Goal: Task Accomplishment & Management: Use online tool/utility

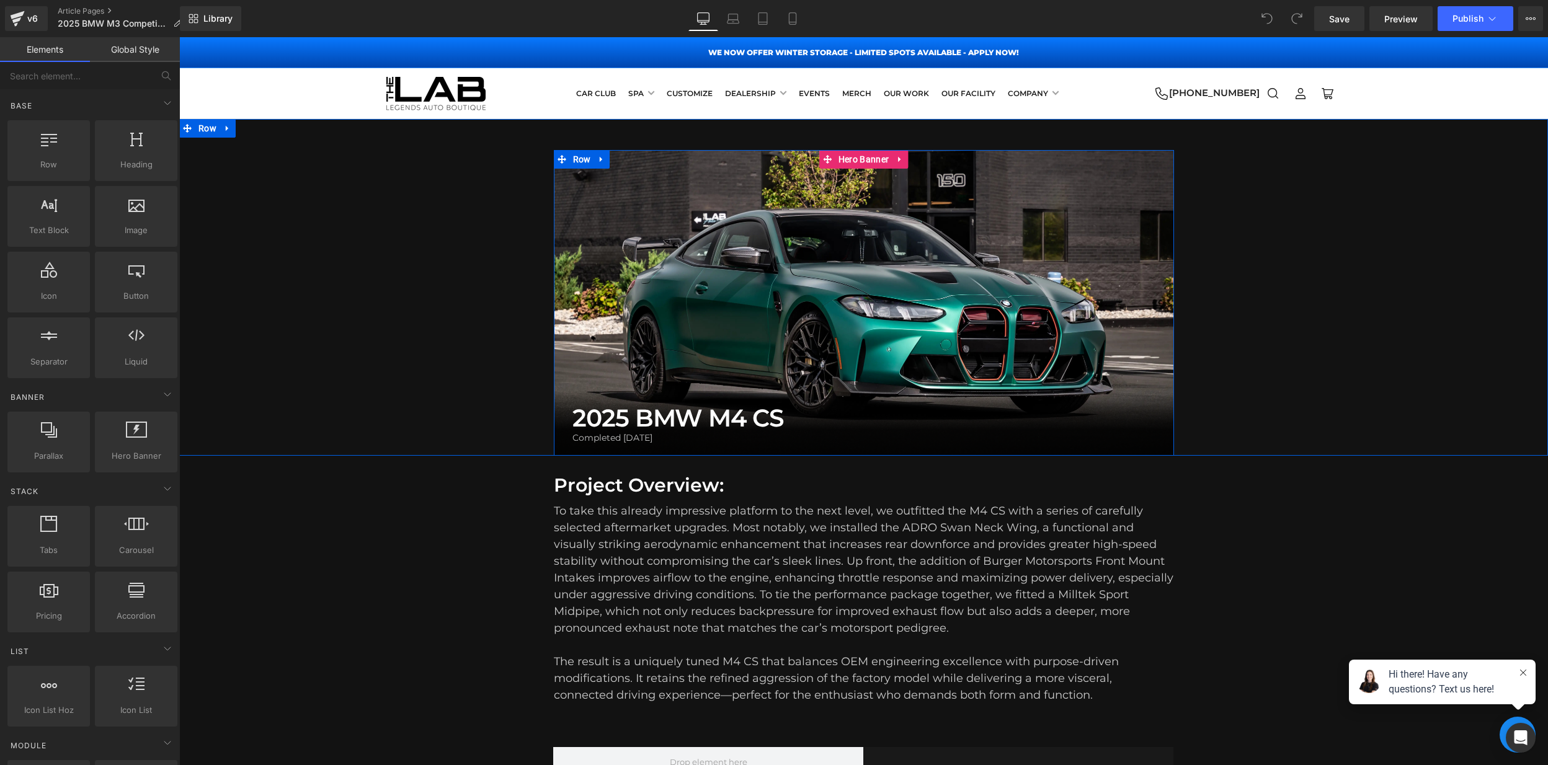
drag, startPoint x: 962, startPoint y: 281, endPoint x: 956, endPoint y: 282, distance: 6.9
click at [962, 281] on div at bounding box center [864, 303] width 620 height 306
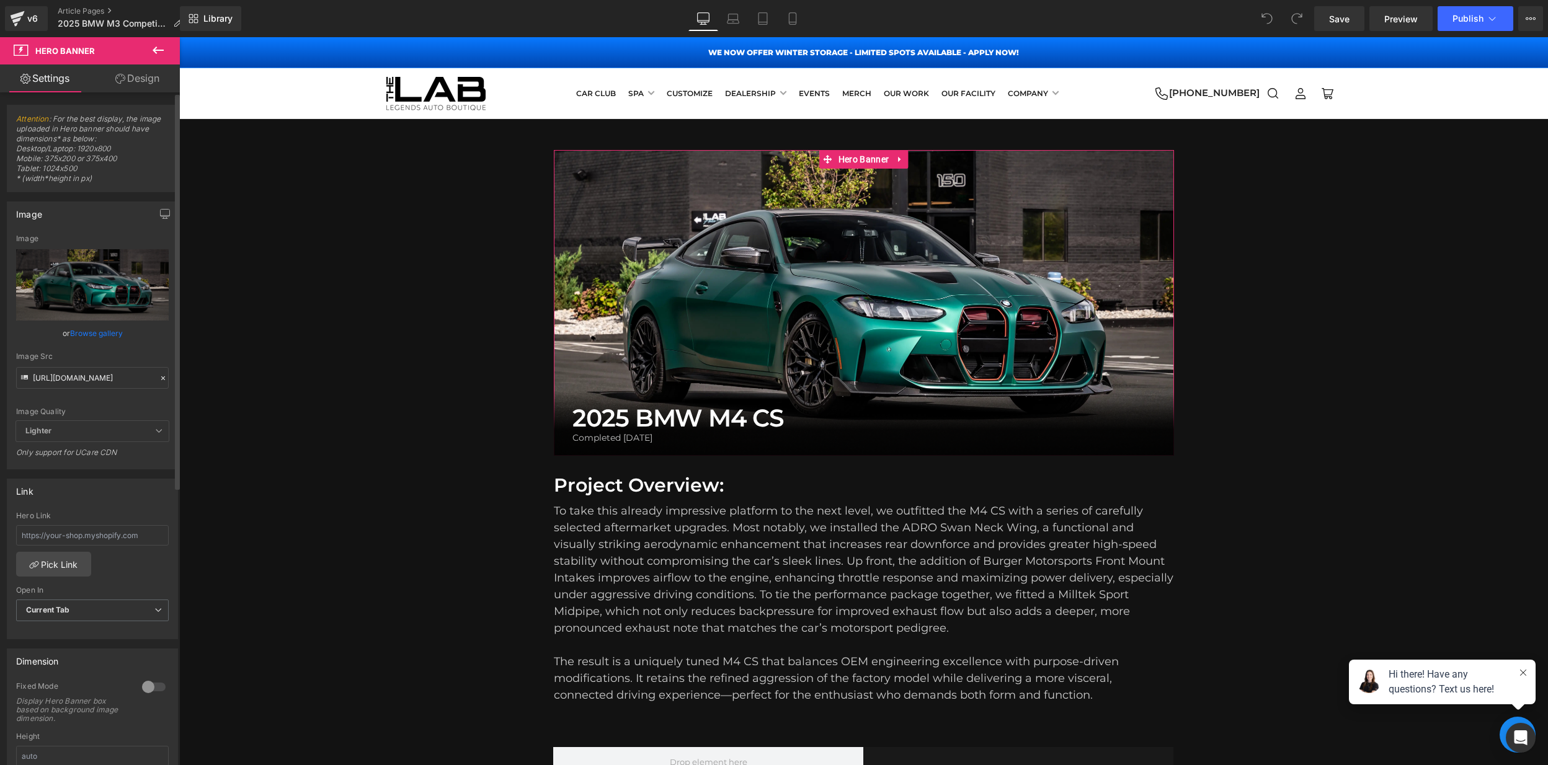
click at [159, 377] on icon at bounding box center [163, 378] width 9 height 9
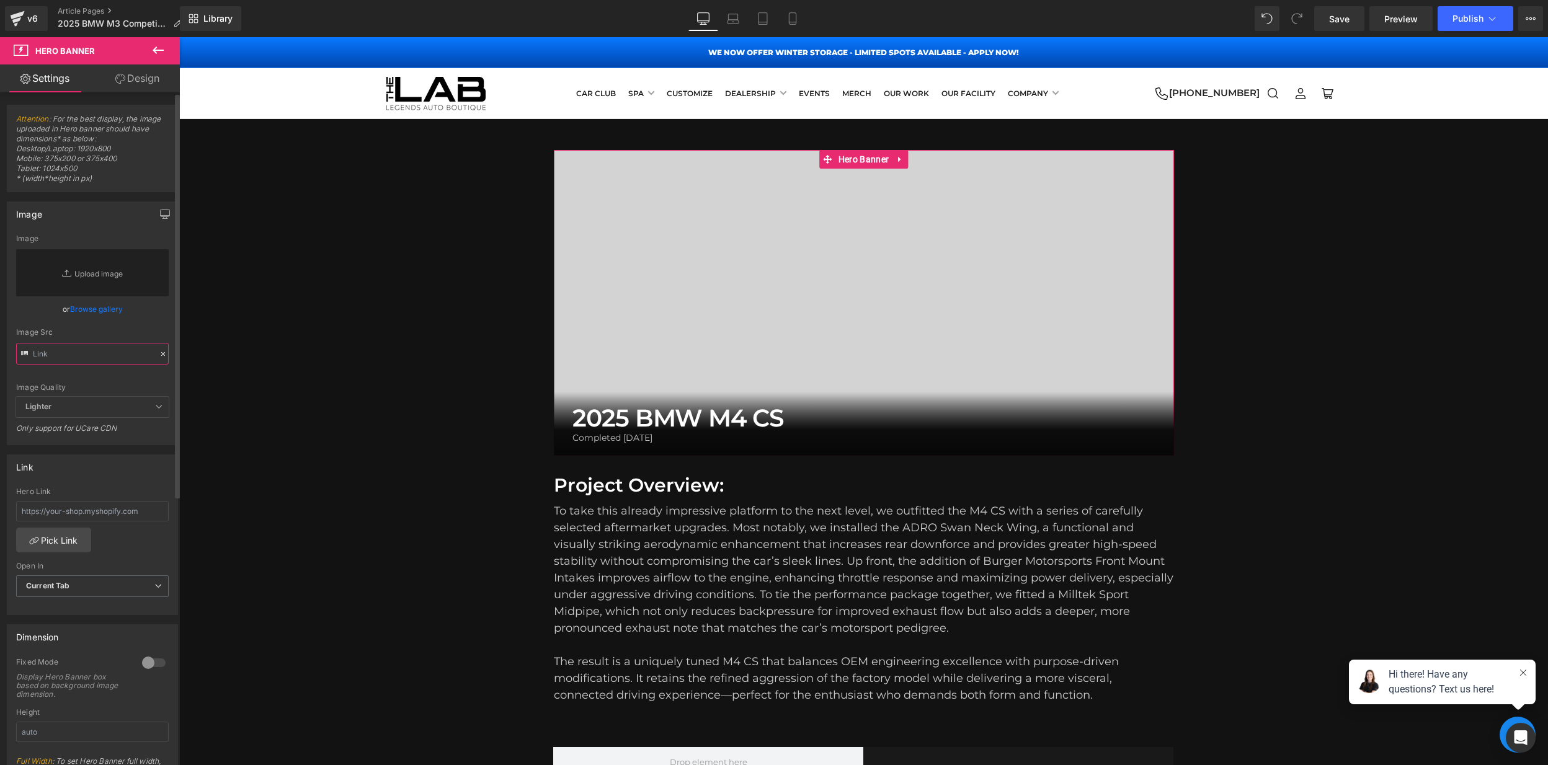
click at [91, 355] on input "text" at bounding box center [92, 354] width 153 height 22
paste input "[URL][DOMAIN_NAME]"
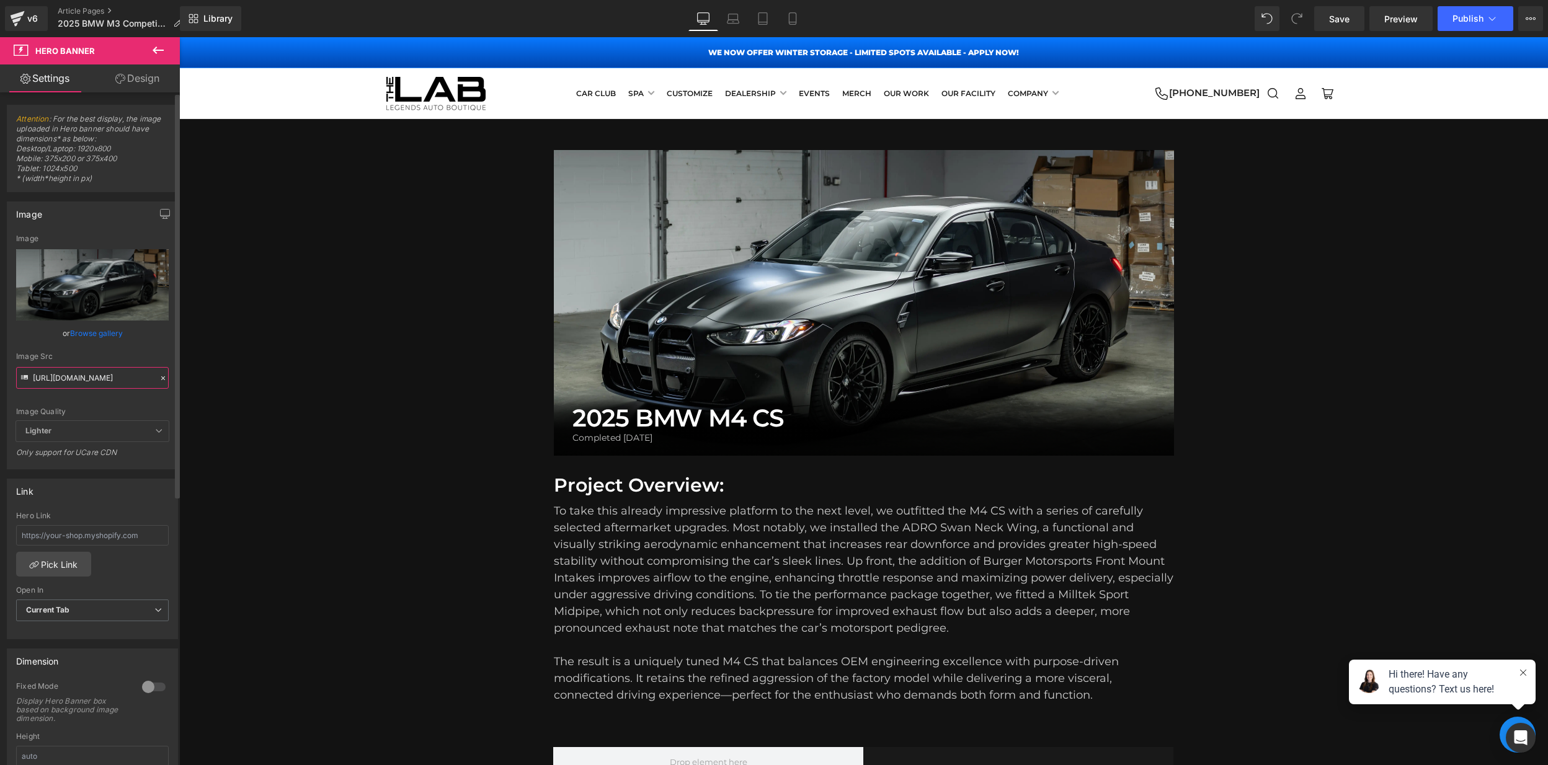
click at [141, 383] on input "[URL][DOMAIN_NAME]" at bounding box center [92, 378] width 153 height 22
type input "[URL][DOMAIN_NAME]"
click at [143, 412] on div "Image Quality" at bounding box center [92, 411] width 153 height 9
click at [166, 217] on button "button" at bounding box center [165, 214] width 20 height 24
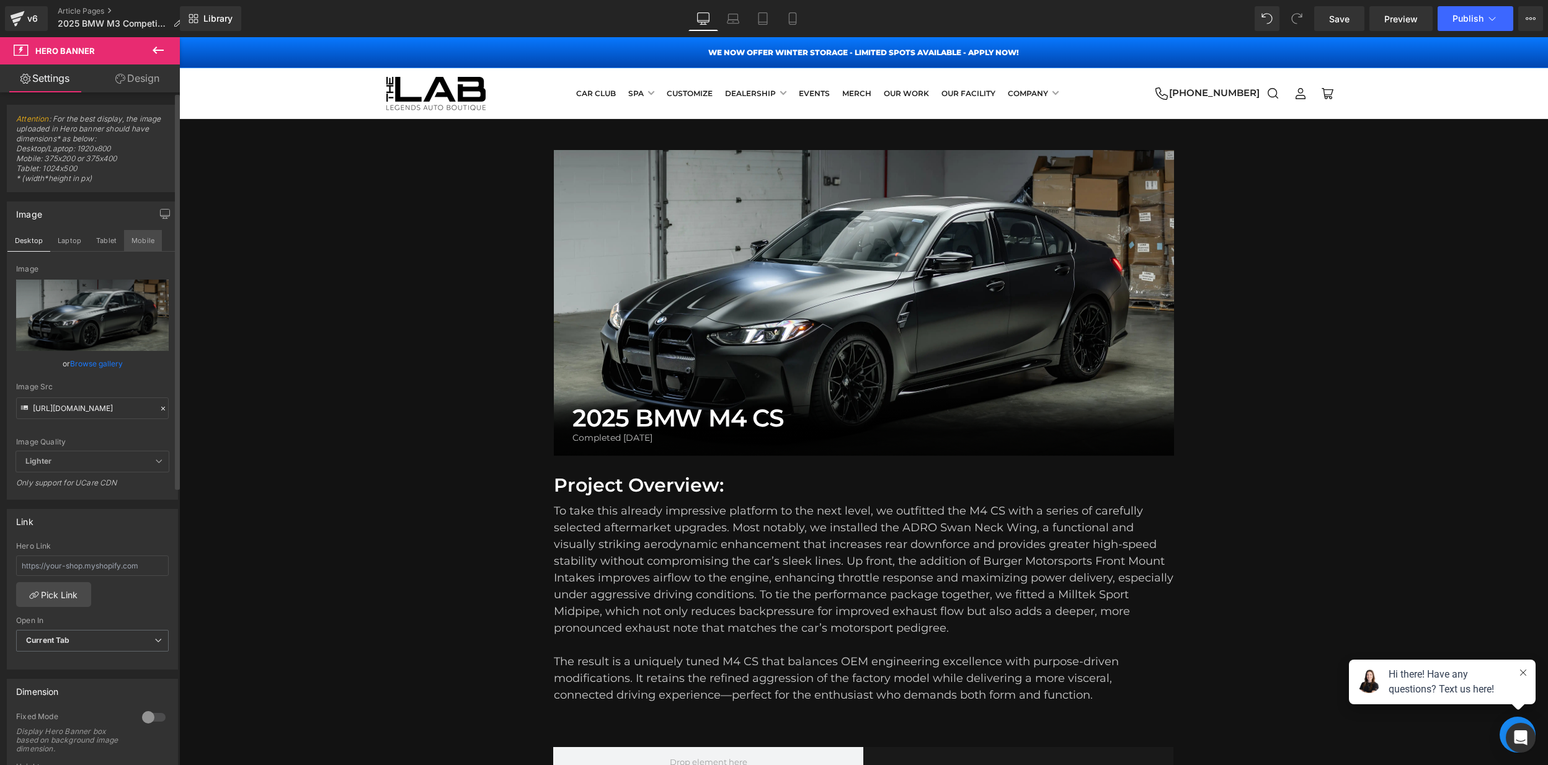
click at [148, 244] on button "Mobile" at bounding box center [143, 240] width 38 height 21
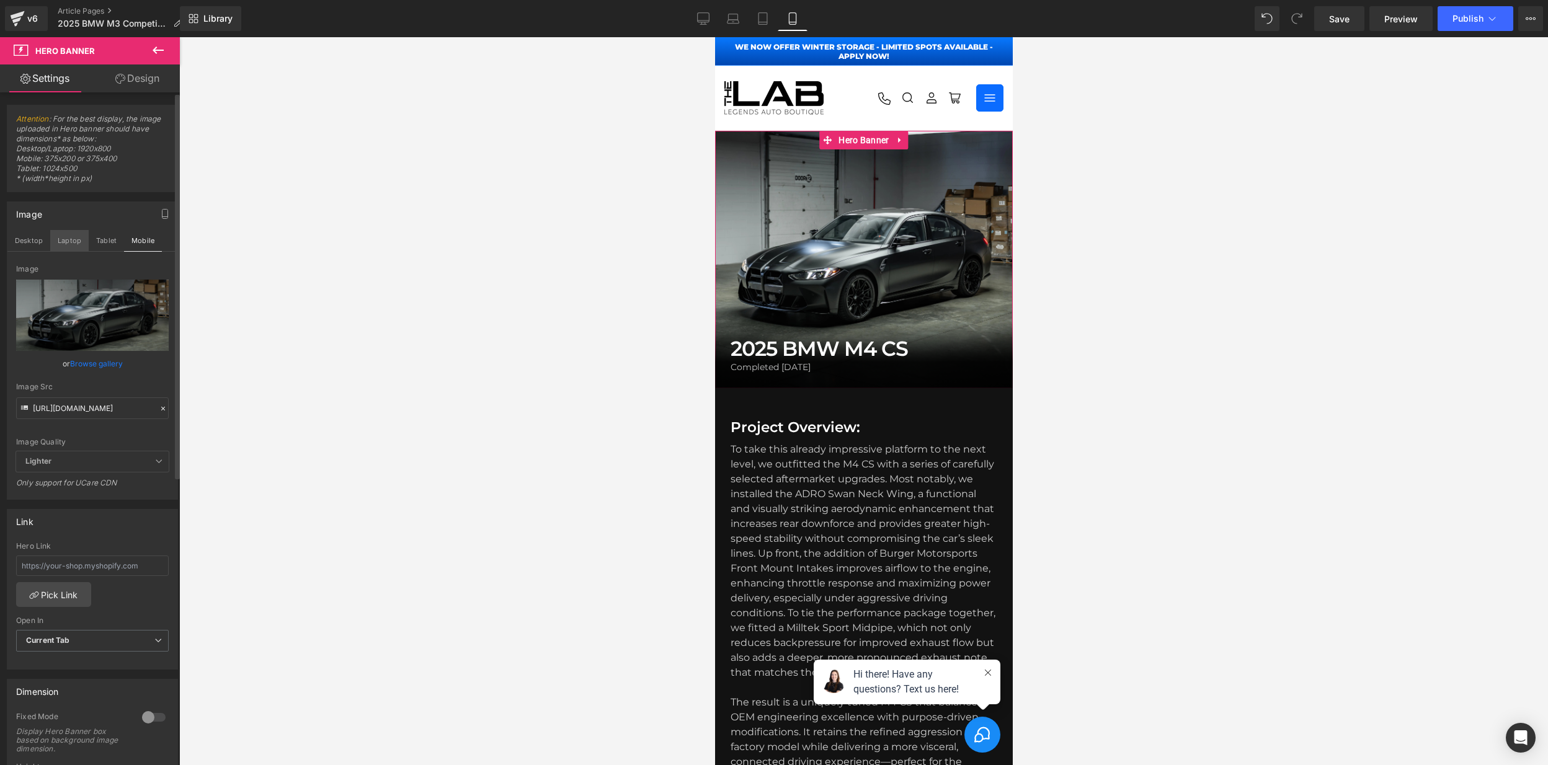
drag, startPoint x: 35, startPoint y: 240, endPoint x: 54, endPoint y: 243, distance: 18.9
click at [35, 240] on button "Desktop" at bounding box center [28, 240] width 43 height 21
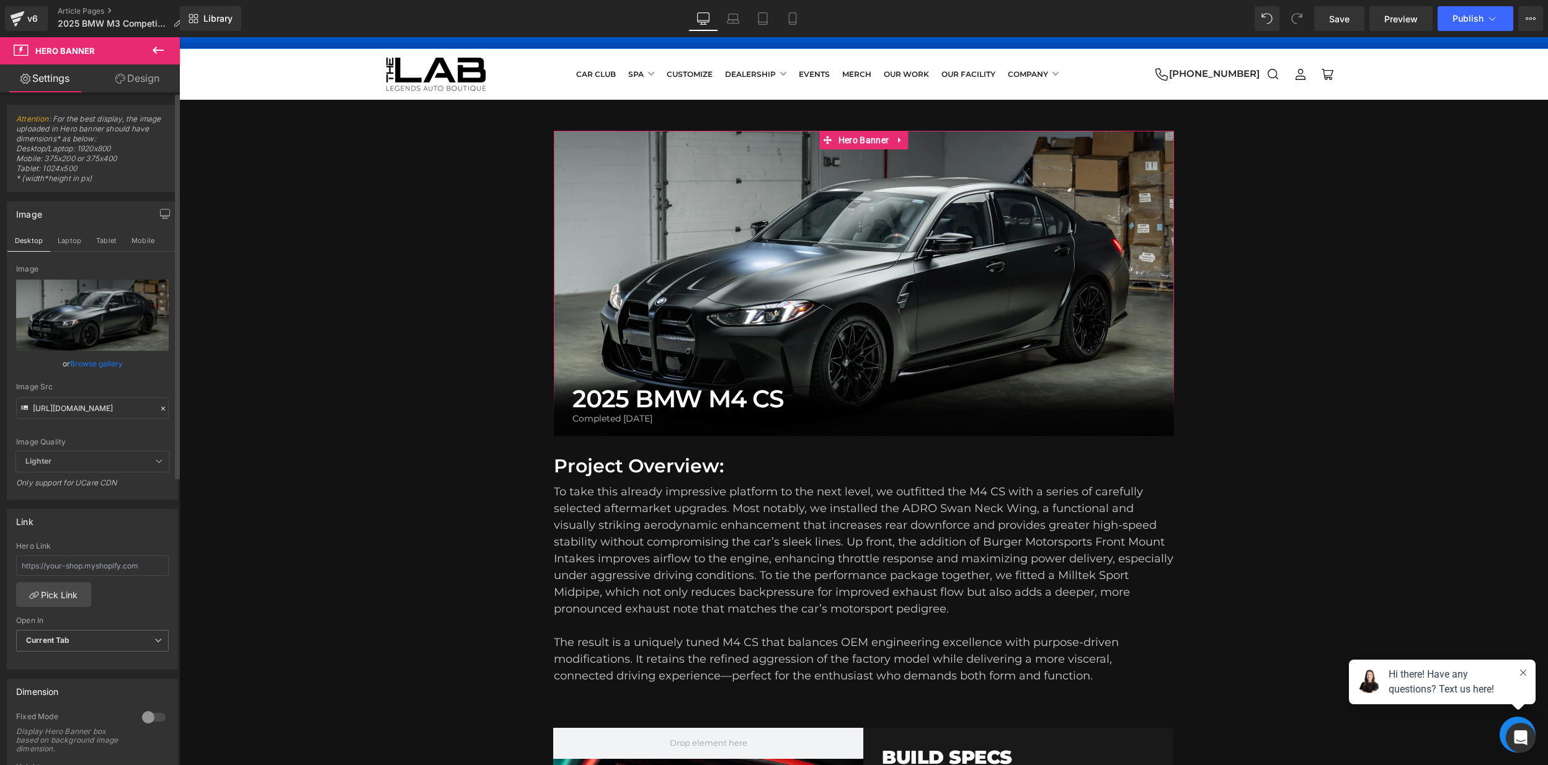
click at [159, 409] on icon at bounding box center [163, 408] width 9 height 9
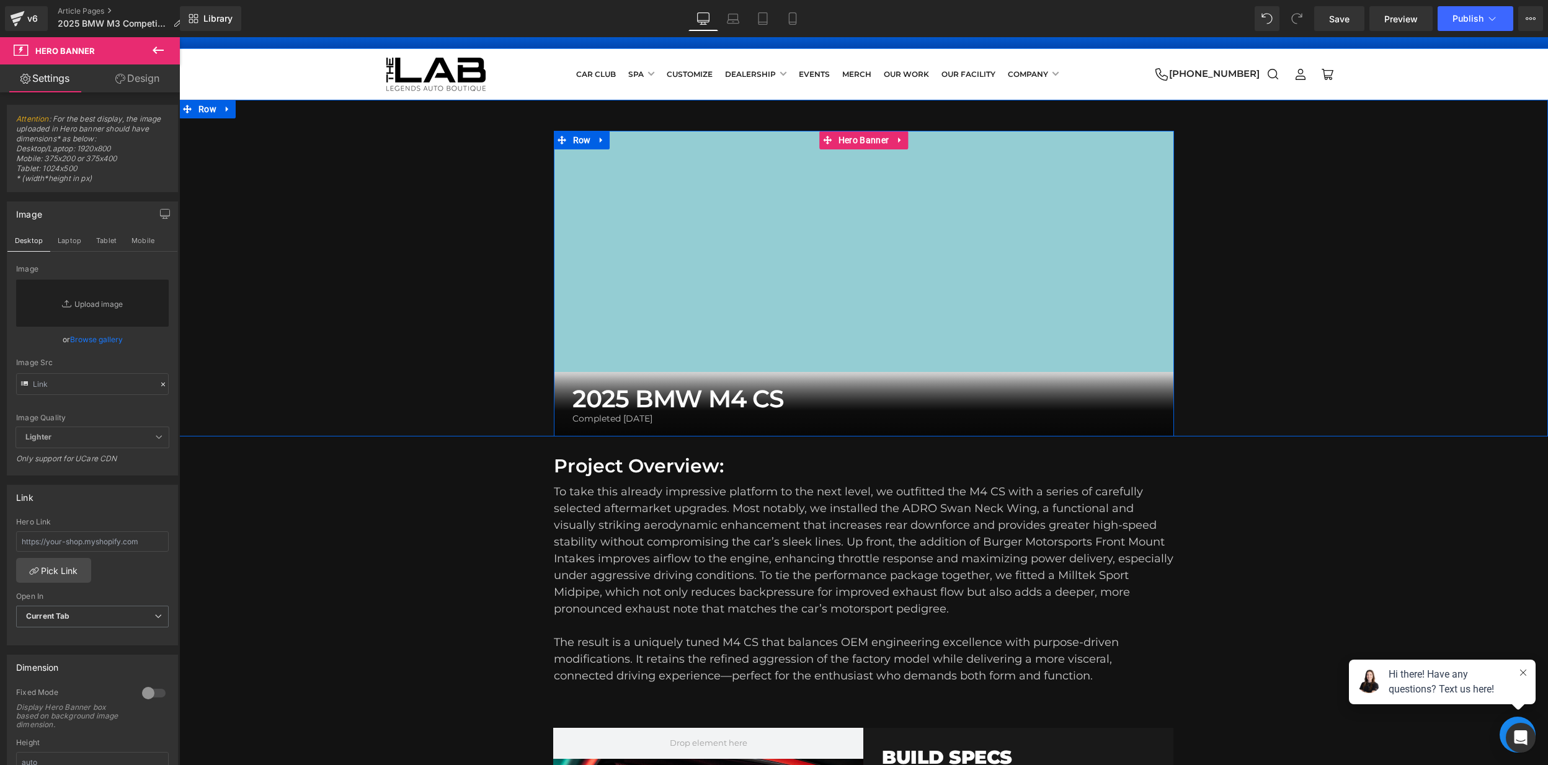
click at [750, 298] on div "389px" at bounding box center [864, 251] width 620 height 241
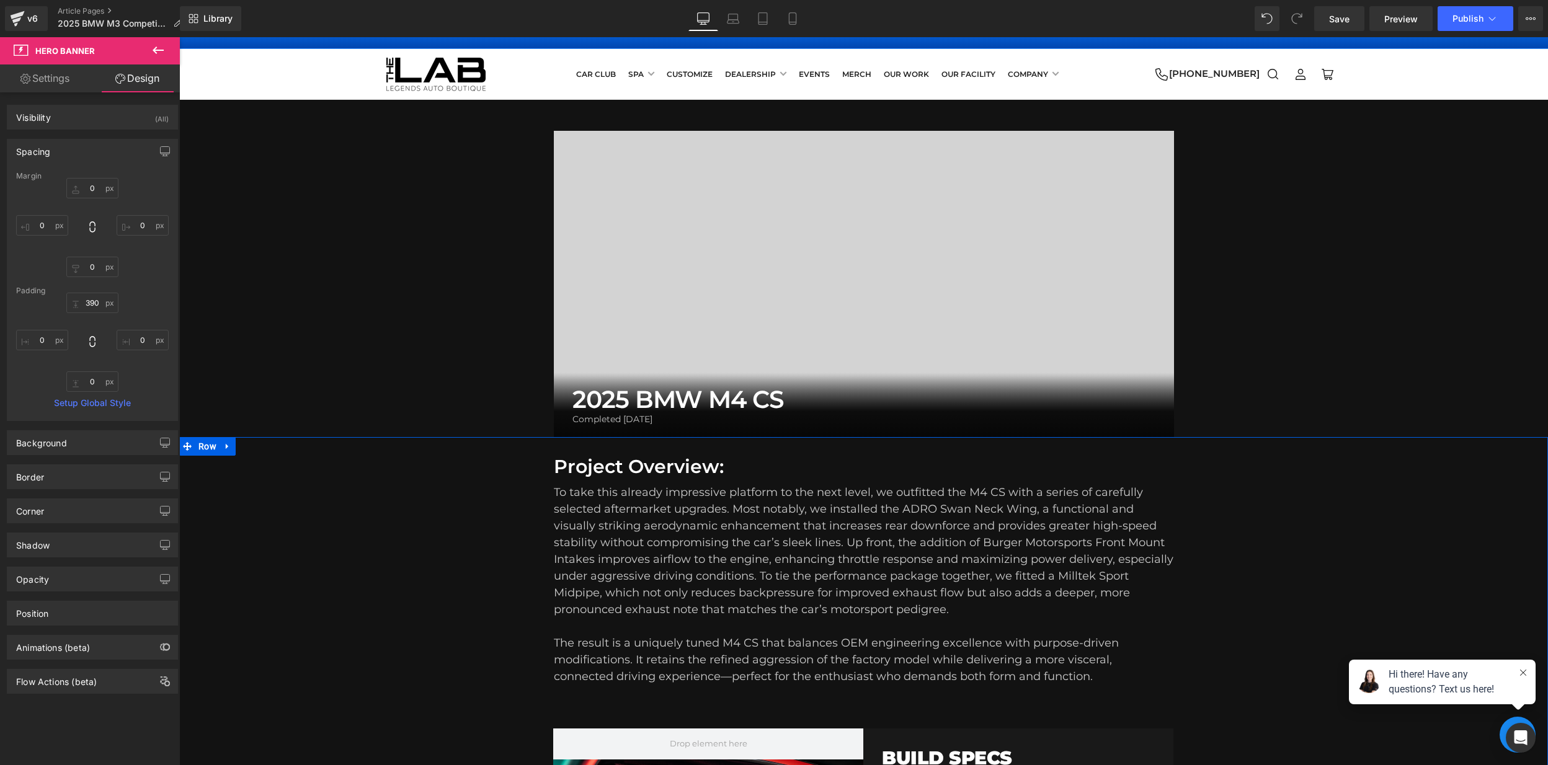
click at [381, 519] on div "Project Overview: Heading To take this already impressive platform to the next …" at bounding box center [863, 681] width 1369 height 489
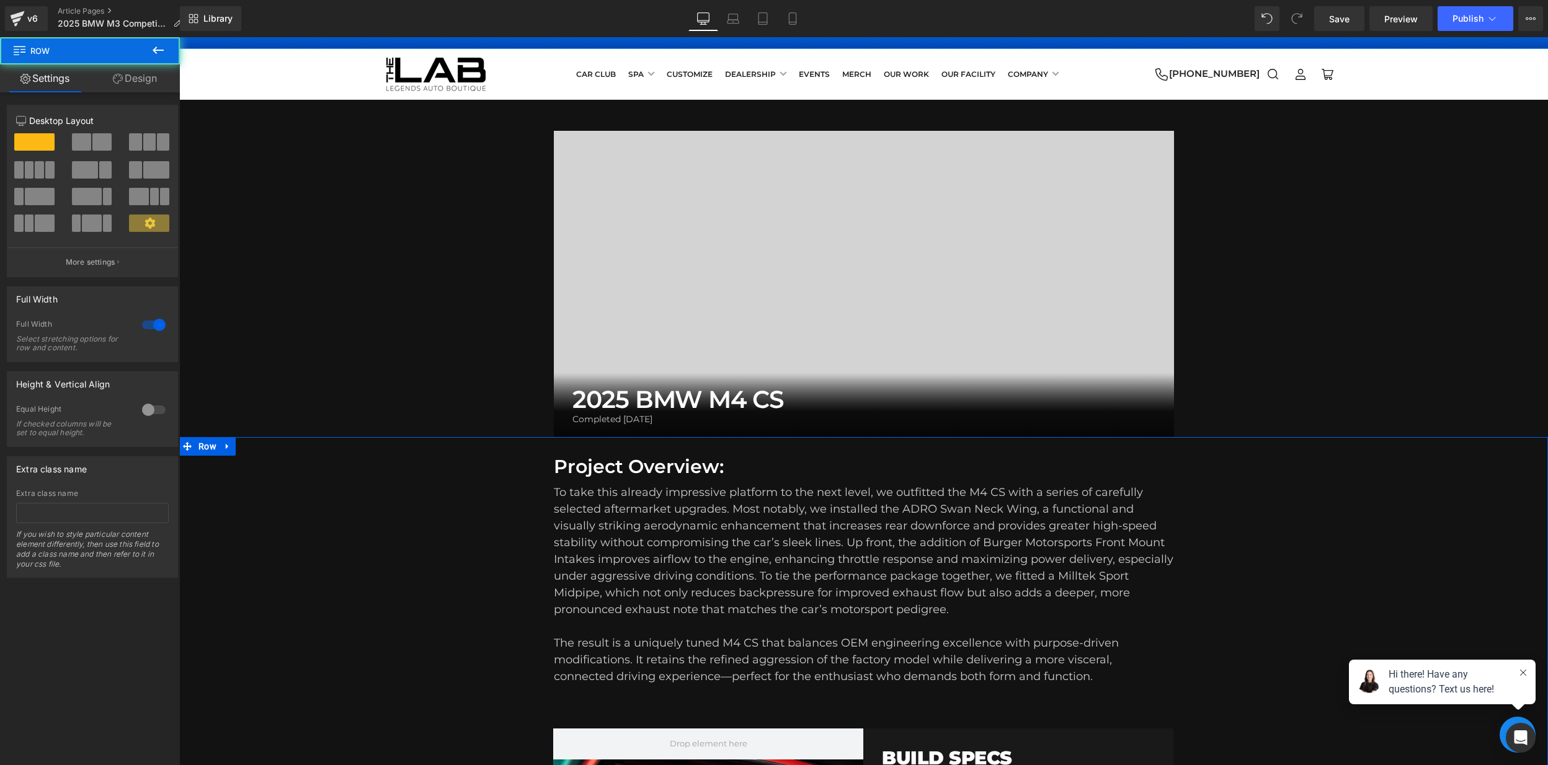
click at [179, 37] on div "390px" at bounding box center [179, 37] width 0 height 0
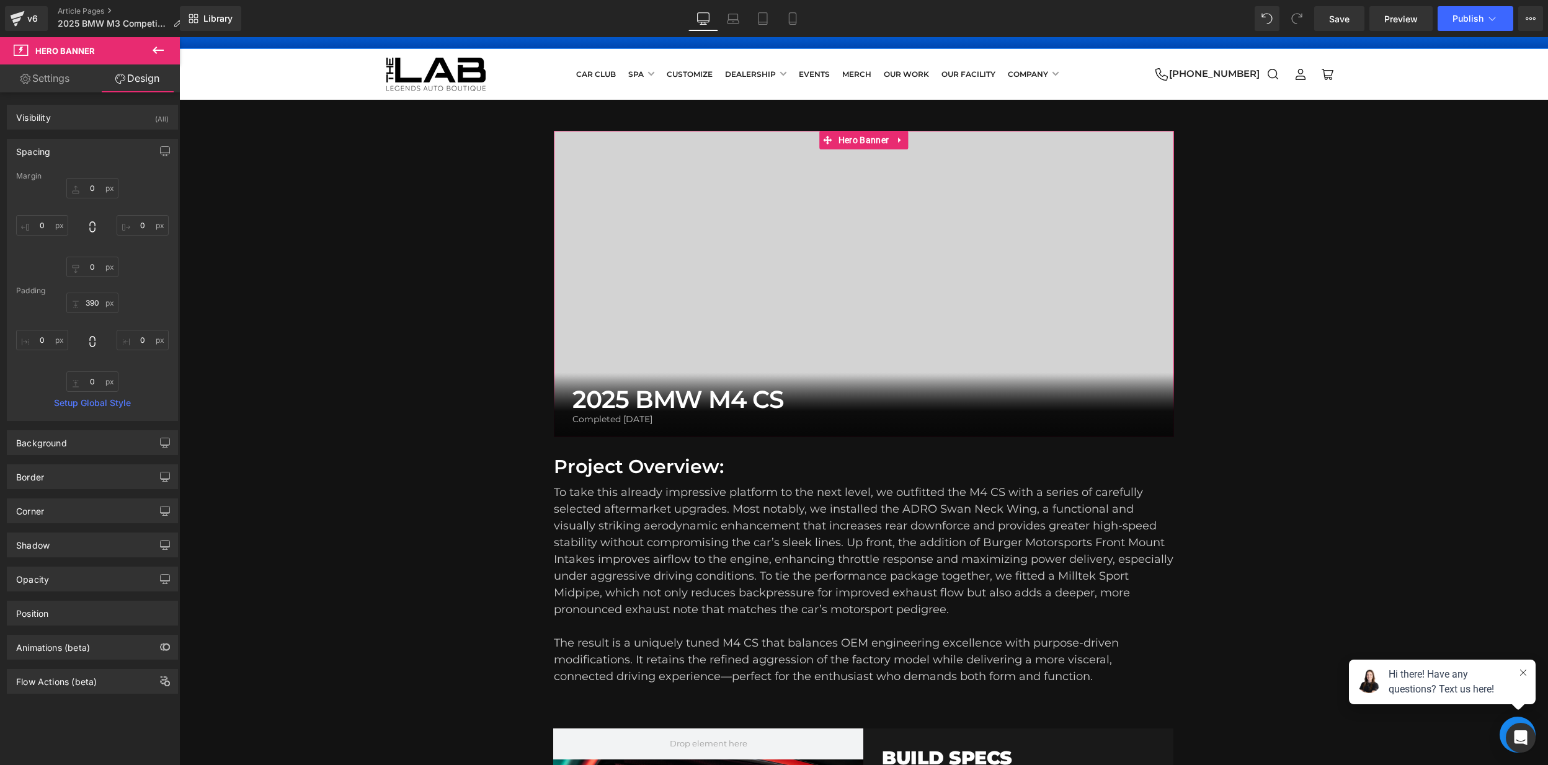
click at [53, 74] on link "Settings" at bounding box center [45, 78] width 90 height 28
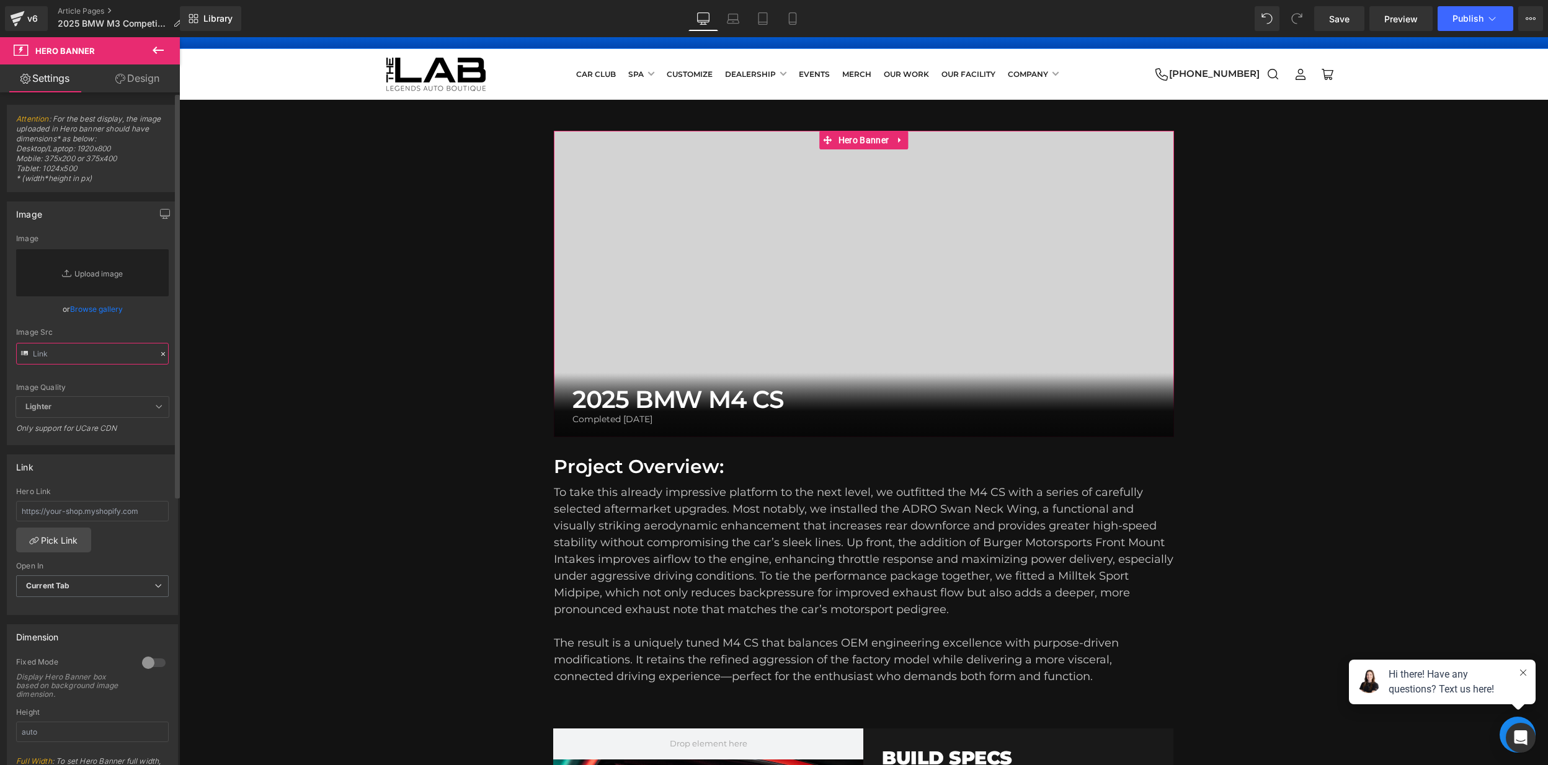
click at [85, 347] on input "text" at bounding box center [92, 354] width 153 height 22
paste input "[URL][DOMAIN_NAME]"
type input "[URL][DOMAIN_NAME]"
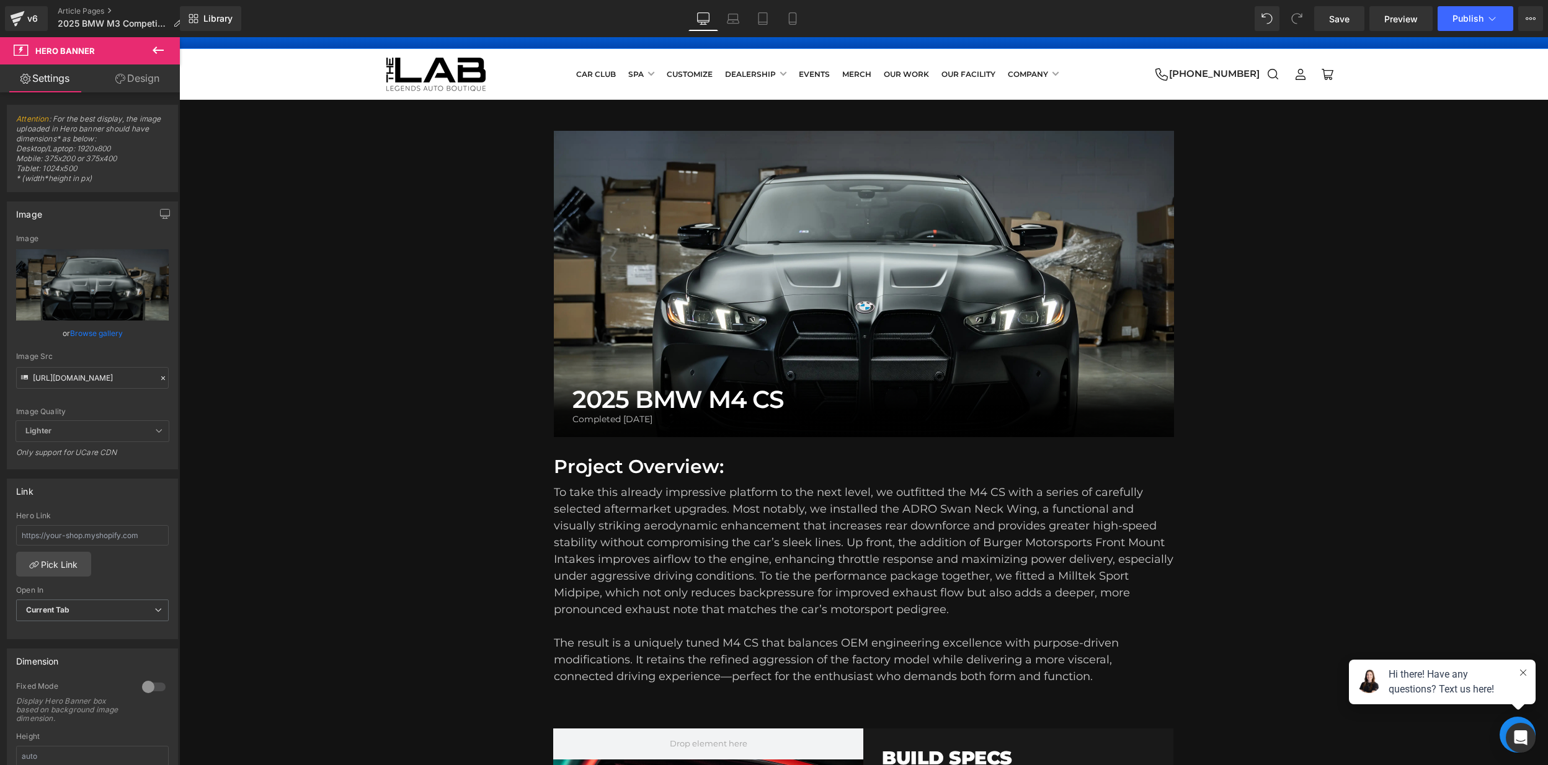
click at [434, 485] on div "Project Overview: Heading To take this already impressive platform to the next …" at bounding box center [863, 681] width 1369 height 489
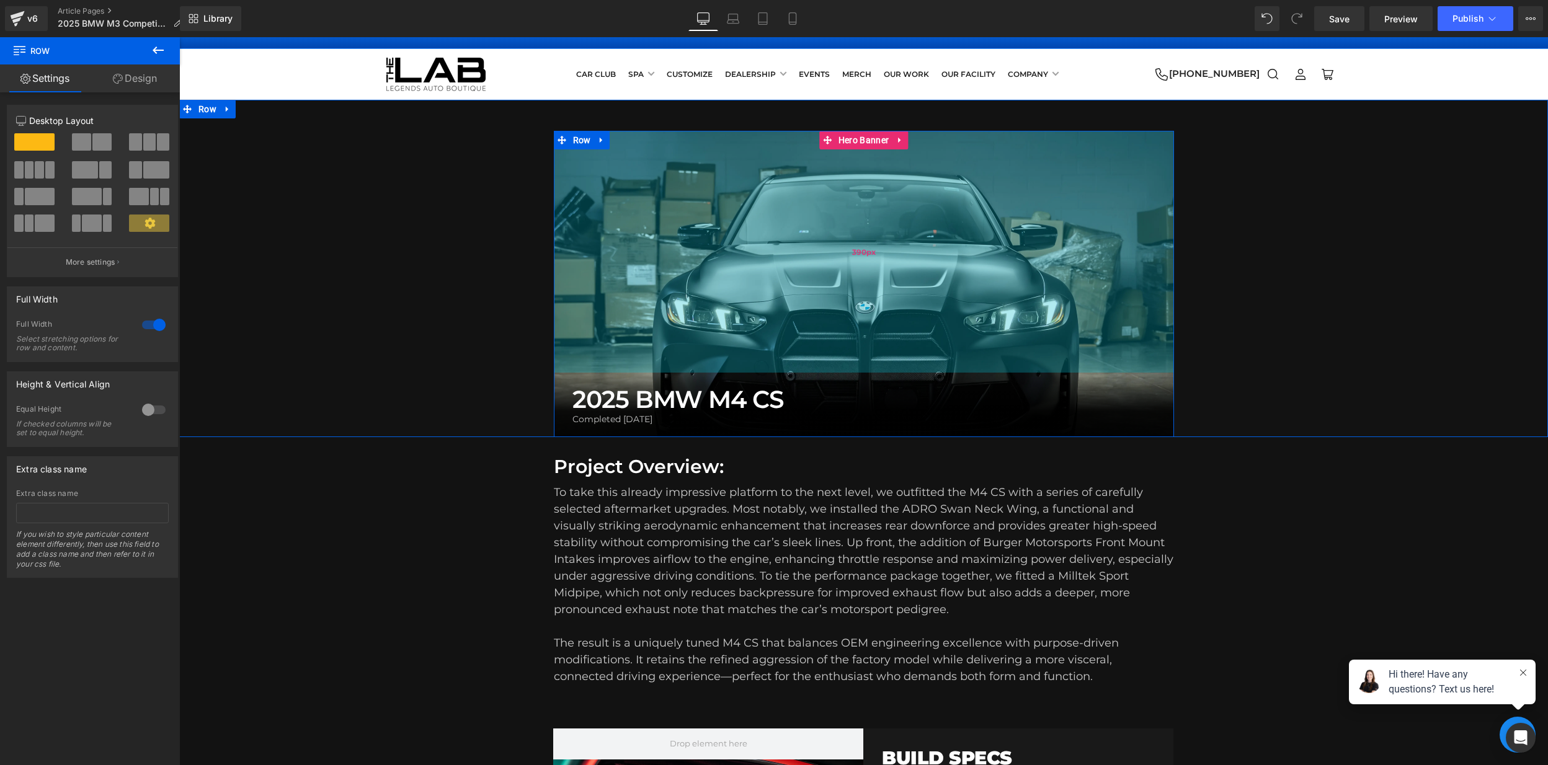
click at [970, 287] on div "390px" at bounding box center [864, 252] width 620 height 242
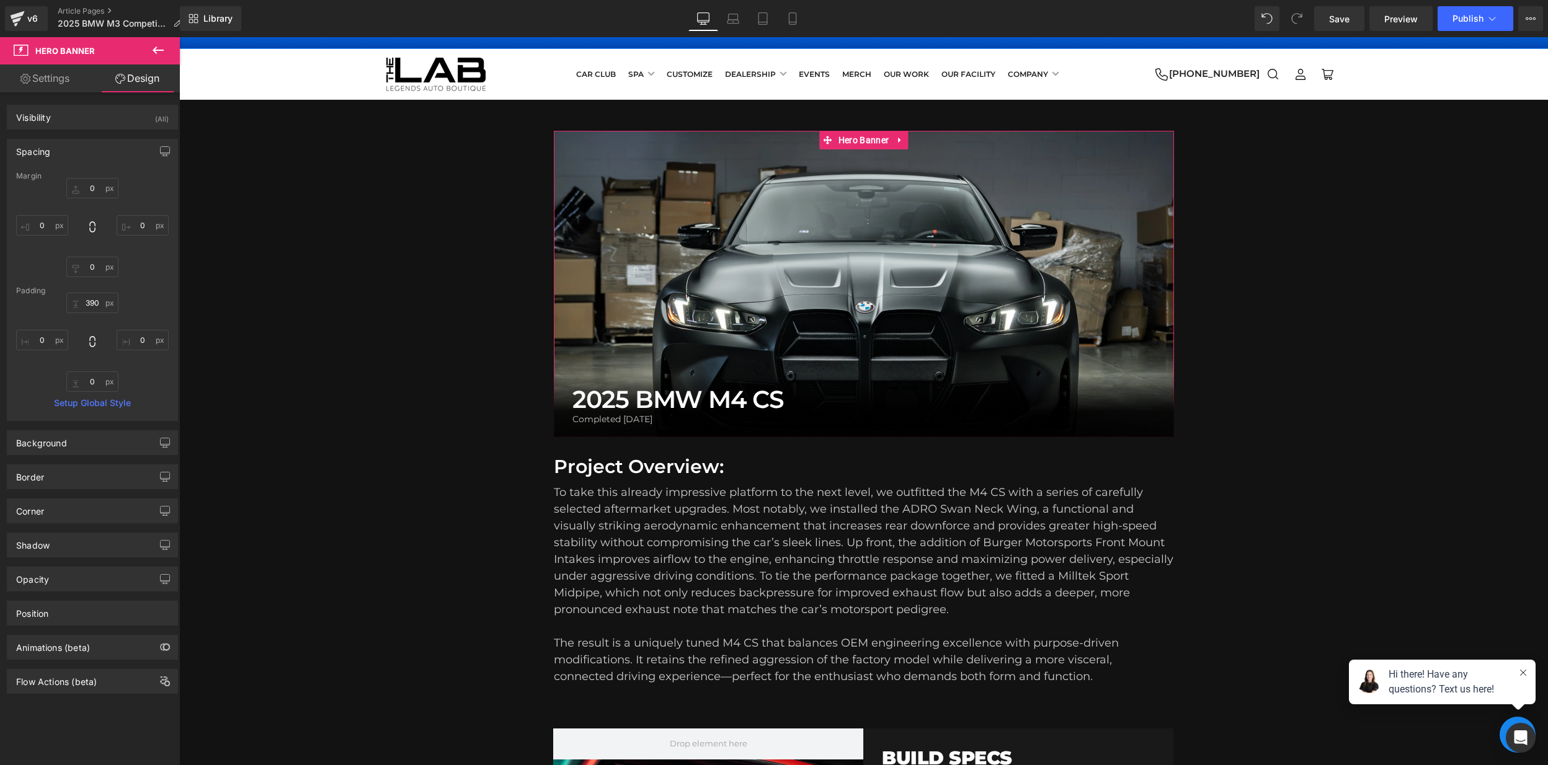
click at [70, 84] on link "Settings" at bounding box center [45, 78] width 90 height 28
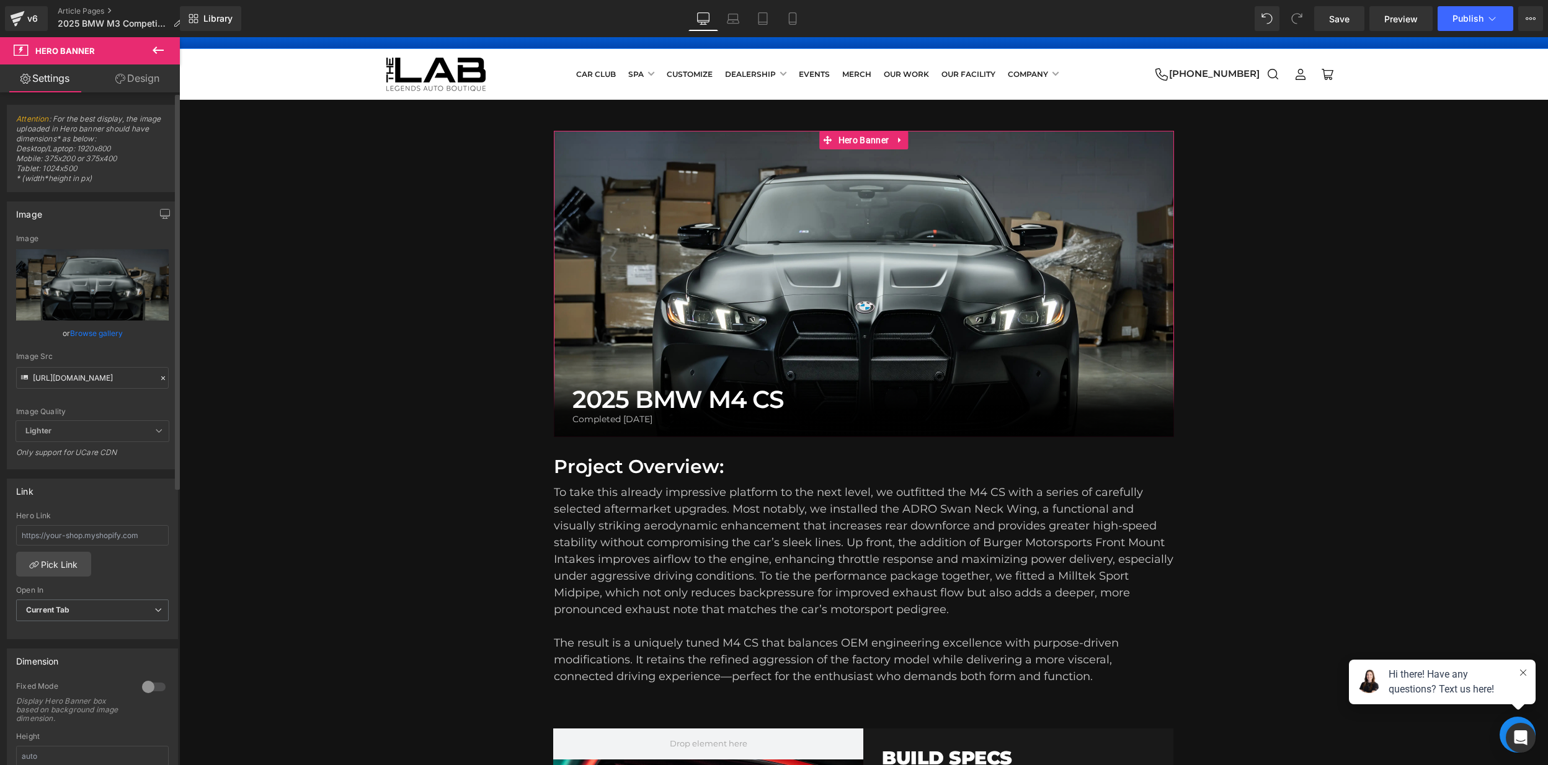
click at [159, 377] on icon at bounding box center [163, 378] width 9 height 9
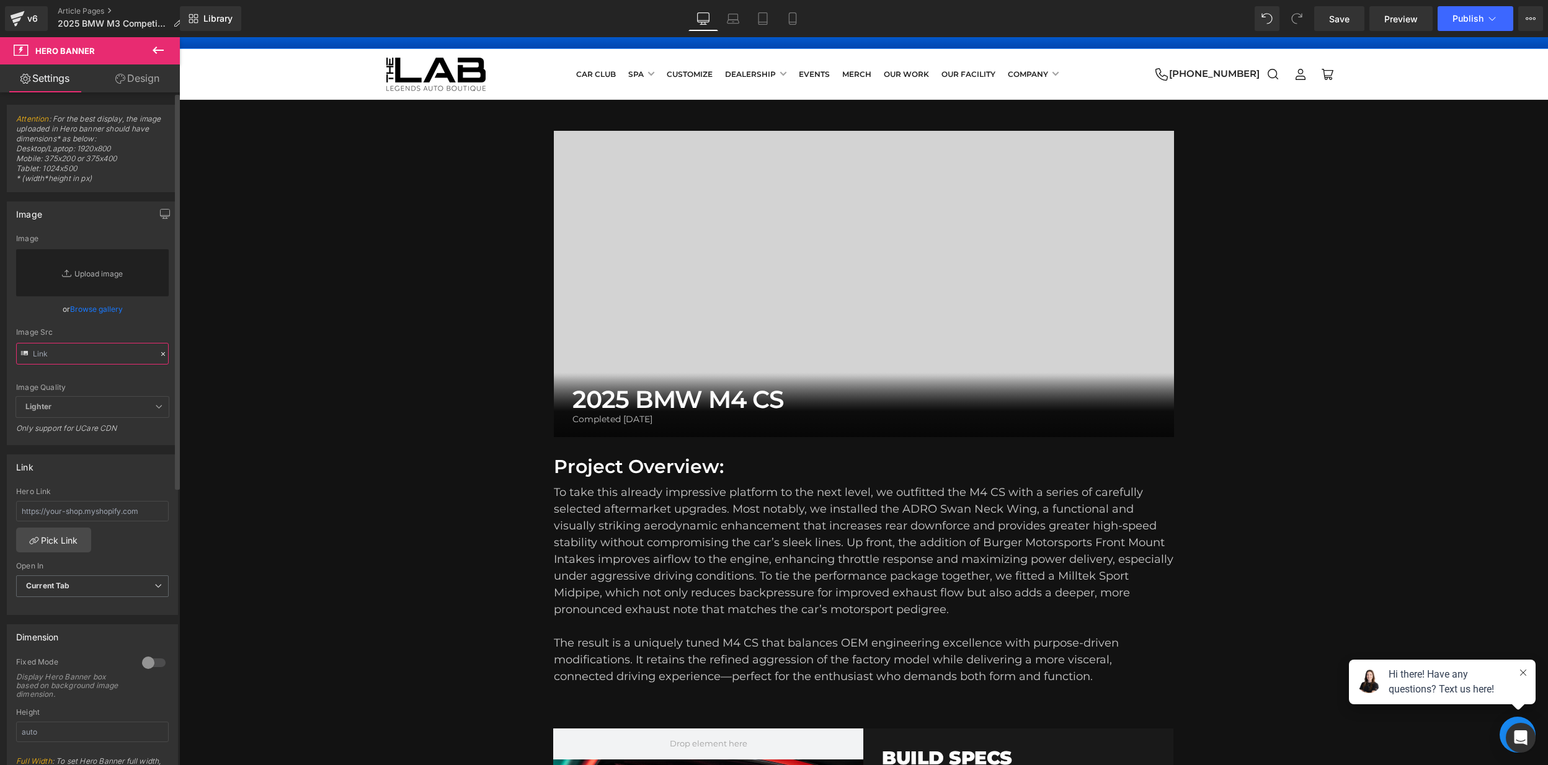
click at [94, 352] on input "text" at bounding box center [92, 354] width 153 height 22
paste input "[URL][DOMAIN_NAME]"
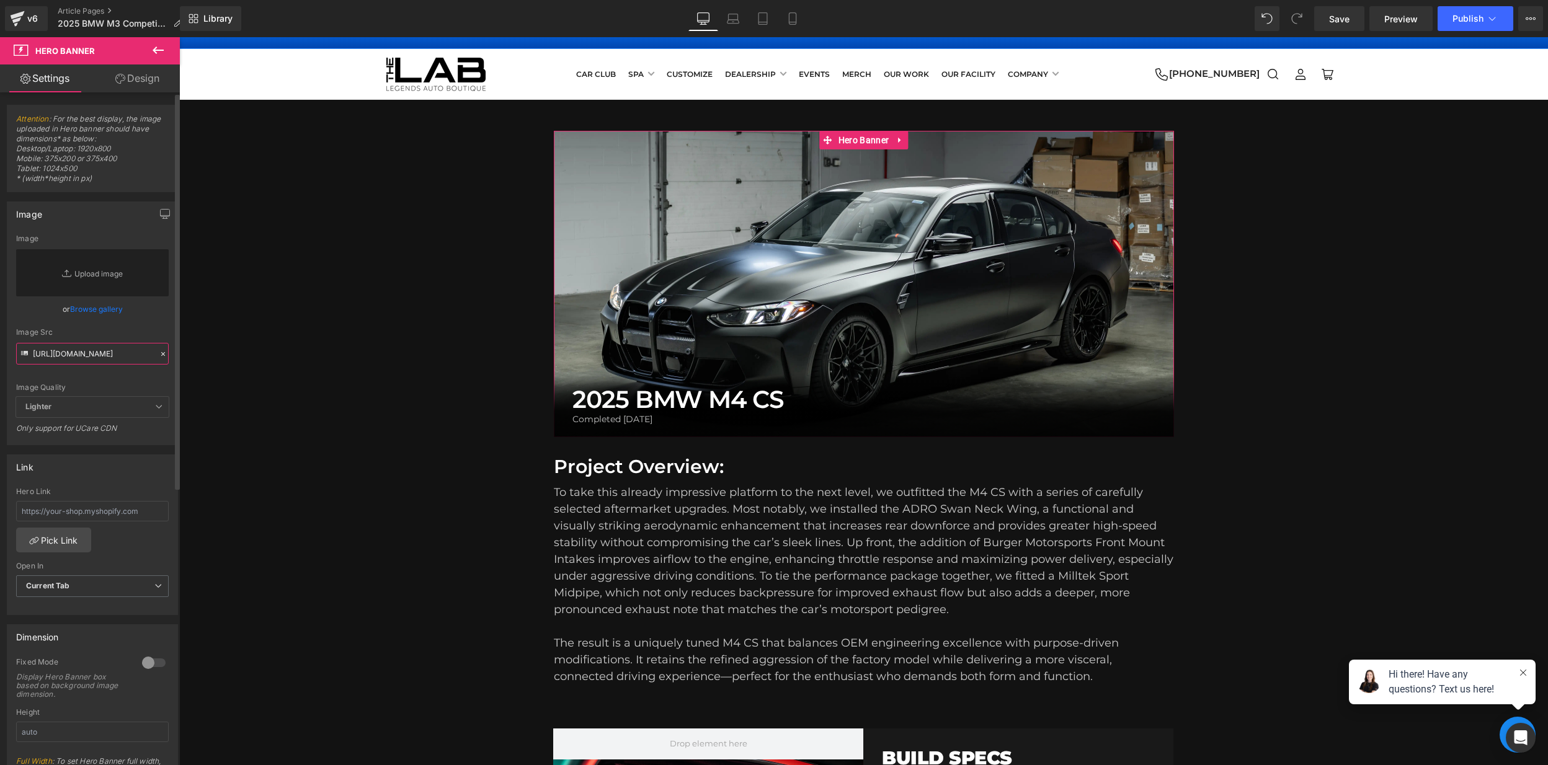
type input "[URL][DOMAIN_NAME]"
click at [143, 384] on div "Image Quality" at bounding box center [92, 387] width 153 height 9
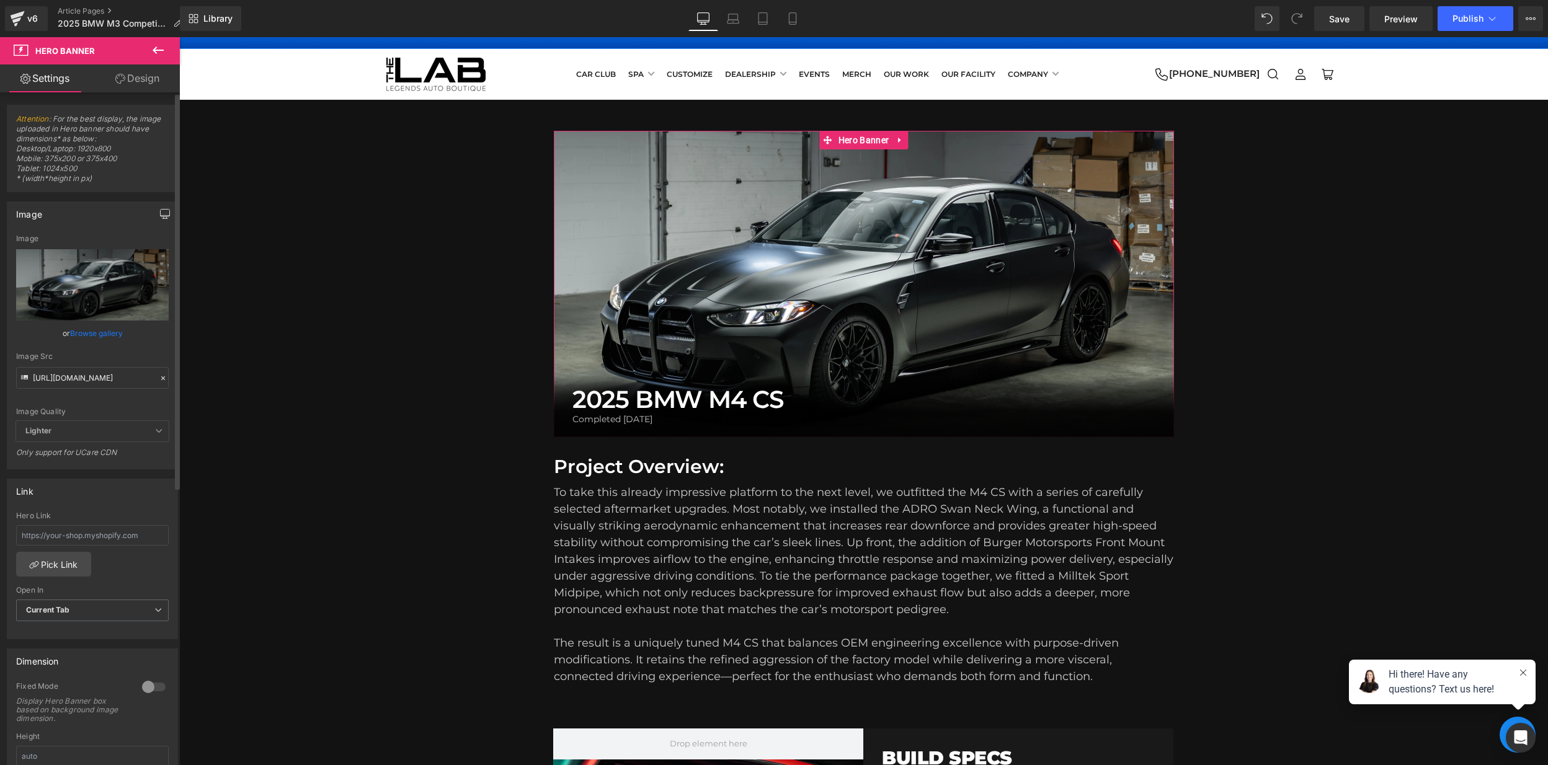
click at [163, 213] on icon "button" at bounding box center [165, 214] width 10 height 10
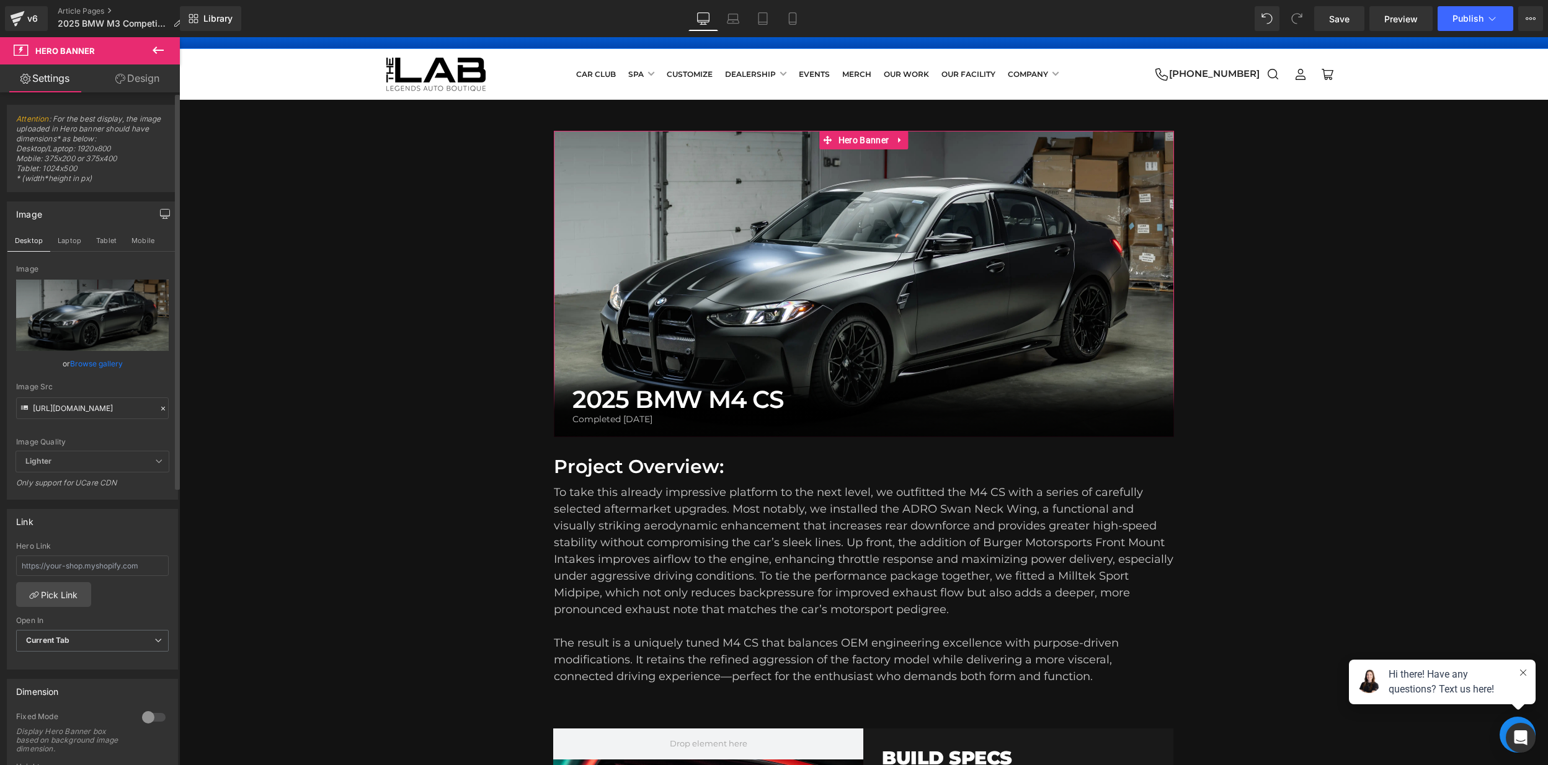
click at [155, 212] on button "button" at bounding box center [165, 214] width 20 height 24
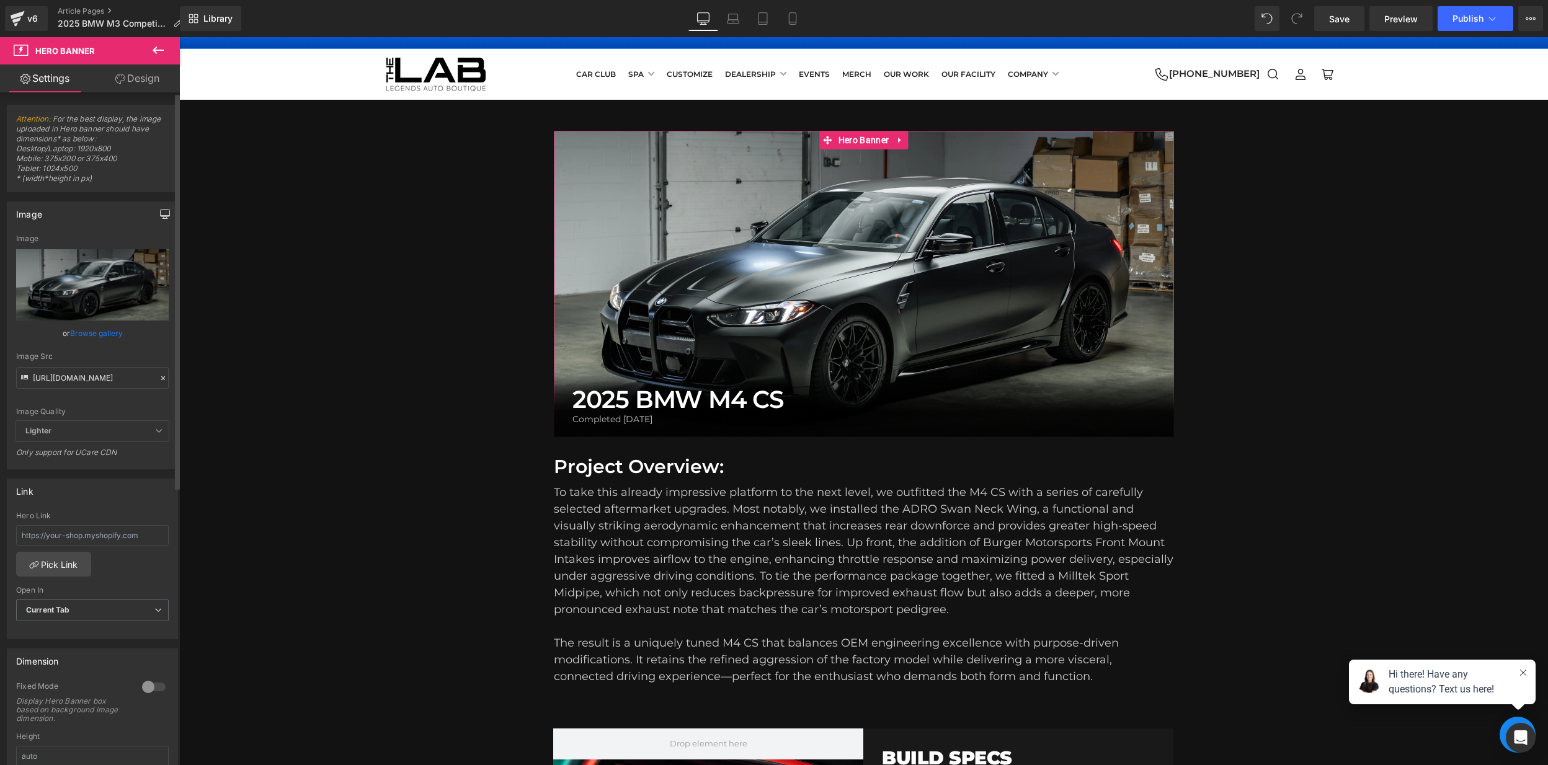
click at [161, 215] on icon "button" at bounding box center [165, 213] width 9 height 7
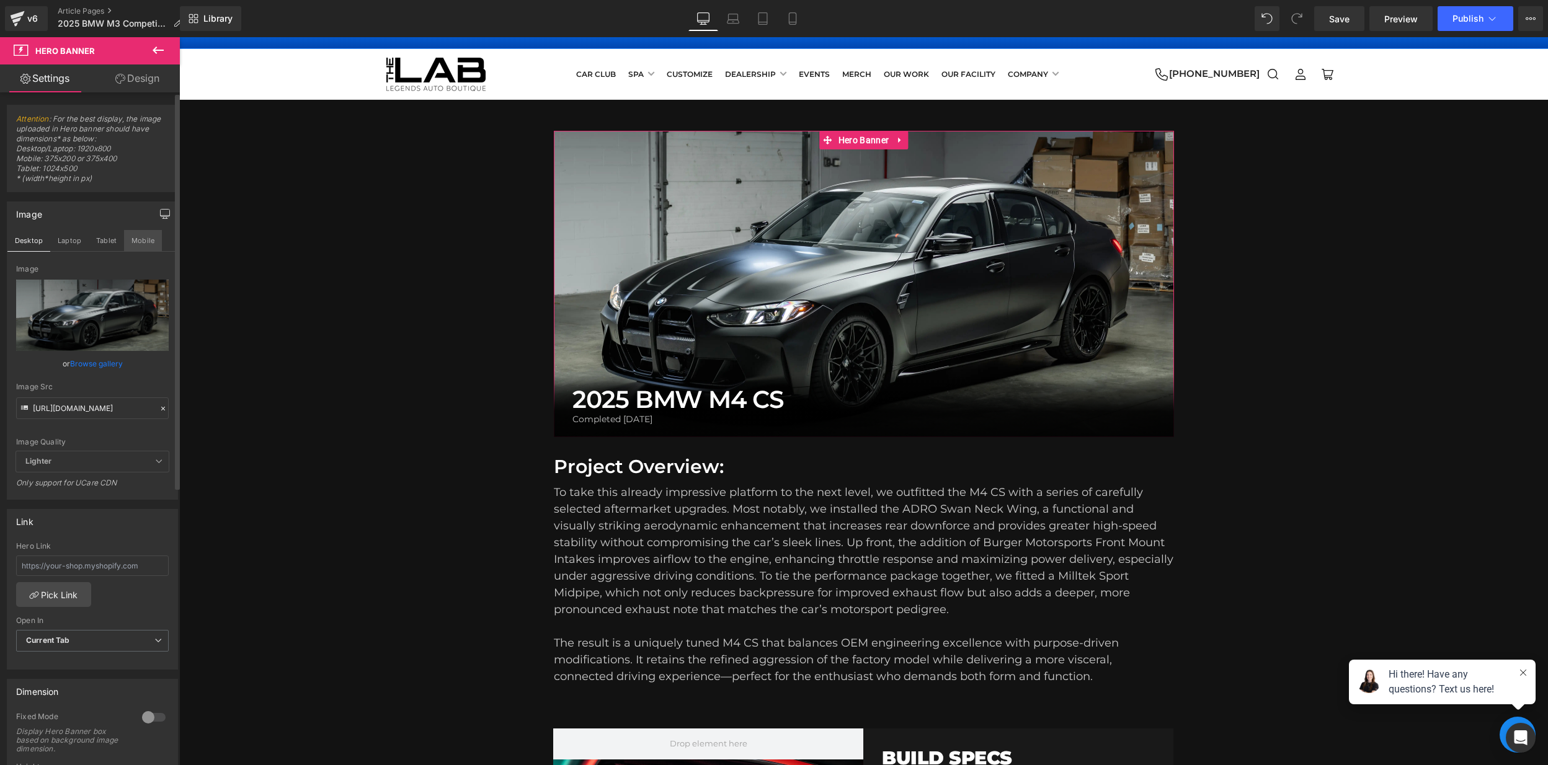
click at [138, 242] on button "Mobile" at bounding box center [143, 240] width 38 height 21
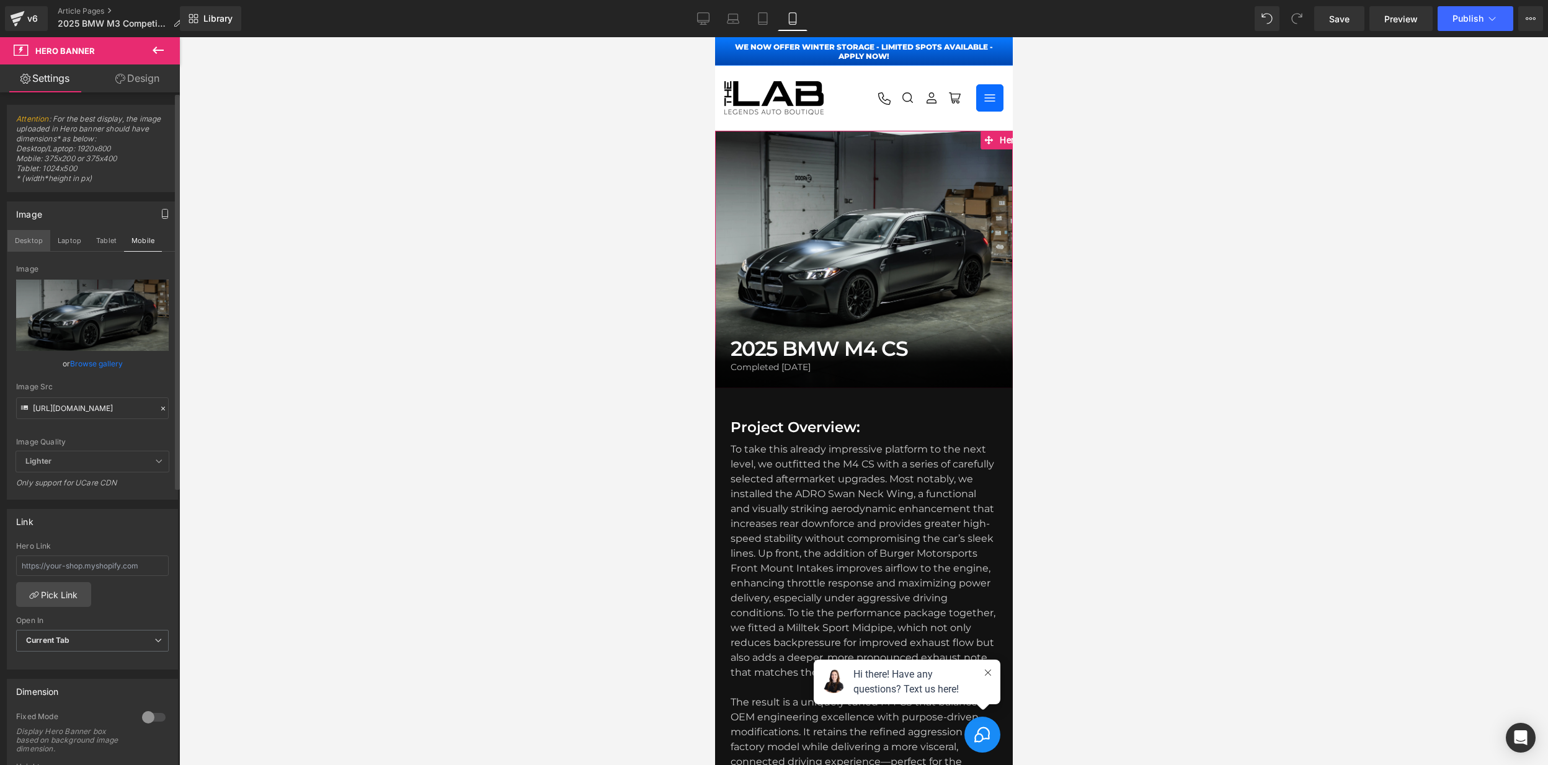
click at [26, 237] on button "Desktop" at bounding box center [28, 240] width 43 height 21
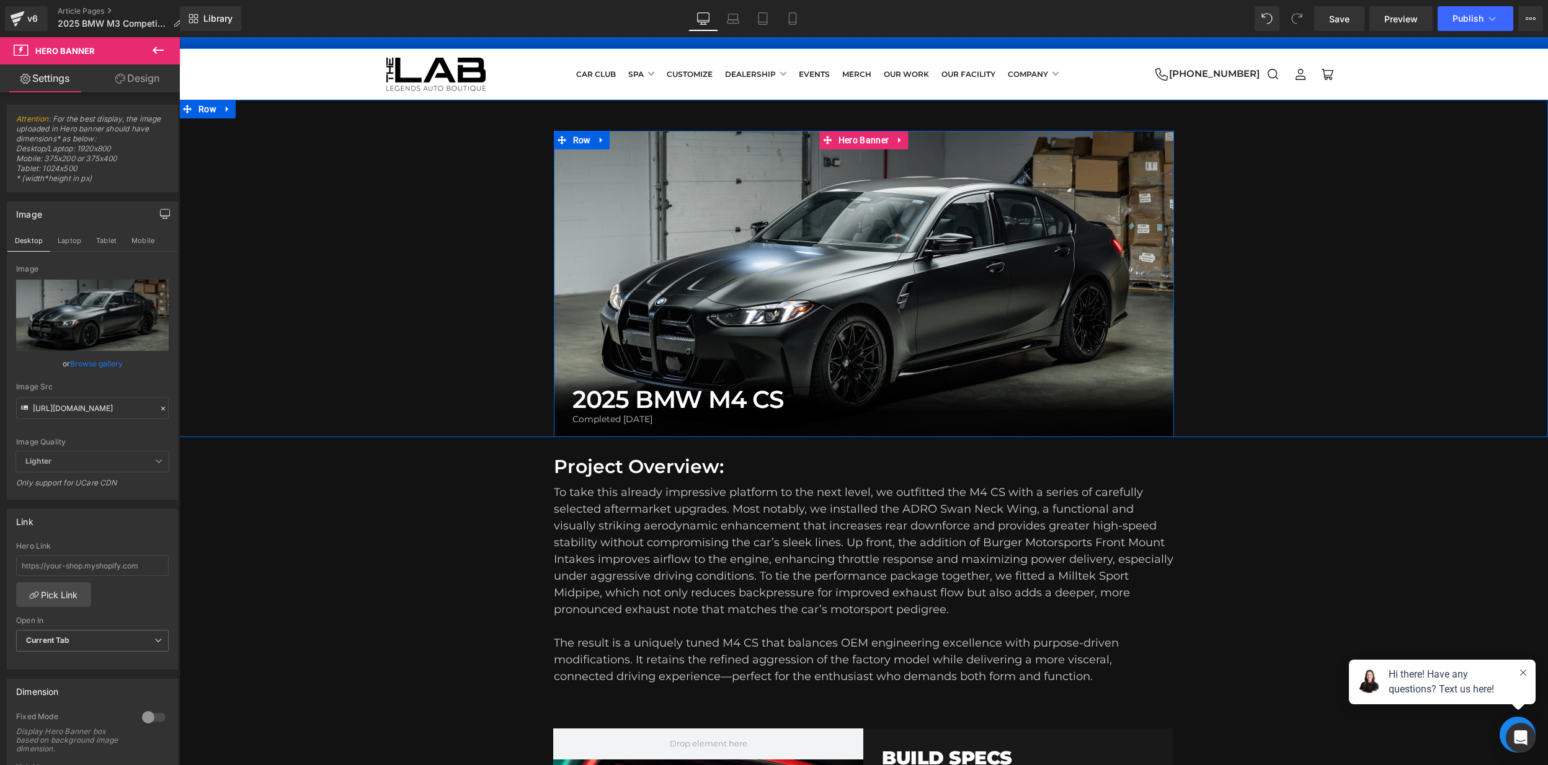
click at [743, 399] on h1 "2025 BMW M4 CS" at bounding box center [863, 399] width 583 height 29
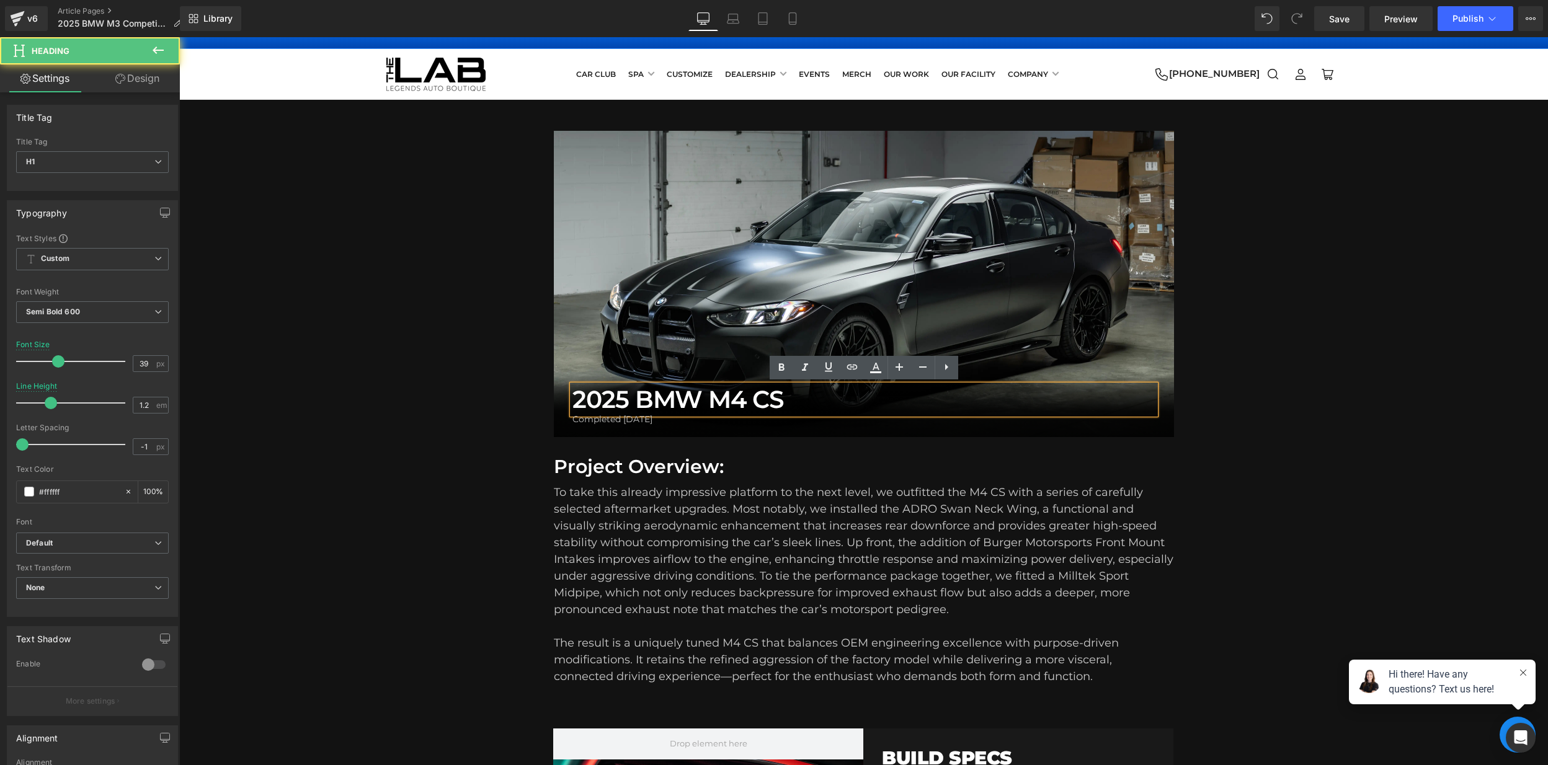
click at [742, 399] on h1 "2025 BMW M4 CS" at bounding box center [863, 399] width 583 height 29
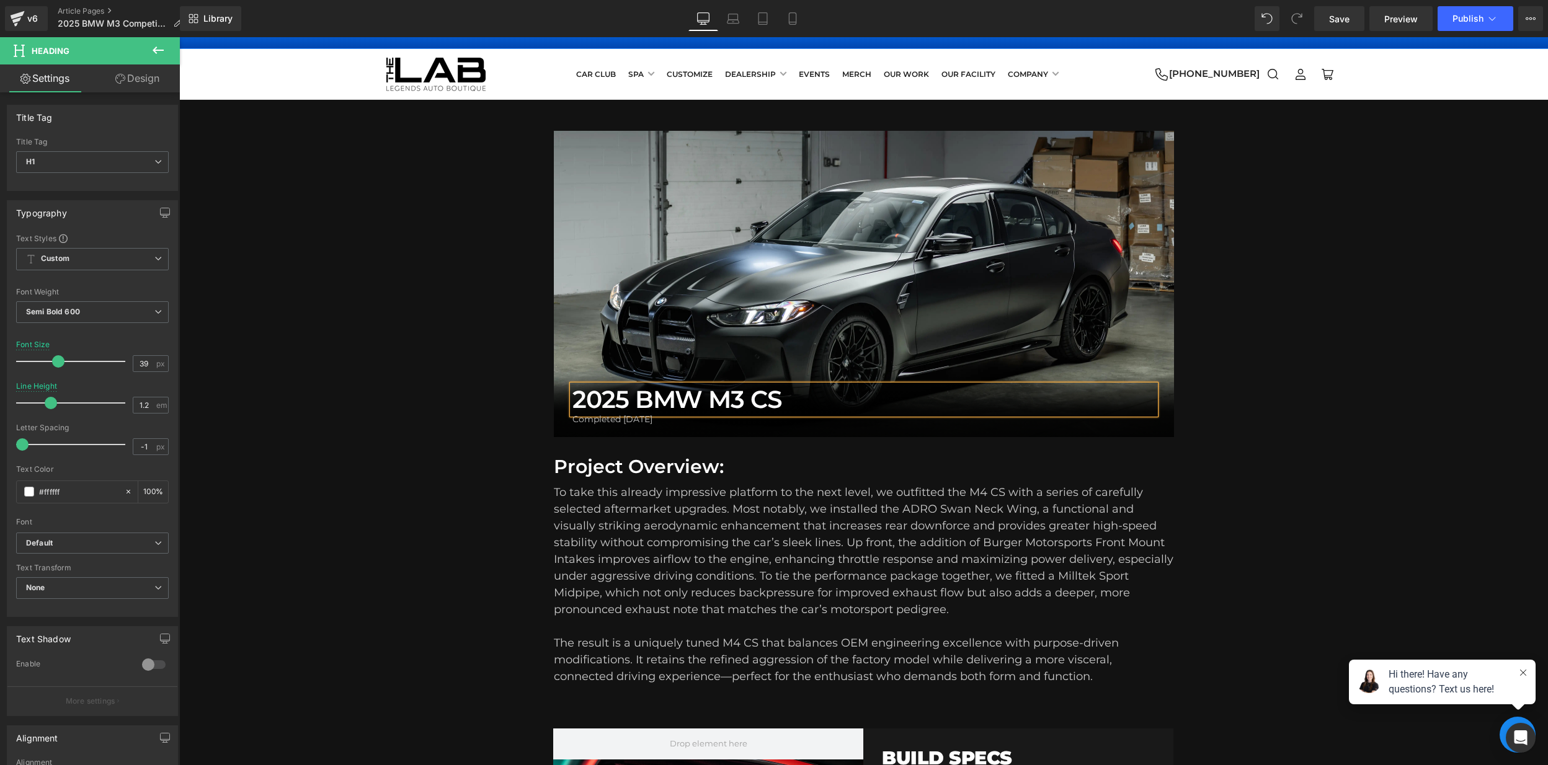
click at [786, 397] on h1 "2025 BMW M3 CS" at bounding box center [863, 399] width 583 height 29
click at [989, 458] on h1 "Project Overview:" at bounding box center [864, 467] width 620 height 22
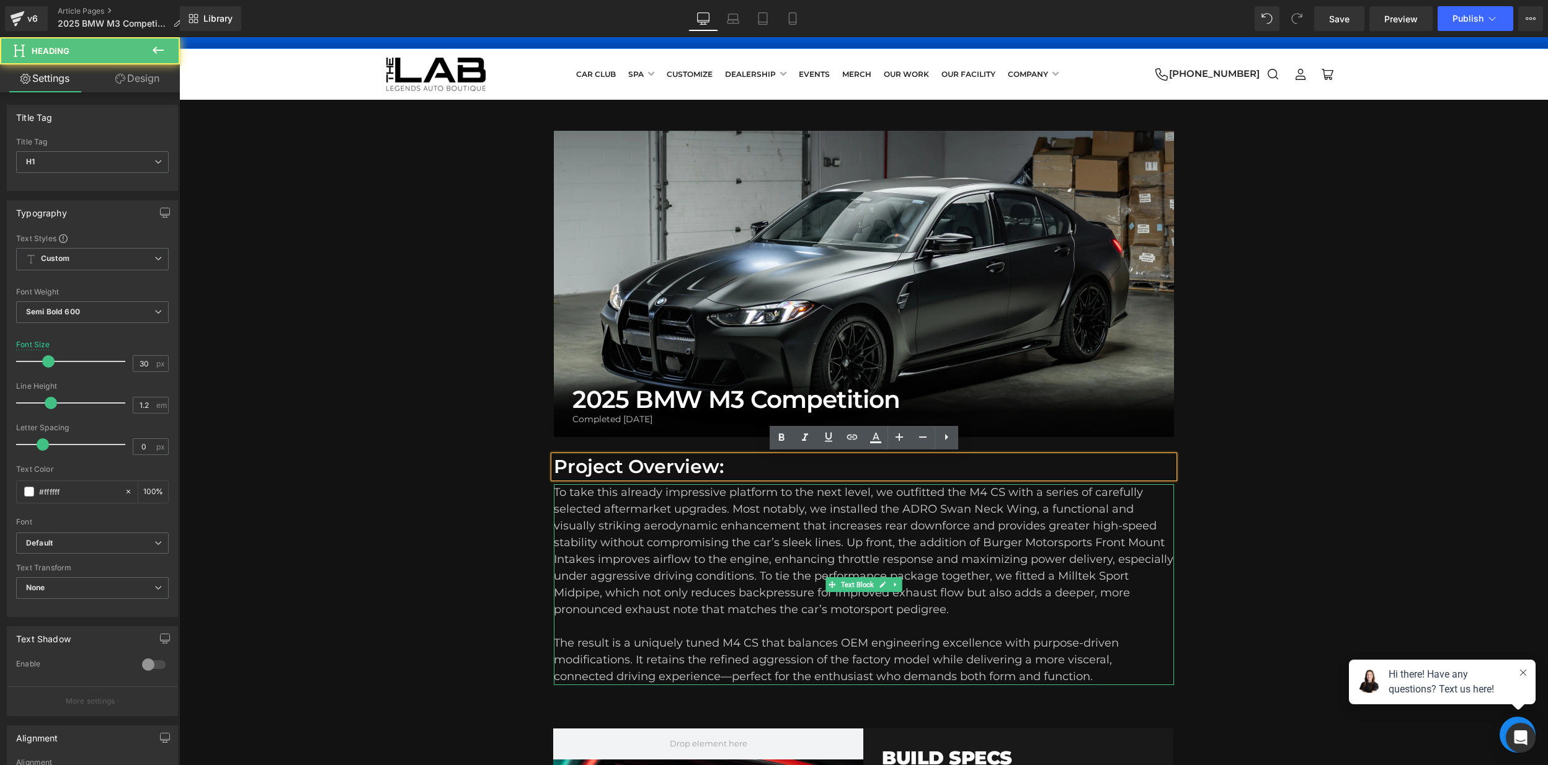
click at [993, 568] on span "To take this already impressive platform to the next level, we outfitted the M4…" at bounding box center [863, 551] width 619 height 131
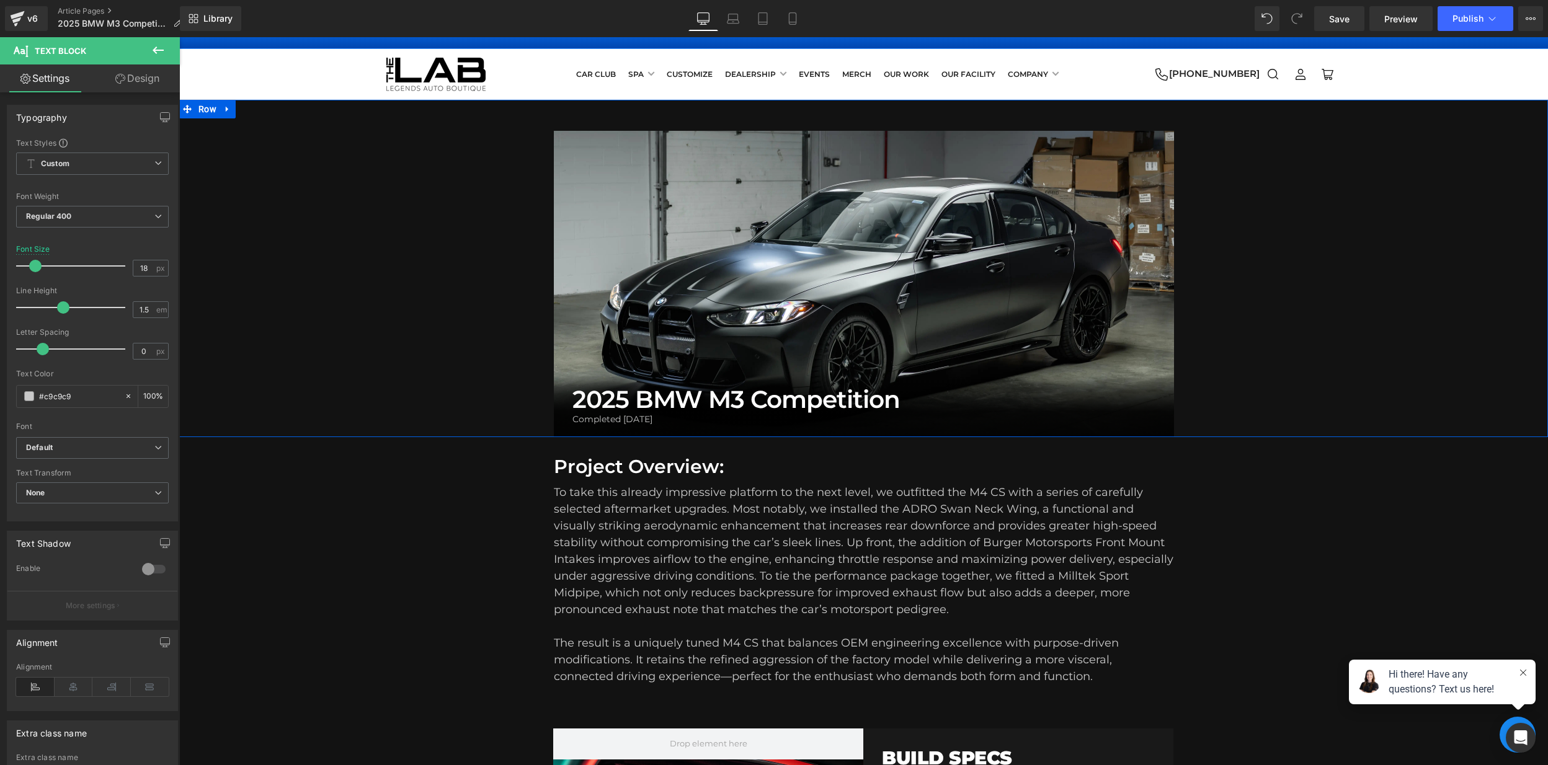
click at [507, 282] on div "2025 BMW M3 Competition Heading Completed [DATE] Heading Row Hero Banner 390px …" at bounding box center [863, 284] width 1369 height 306
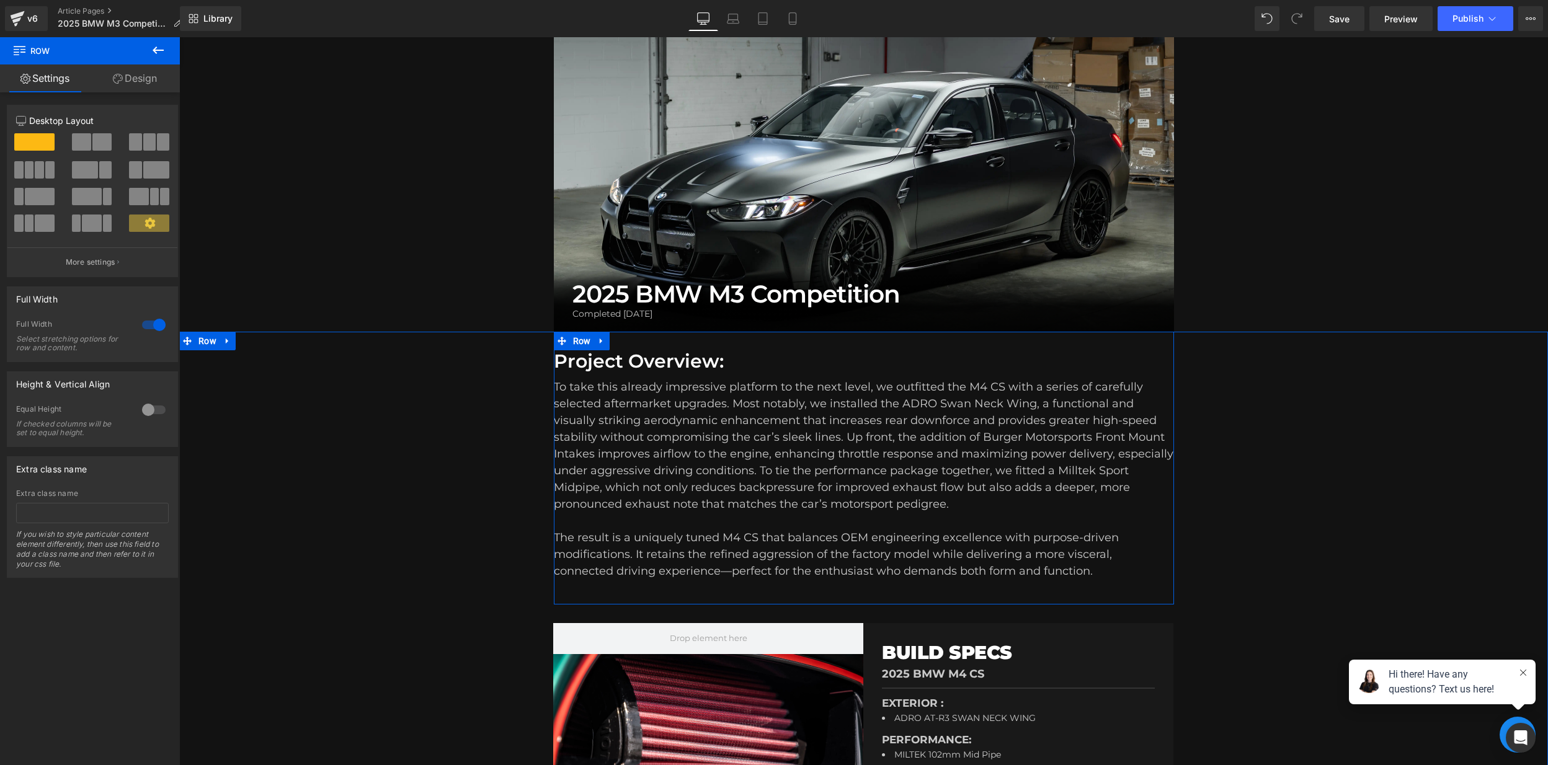
scroll to position [173, 0]
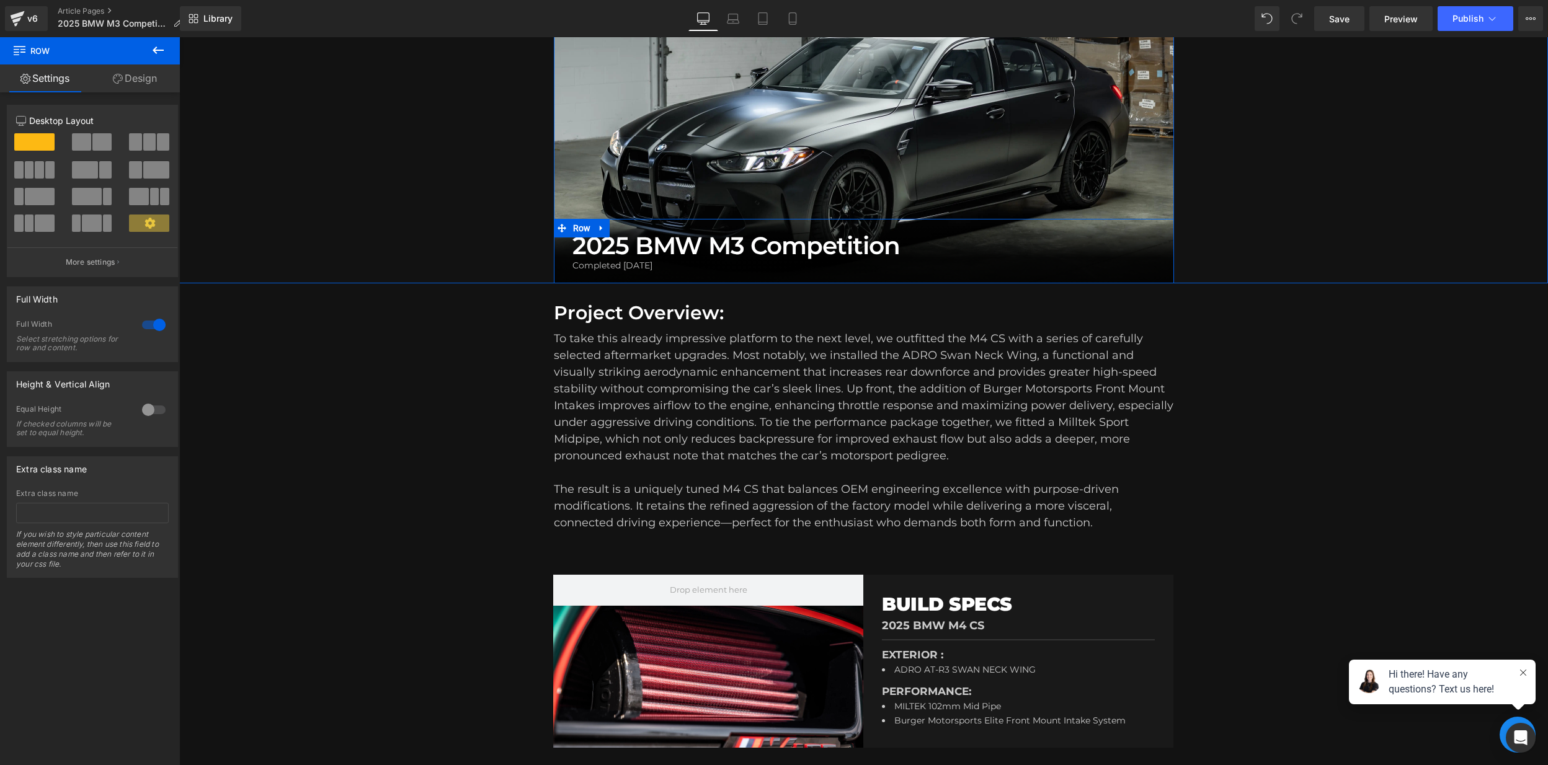
click at [653, 270] on div "2025 BMW M3 Competition Heading Completed [DATE] Heading Row" at bounding box center [864, 251] width 620 height 64
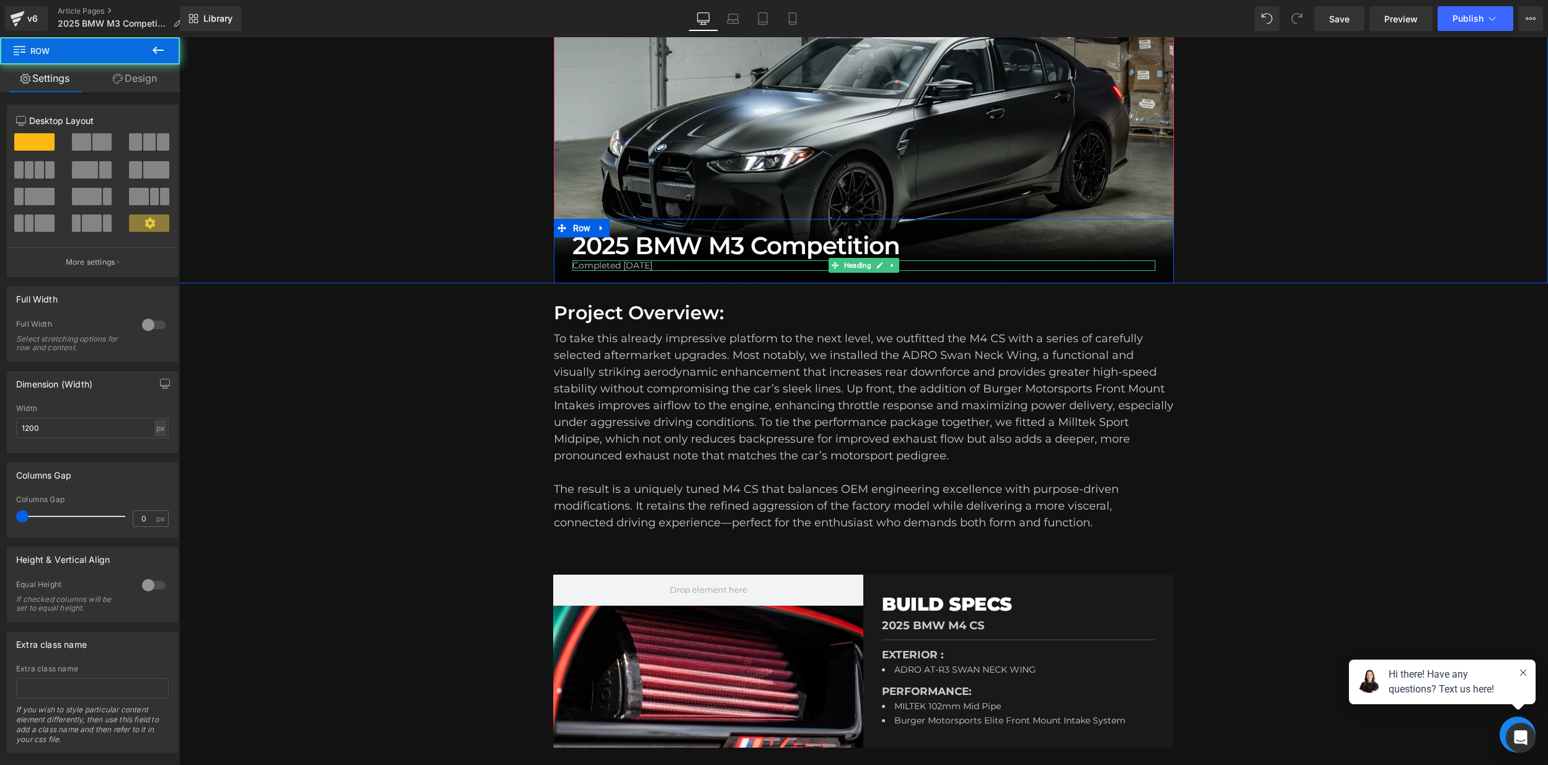
click at [657, 263] on h1 "Completed [DATE]" at bounding box center [863, 265] width 583 height 11
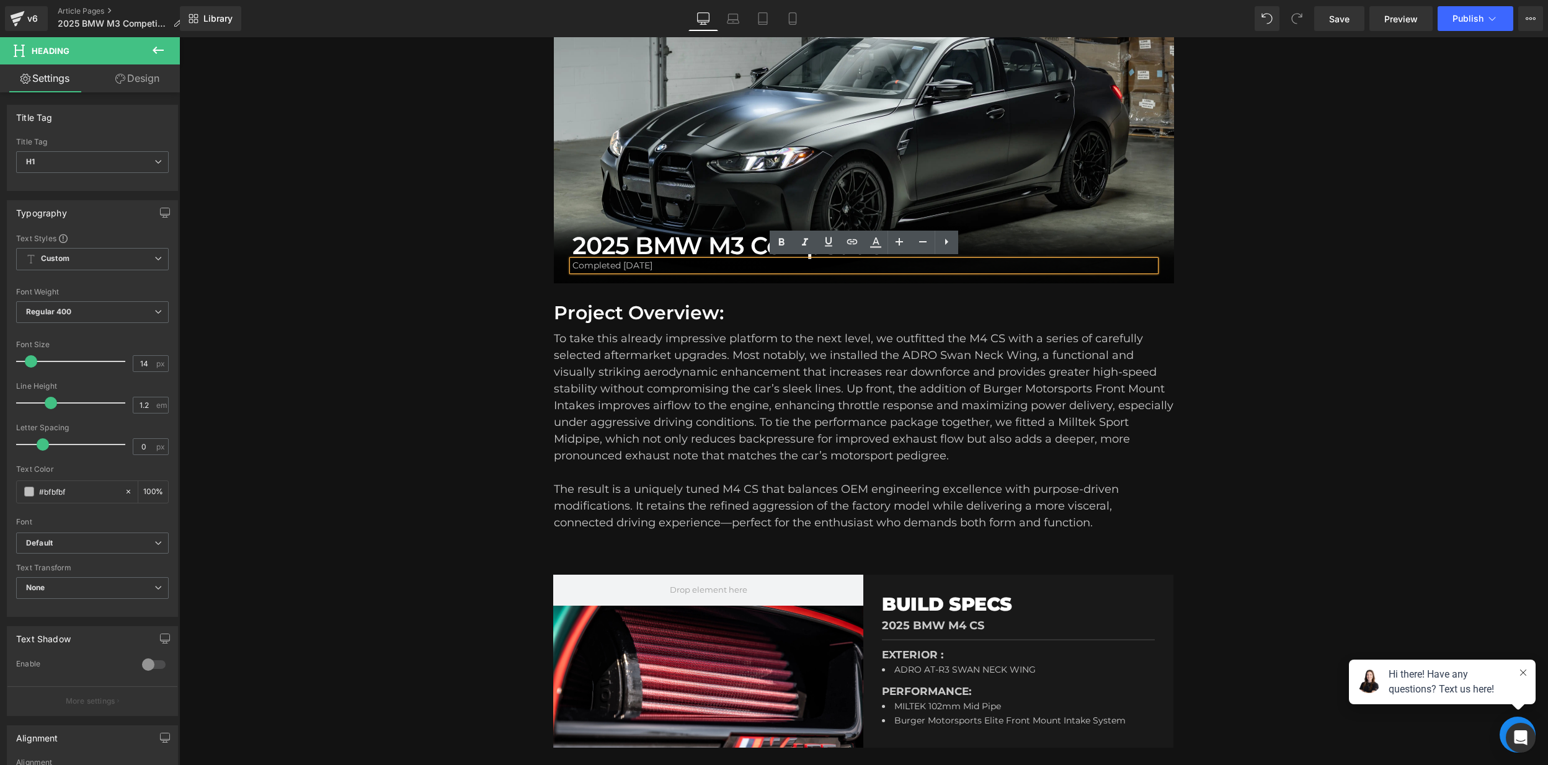
drag, startPoint x: 657, startPoint y: 263, endPoint x: 624, endPoint y: 262, distance: 33.5
click at [624, 262] on h1 "Completed [DATE]" at bounding box center [863, 265] width 583 height 11
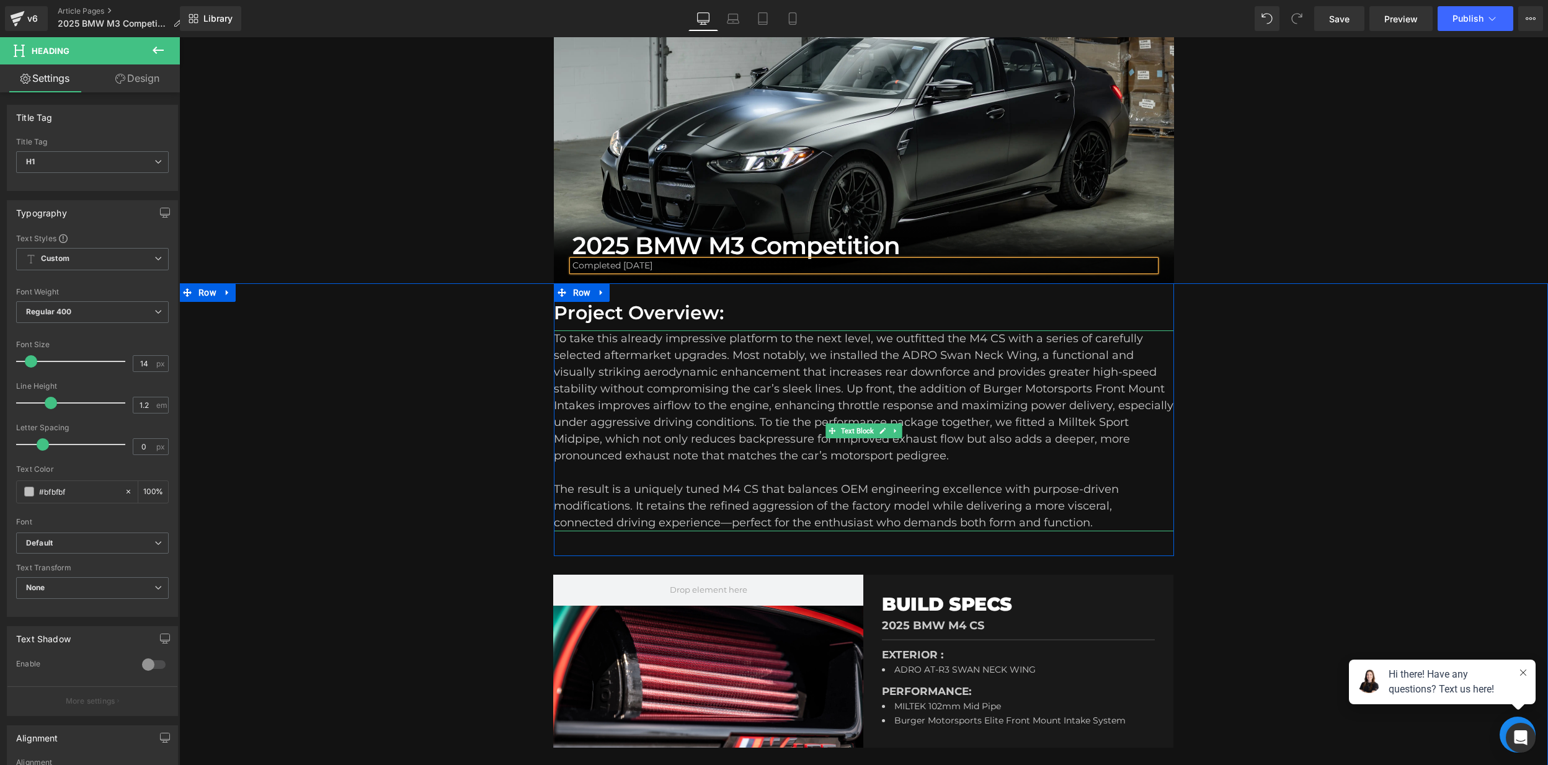
click at [712, 383] on span "To take this already impressive platform to the next level, we outfitted the M4…" at bounding box center [863, 397] width 619 height 131
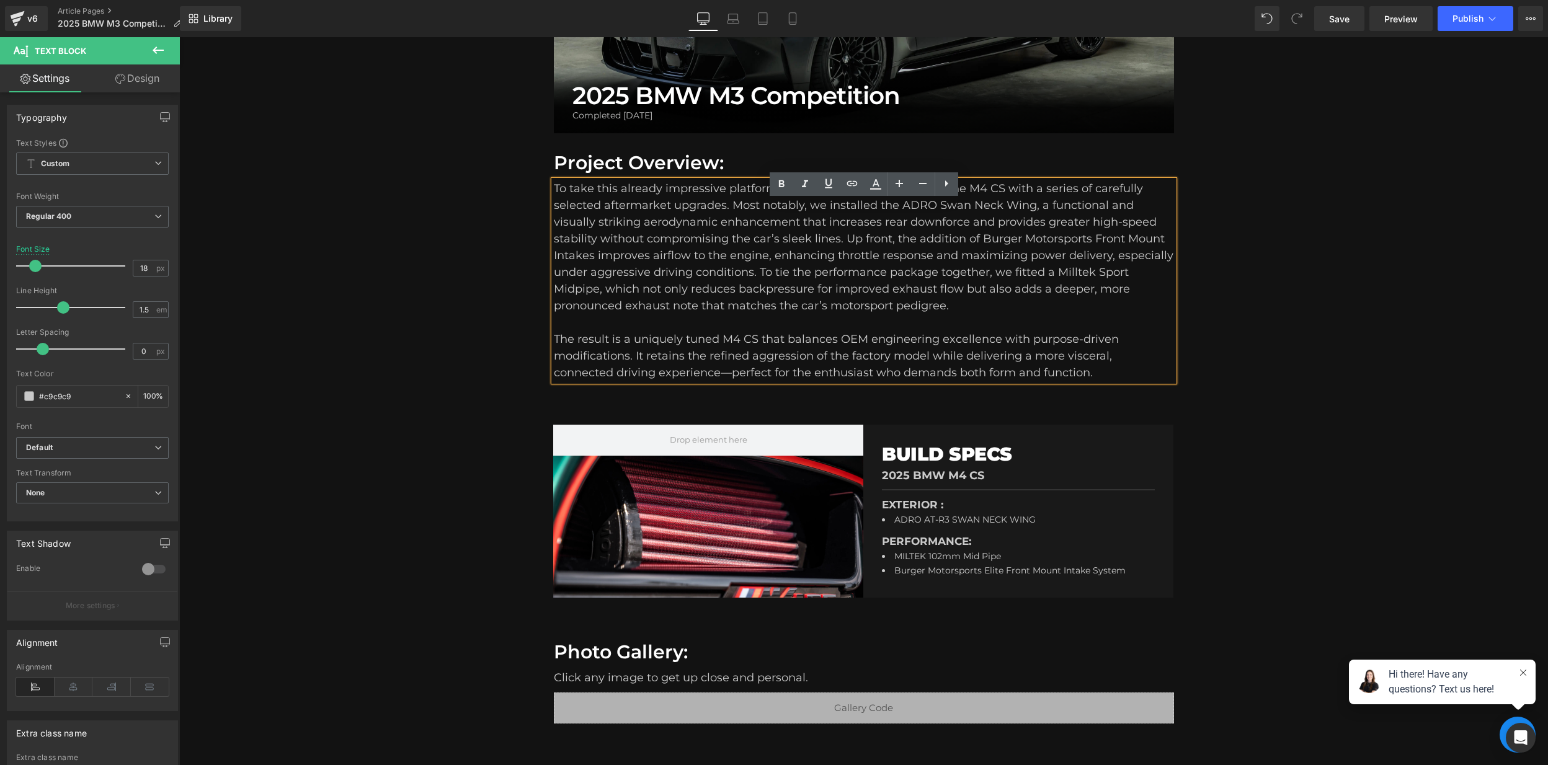
scroll to position [337, 0]
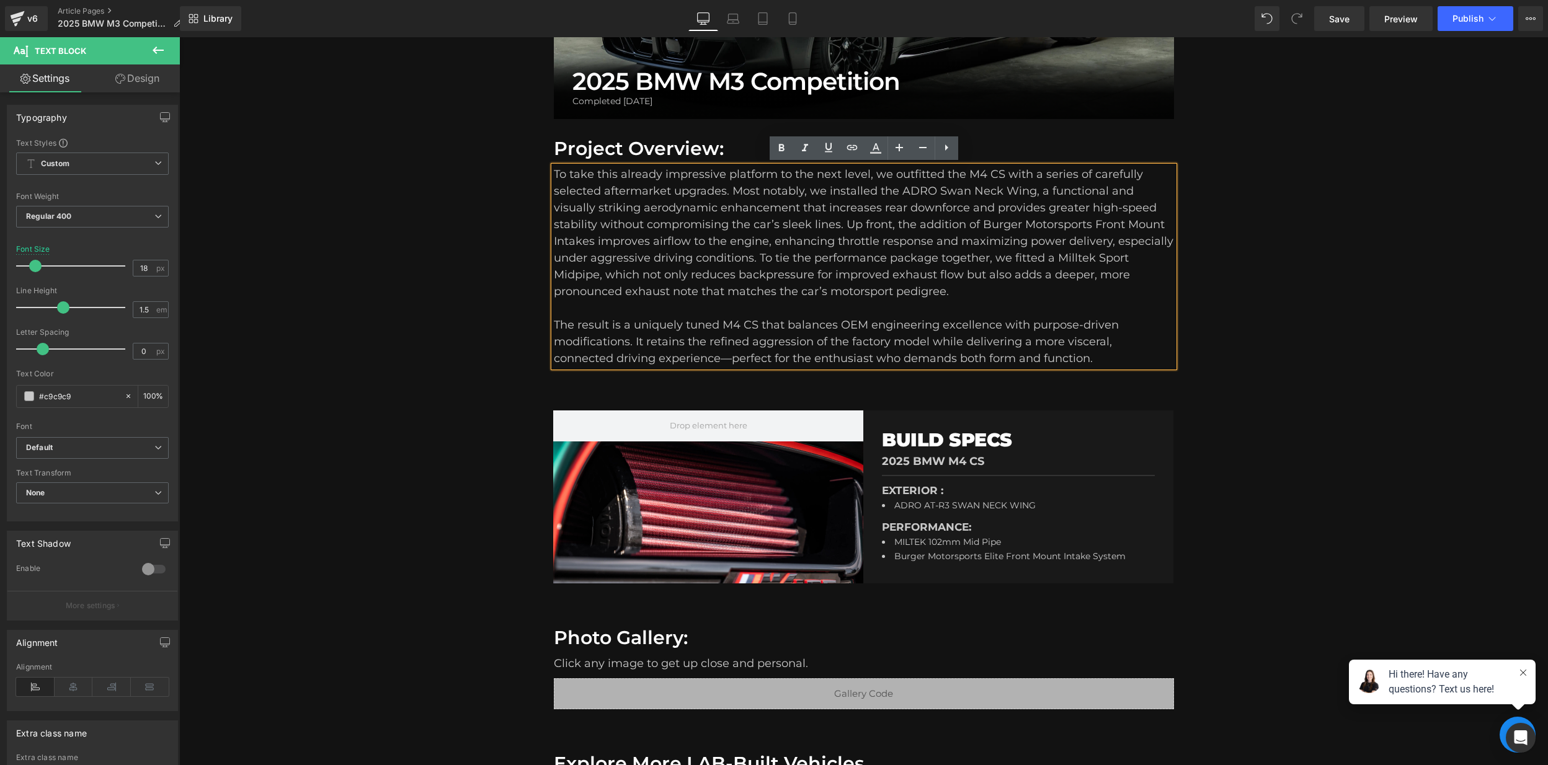
click at [703, 474] on div at bounding box center [708, 496] width 310 height 173
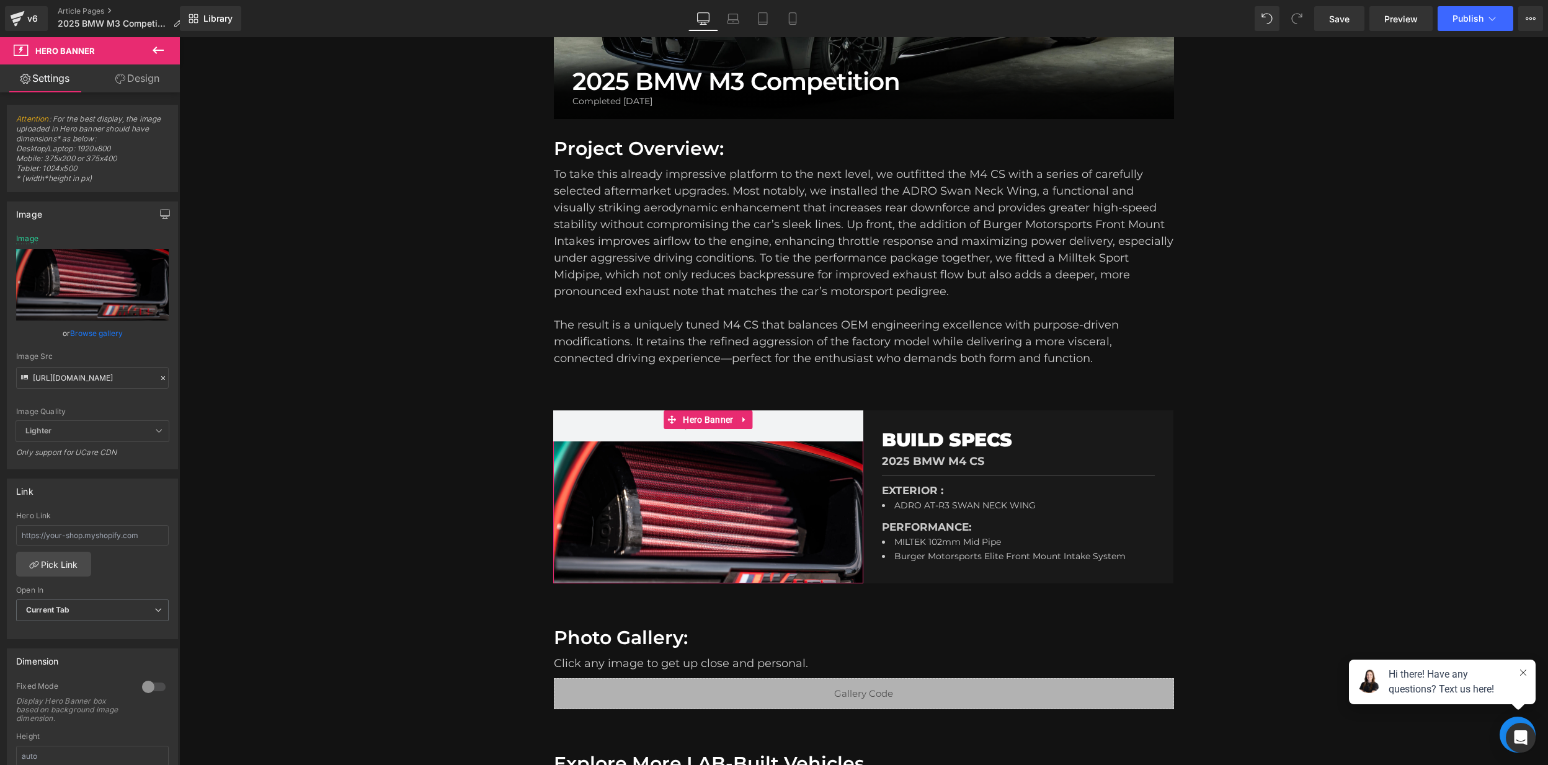
click at [159, 379] on icon at bounding box center [163, 378] width 9 height 9
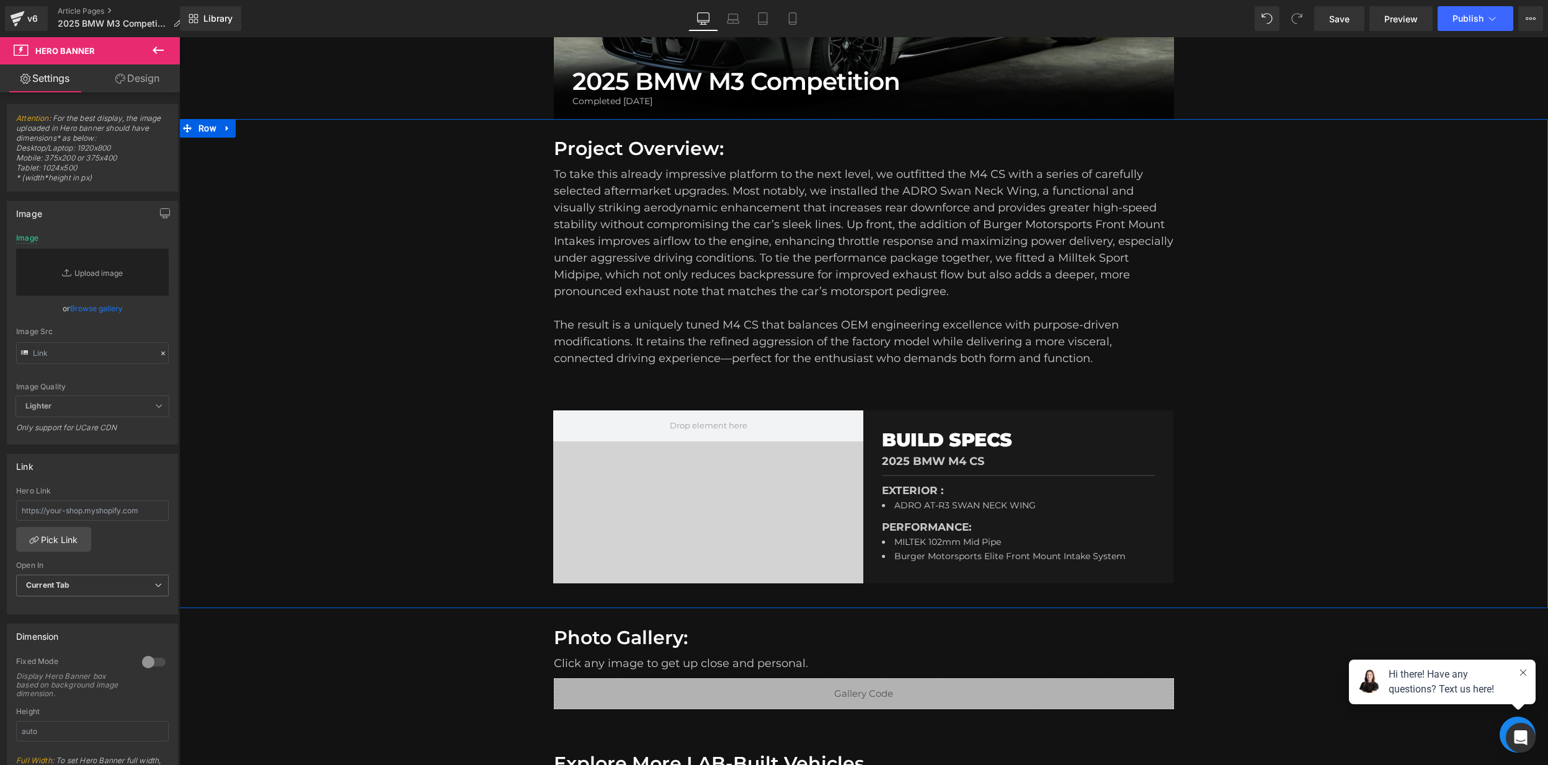
scroll to position [344, 0]
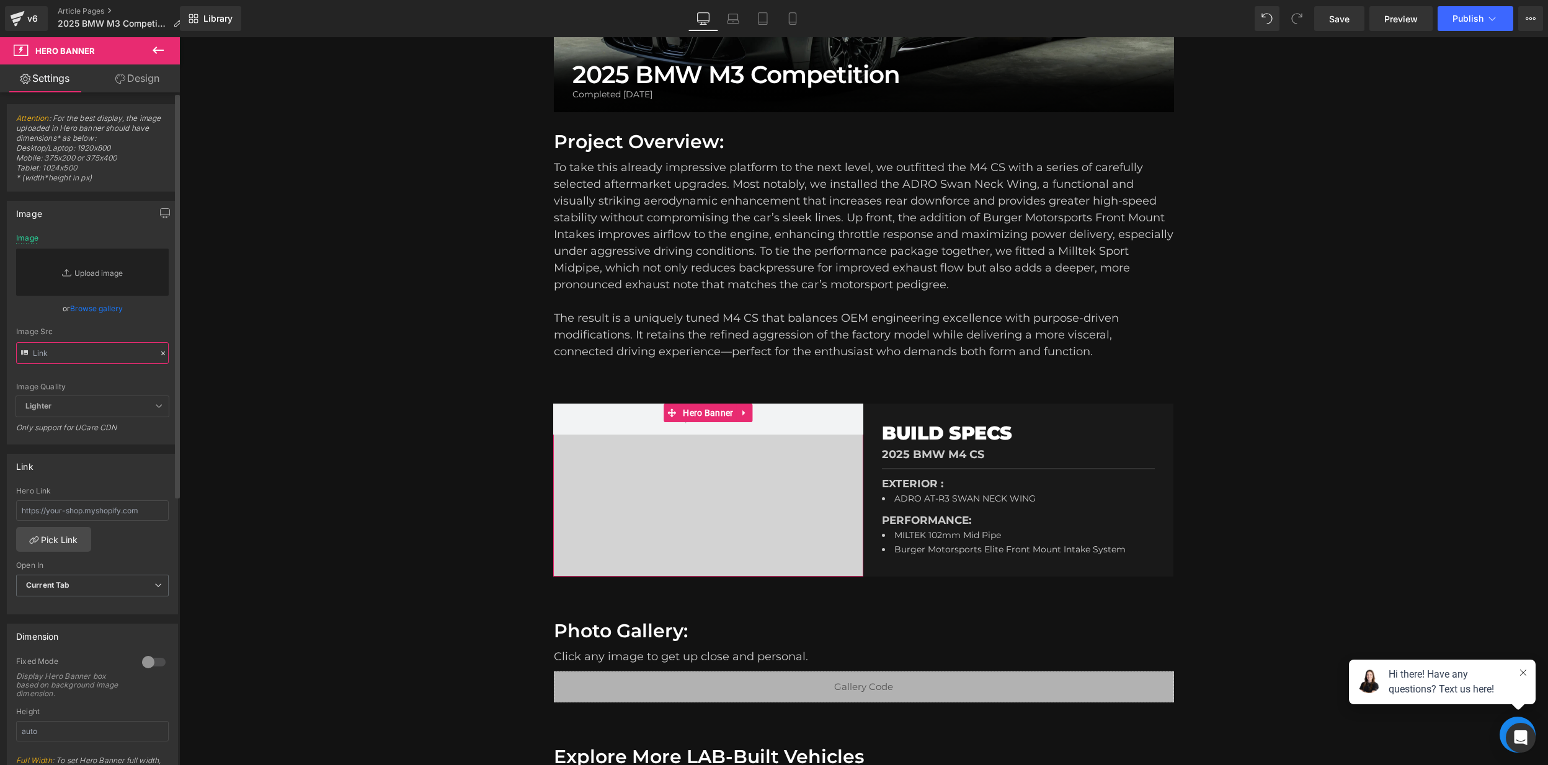
click at [49, 357] on input "text" at bounding box center [92, 353] width 153 height 22
paste input "[URL][DOMAIN_NAME]"
type input "[URL][DOMAIN_NAME]"
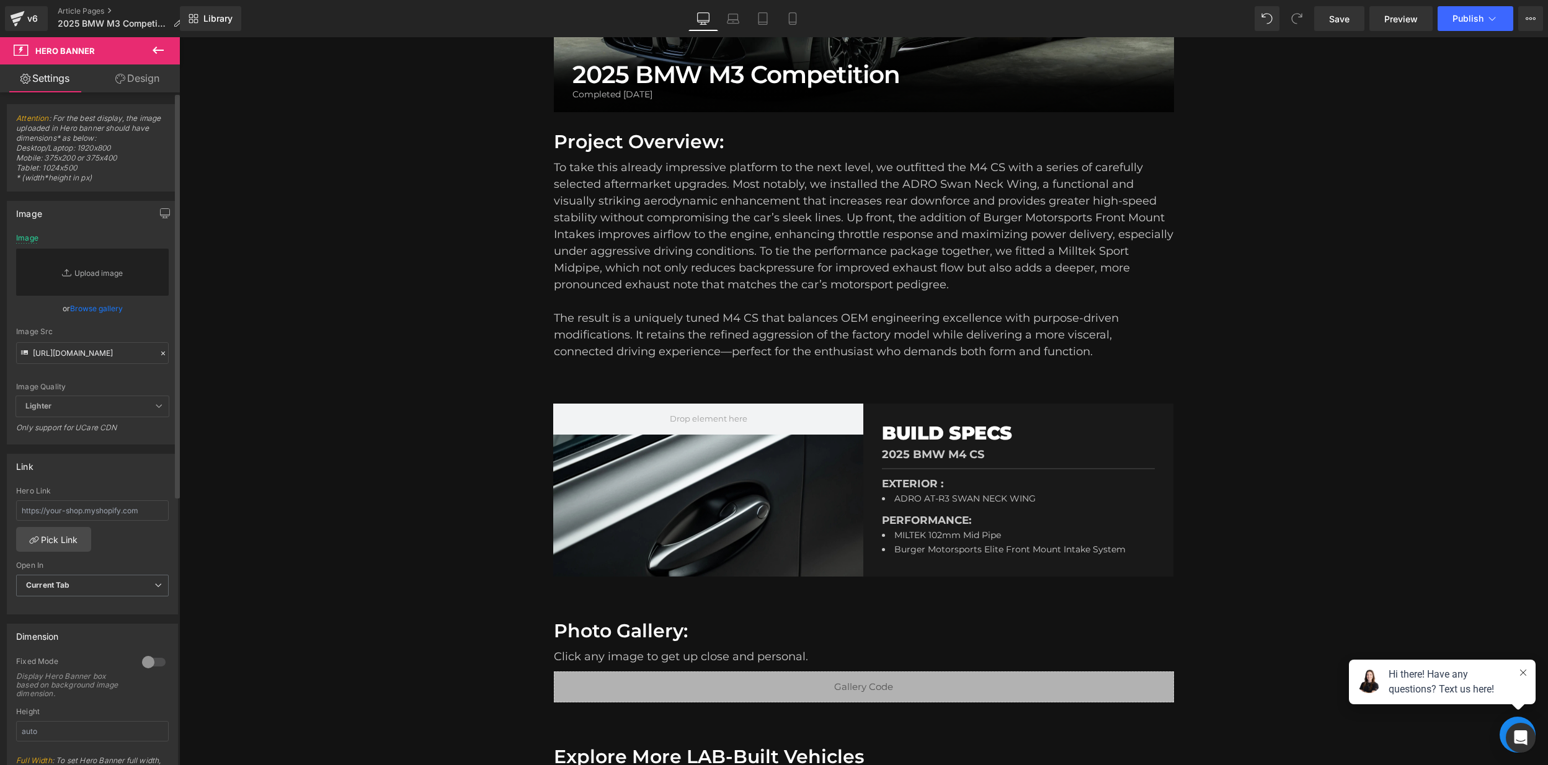
click at [144, 378] on div "Image Quality Lighter Lightest Lighter Lighter Lightest Only support for UCare …" at bounding box center [92, 315] width 153 height 162
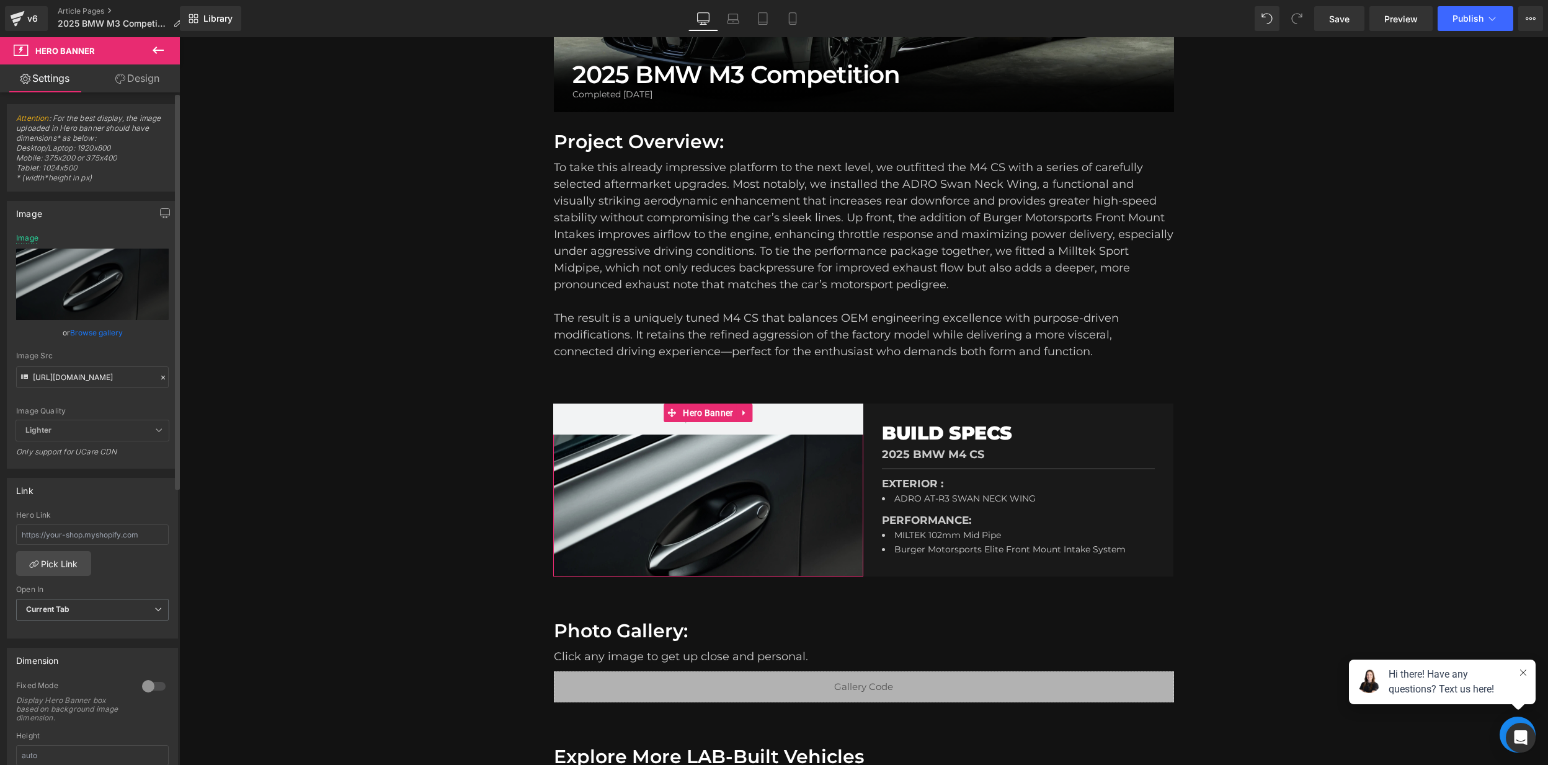
click at [159, 379] on icon at bounding box center [163, 377] width 9 height 9
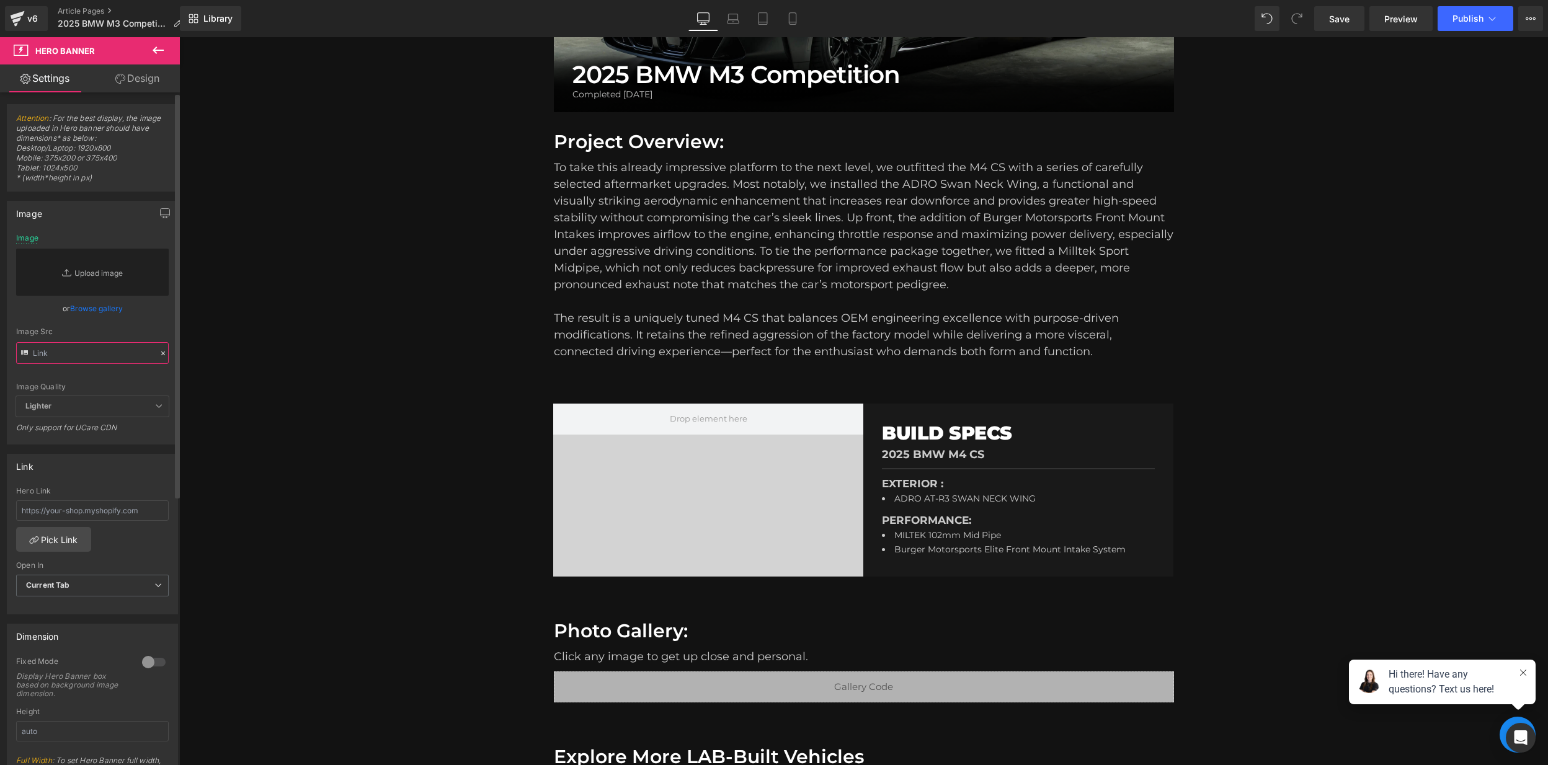
click at [68, 360] on input "text" at bounding box center [92, 353] width 153 height 22
paste input "[URL][DOMAIN_NAME]"
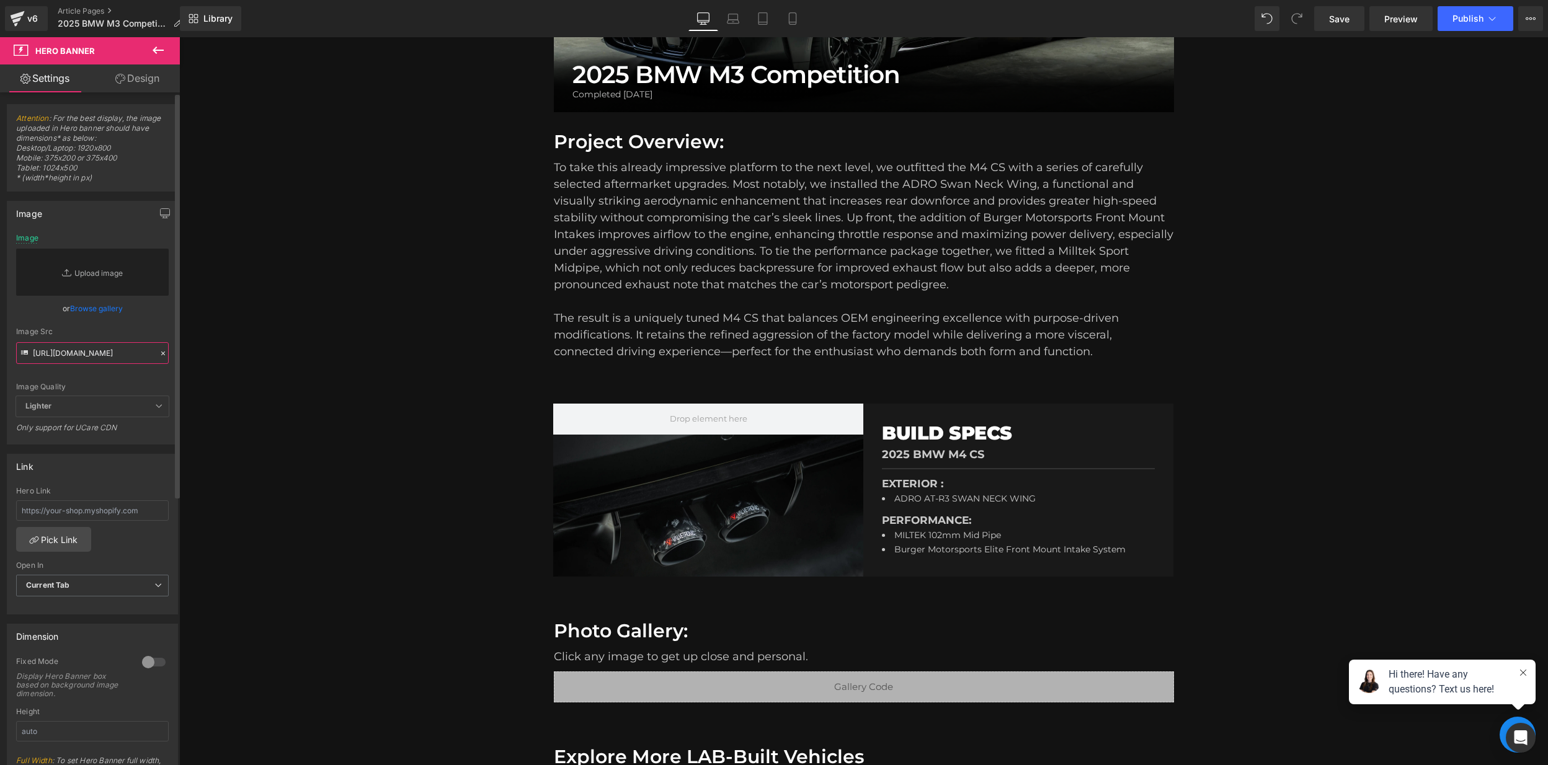
type input "[URL][DOMAIN_NAME]"
click at [123, 373] on div "Image Quality Lighter Lightest Lighter Lighter Lightest Only support for UCare …" at bounding box center [92, 315] width 153 height 162
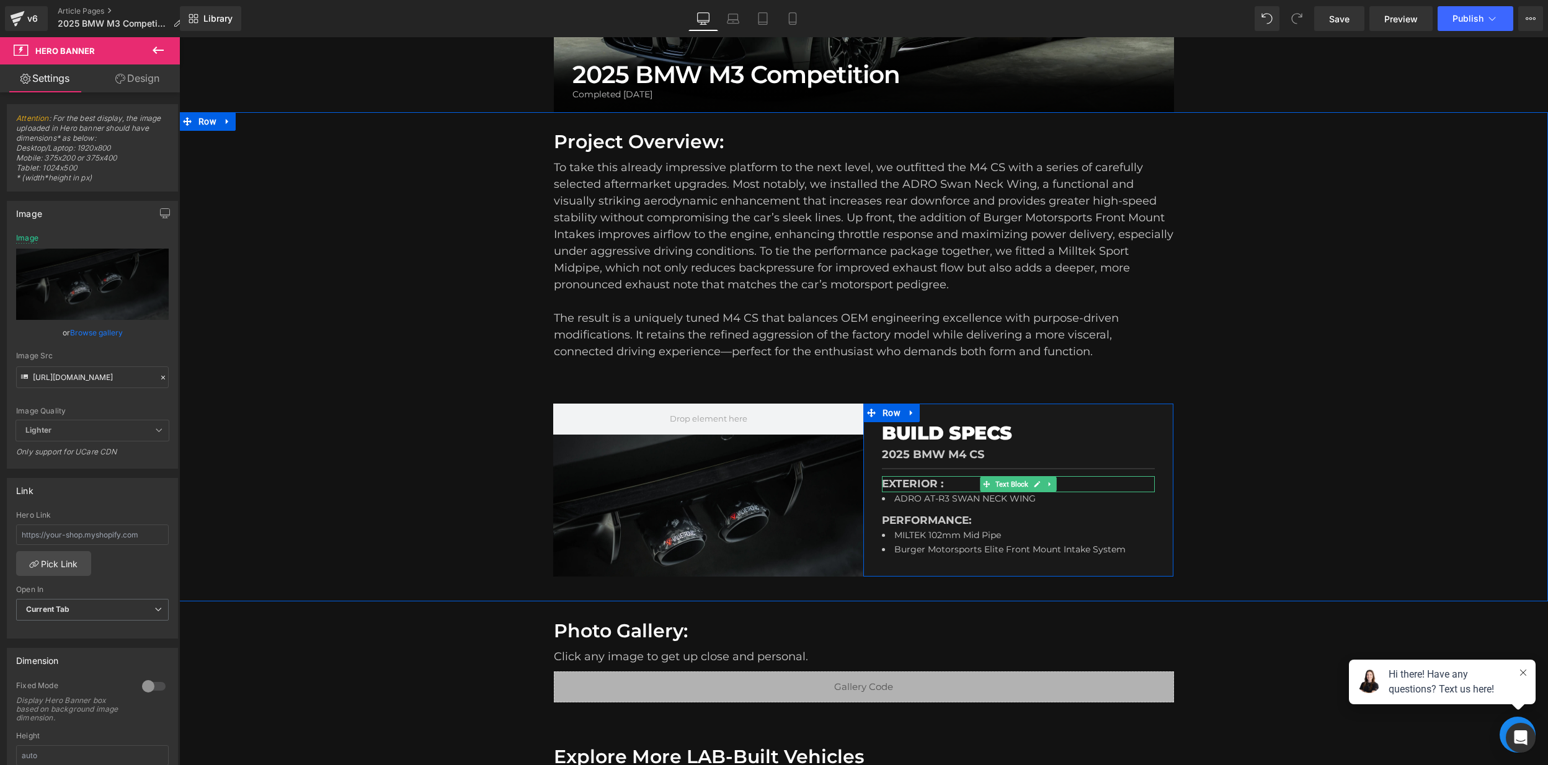
click at [940, 481] on p "EXTERIOR :" at bounding box center [1018, 484] width 273 height 16
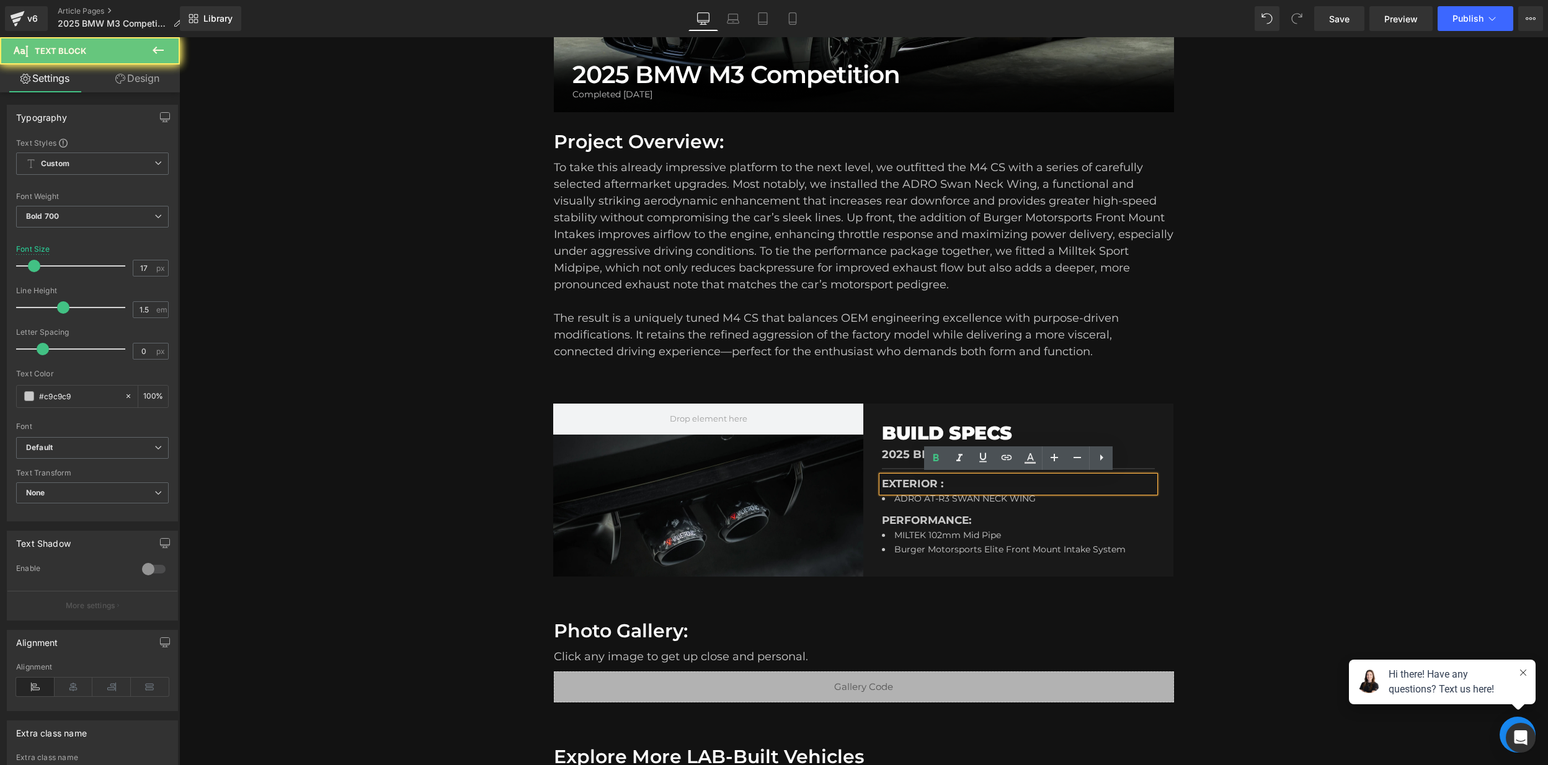
click at [941, 484] on p "EXTERIOR :" at bounding box center [1018, 484] width 273 height 16
drag, startPoint x: 937, startPoint y: 482, endPoint x: 885, endPoint y: 484, distance: 51.5
click at [884, 484] on p "EXTERIOR :" at bounding box center [1018, 484] width 273 height 16
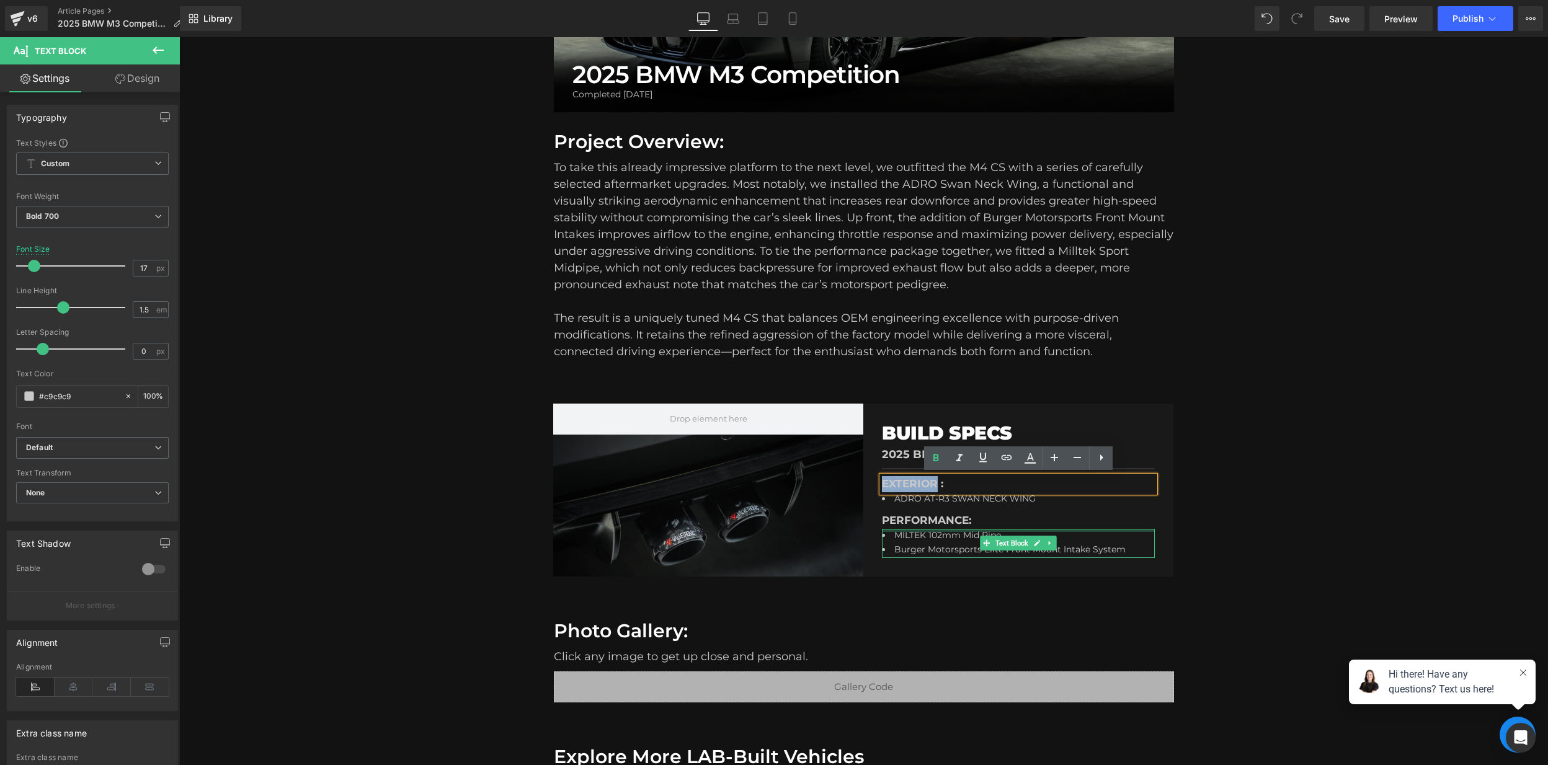
click at [953, 529] on div at bounding box center [1018, 530] width 273 height 3
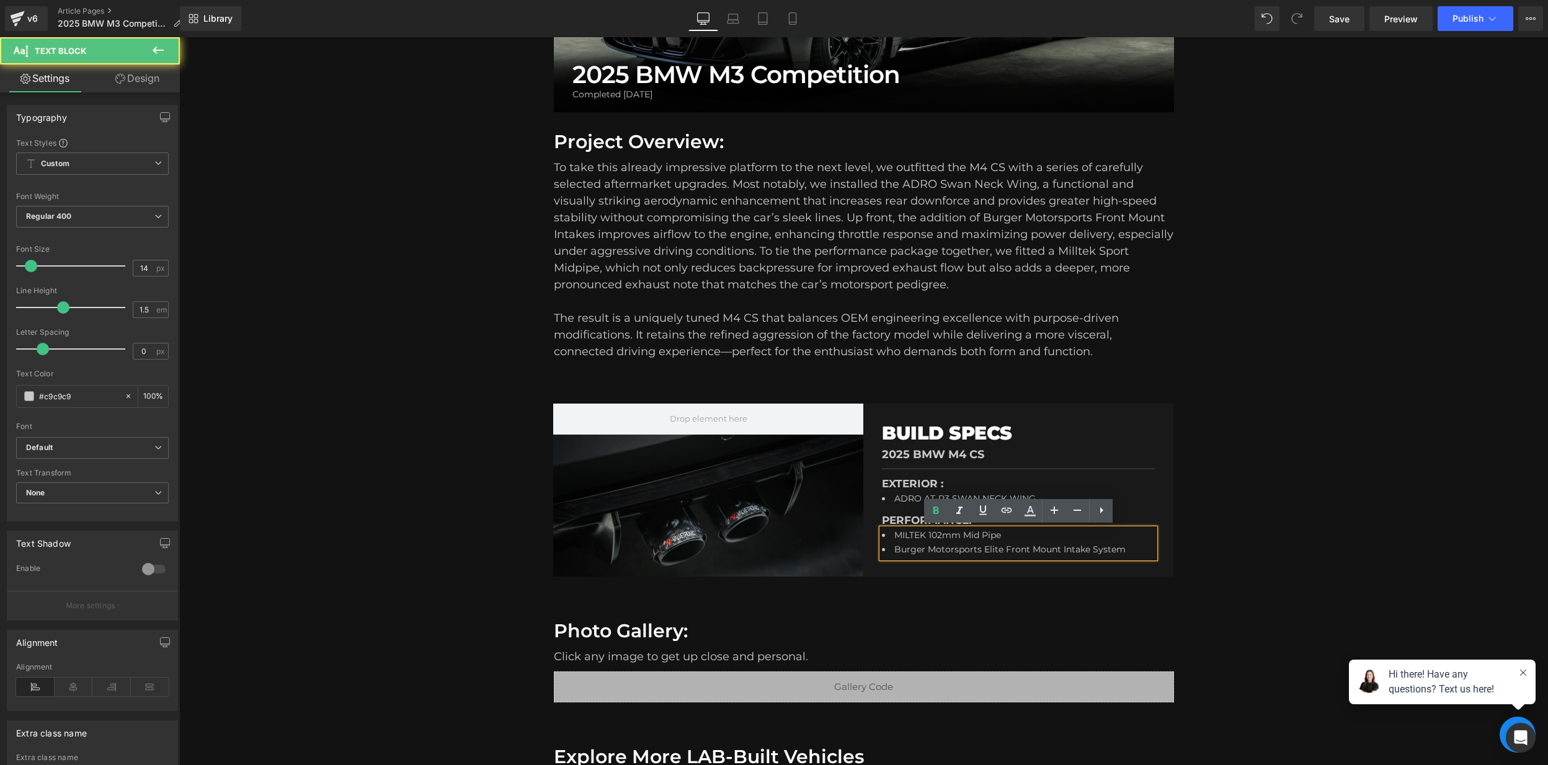
click at [1005, 538] on li "MILTEK 102mm Mid Pipe" at bounding box center [1016, 536] width 268 height 15
drag, startPoint x: 999, startPoint y: 534, endPoint x: 896, endPoint y: 534, distance: 102.9
click at [896, 534] on li "MILTEK 102mm Mid Pipe" at bounding box center [1016, 536] width 268 height 15
click at [1058, 535] on span "Full Titanium Valvetronic Exhaust w/ GForged Carbon Tips" at bounding box center [1021, 535] width 254 height 11
click at [1107, 553] on span "Burger Motorsports Elite Front Mount Intake System" at bounding box center [1009, 549] width 231 height 11
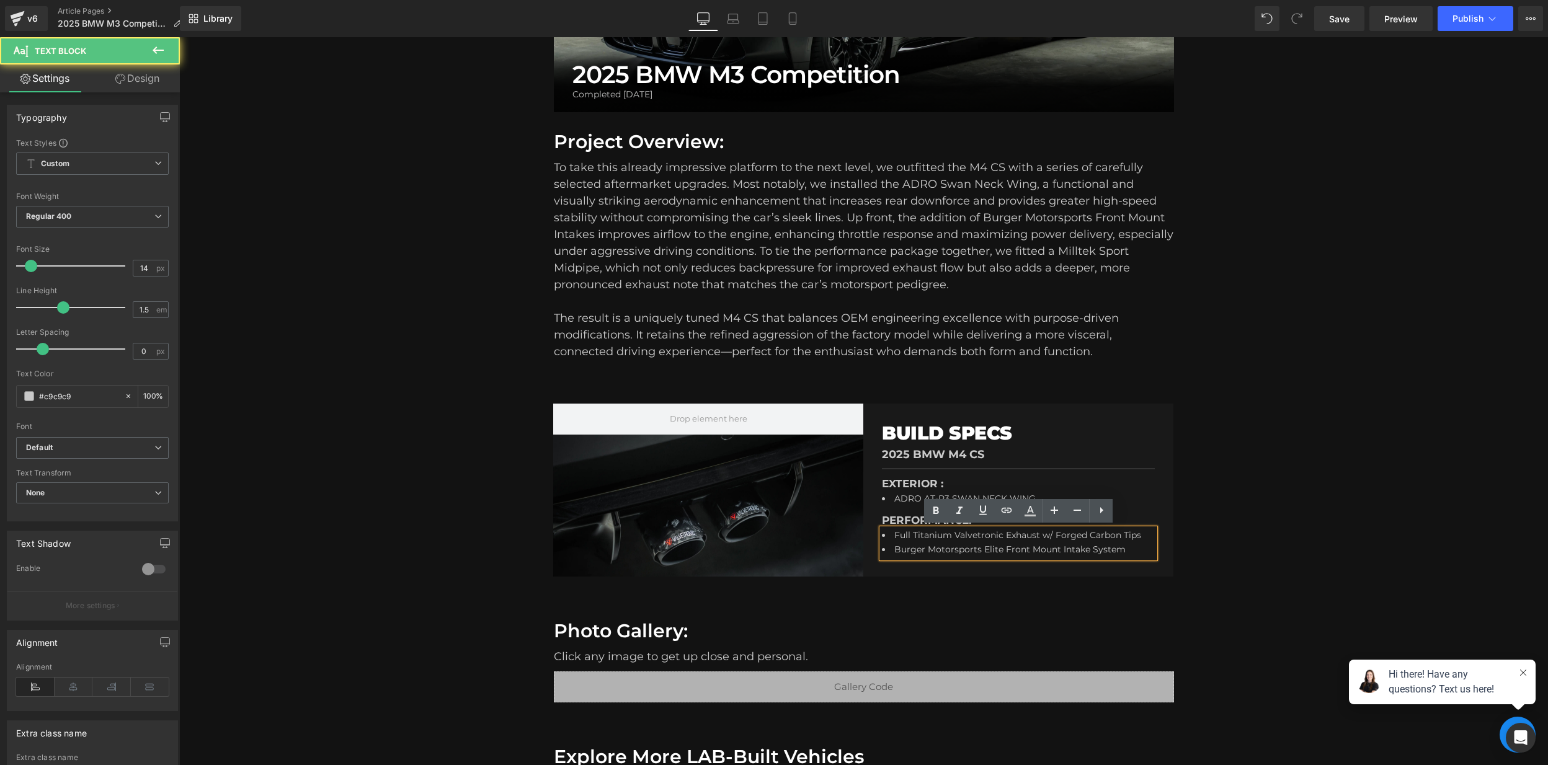
drag, startPoint x: 1142, startPoint y: 549, endPoint x: 1135, endPoint y: 550, distance: 6.8
click at [1141, 549] on li "Burger Motorsports Elite Front Mount Intake System" at bounding box center [1016, 550] width 268 height 15
drag, startPoint x: 1081, startPoint y: 551, endPoint x: 1073, endPoint y: 551, distance: 8.1
click at [1081, 551] on span "Burger Motorsports Elite Front Mount Intake System" at bounding box center [1009, 549] width 231 height 11
drag, startPoint x: 1124, startPoint y: 548, endPoint x: 913, endPoint y: 554, distance: 211.5
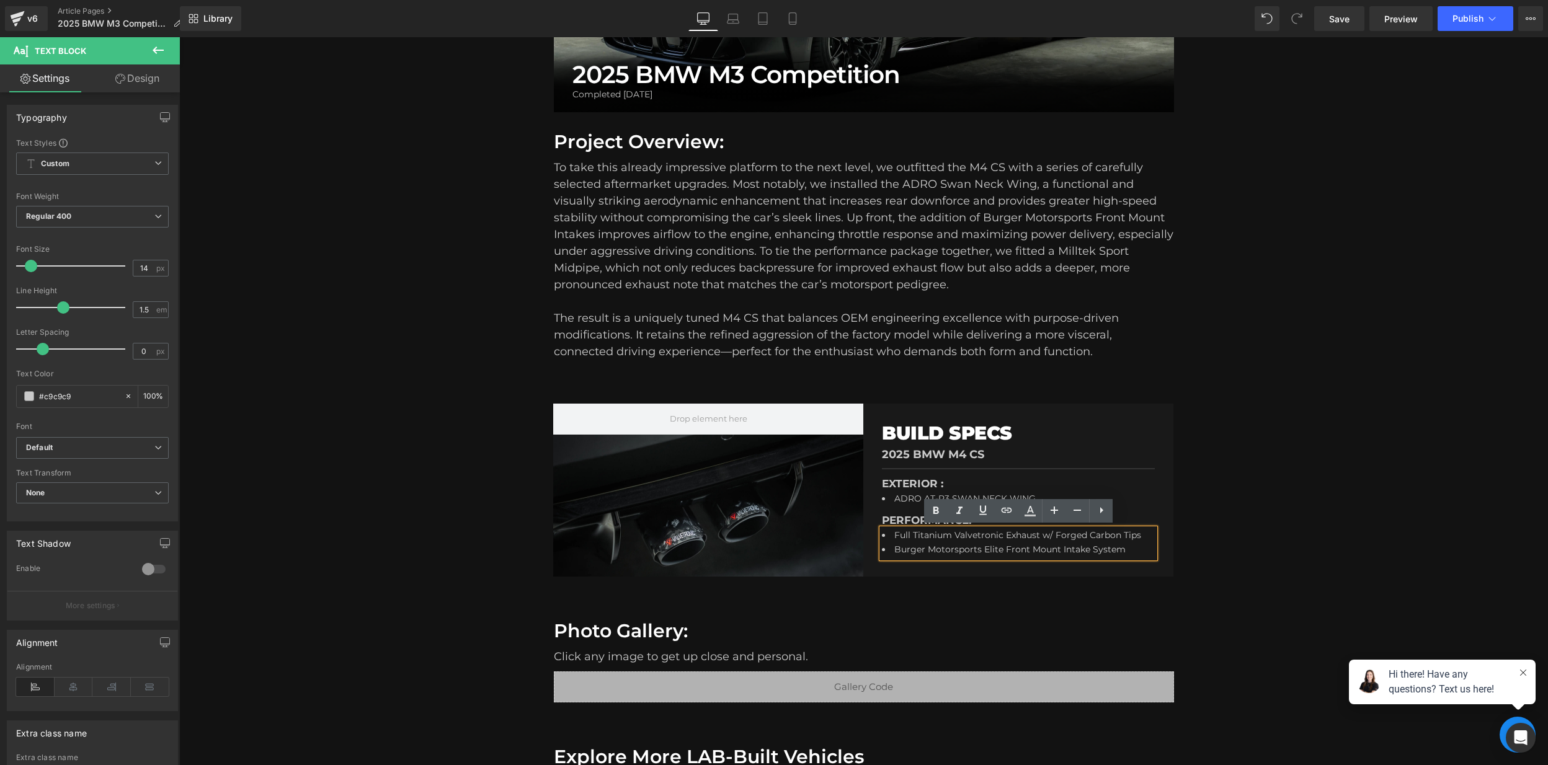
click at [895, 551] on li "Burger Motorsports Elite Front Mount Intake System" at bounding box center [1016, 550] width 268 height 15
click at [1049, 520] on icon at bounding box center [1050, 520] width 2 height 4
click at [985, 546] on span "Carbon Fiber Front Grille" at bounding box center [948, 549] width 109 height 11
click at [980, 546] on span "Carbon Fiber Front Grille" at bounding box center [948, 549] width 109 height 11
drag, startPoint x: 979, startPoint y: 547, endPoint x: 954, endPoint y: 546, distance: 24.2
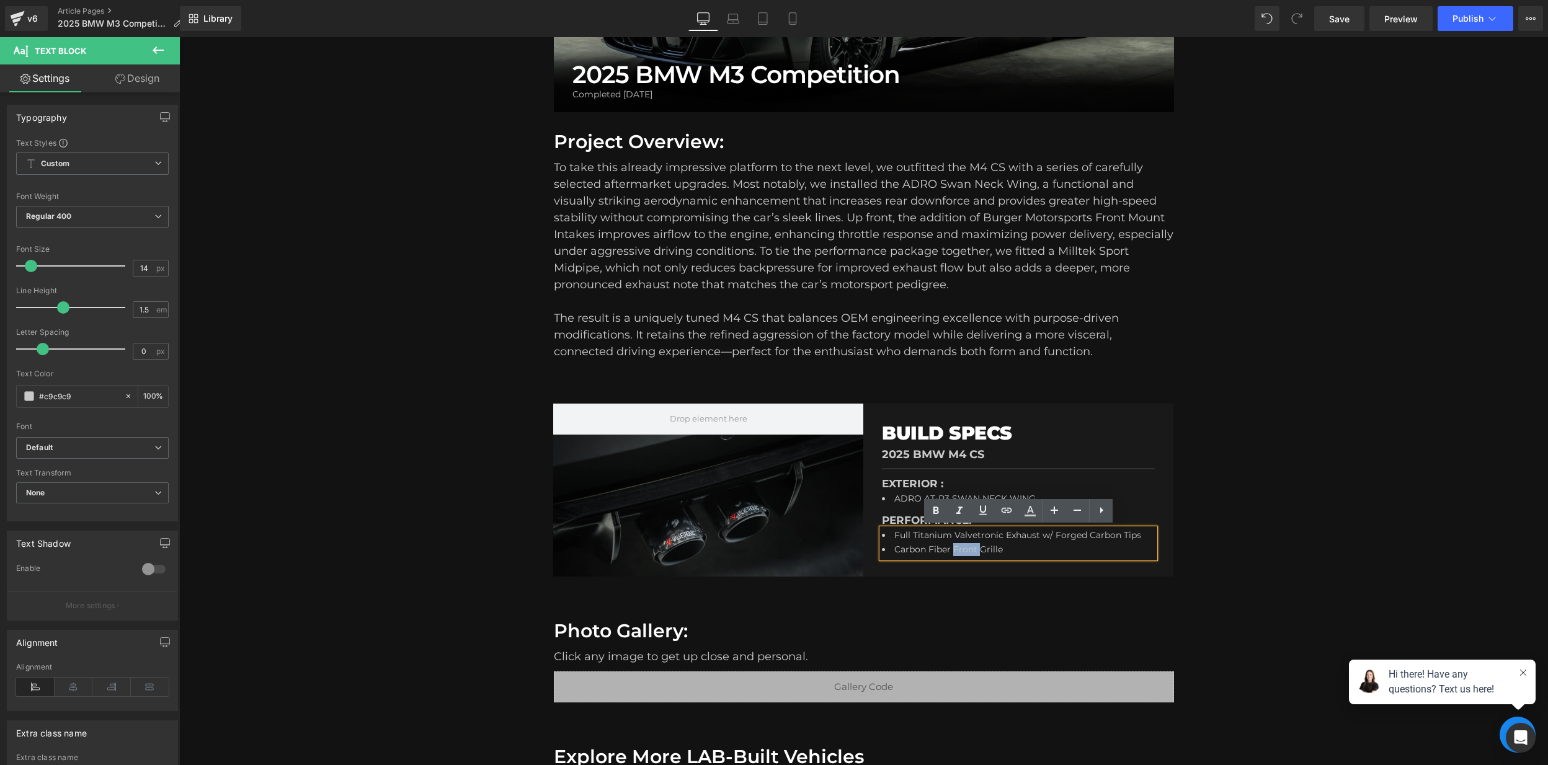
click at [954, 546] on span "Carbon Fiber Front Grille" at bounding box center [948, 549] width 109 height 11
click at [1062, 551] on li "Carbon Fiber Grille" at bounding box center [1016, 550] width 268 height 15
click at [1055, 549] on li "Carbon Fiber Grille" at bounding box center [1016, 550] width 268 height 15
drag, startPoint x: 1058, startPoint y: 473, endPoint x: 1049, endPoint y: 481, distance: 12.7
click at [1058, 473] on div at bounding box center [1018, 474] width 273 height 3
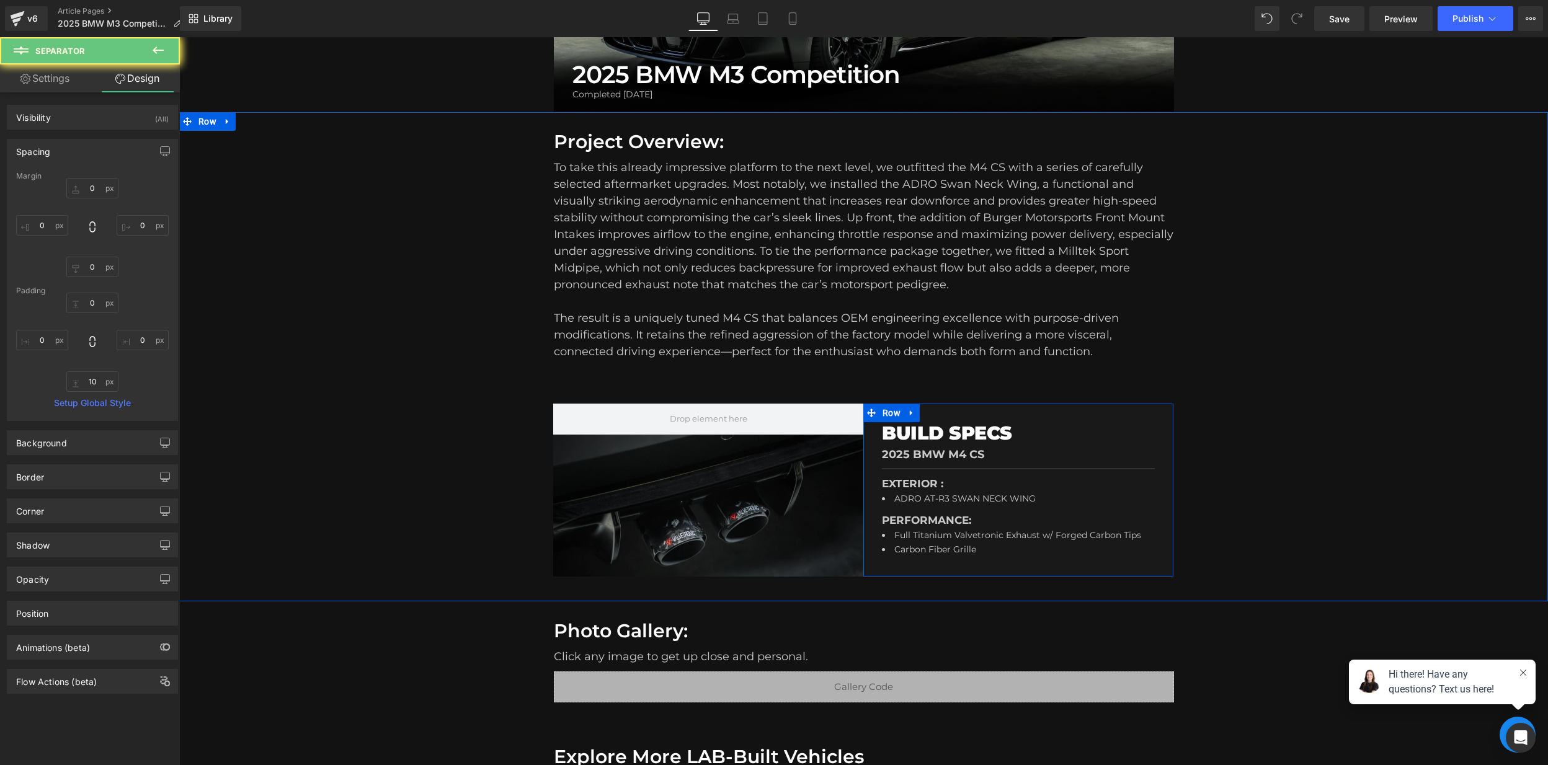
click at [1042, 496] on link at bounding box center [1037, 499] width 13 height 15
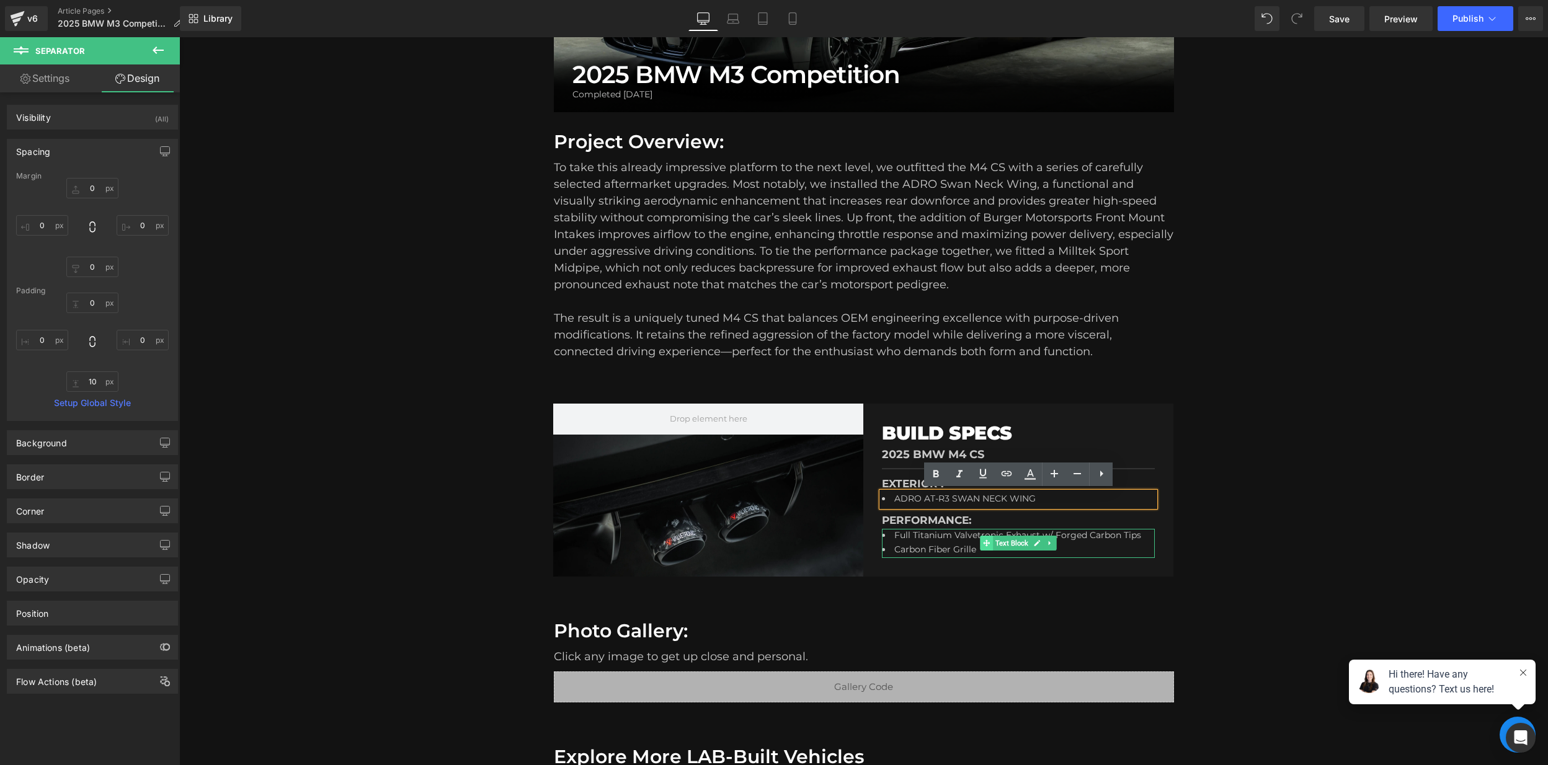
click at [1010, 545] on span "Text Block" at bounding box center [1012, 543] width 38 height 15
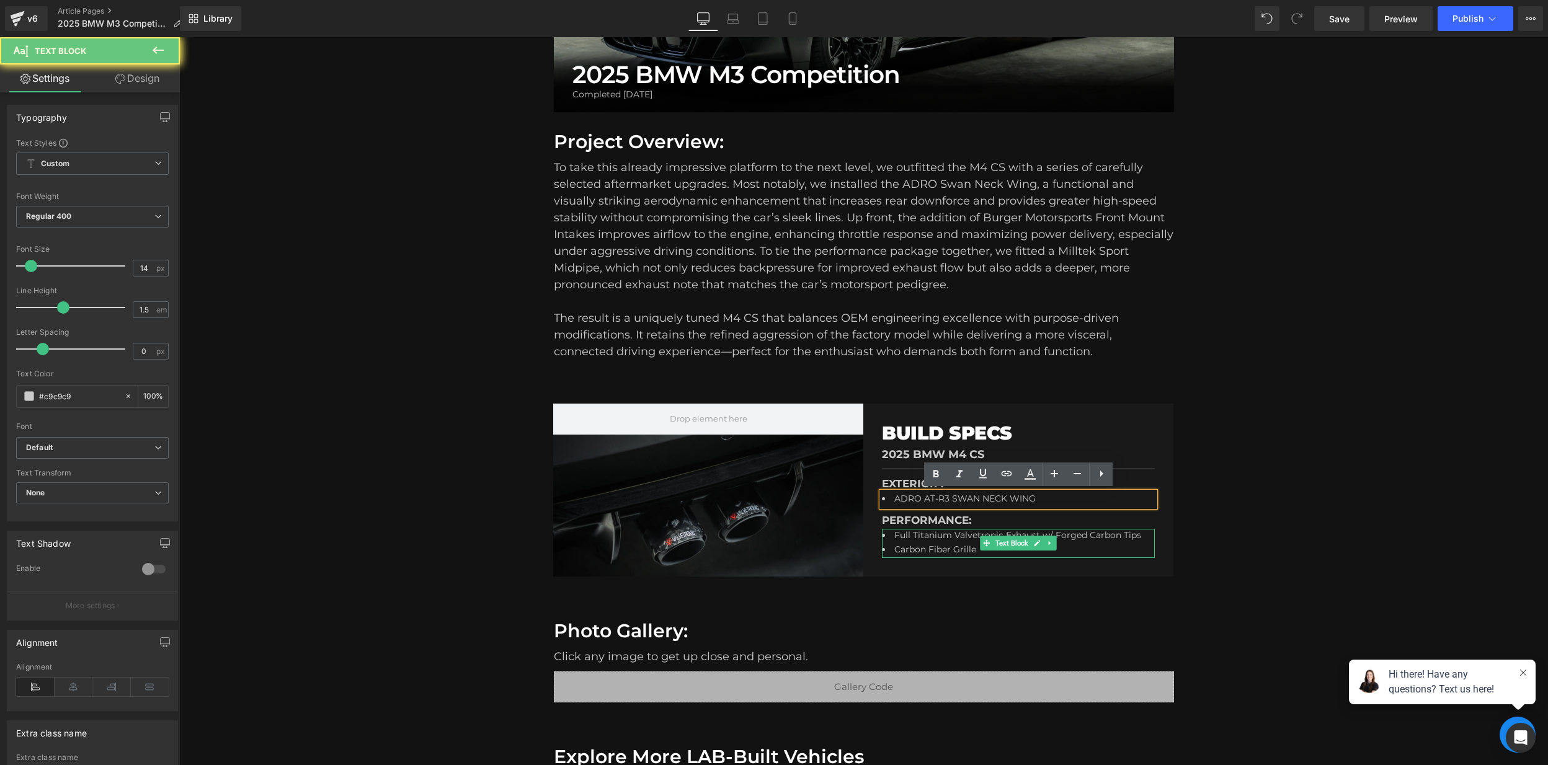
click at [977, 550] on li "Carbon Fiber Grille" at bounding box center [1016, 550] width 268 height 15
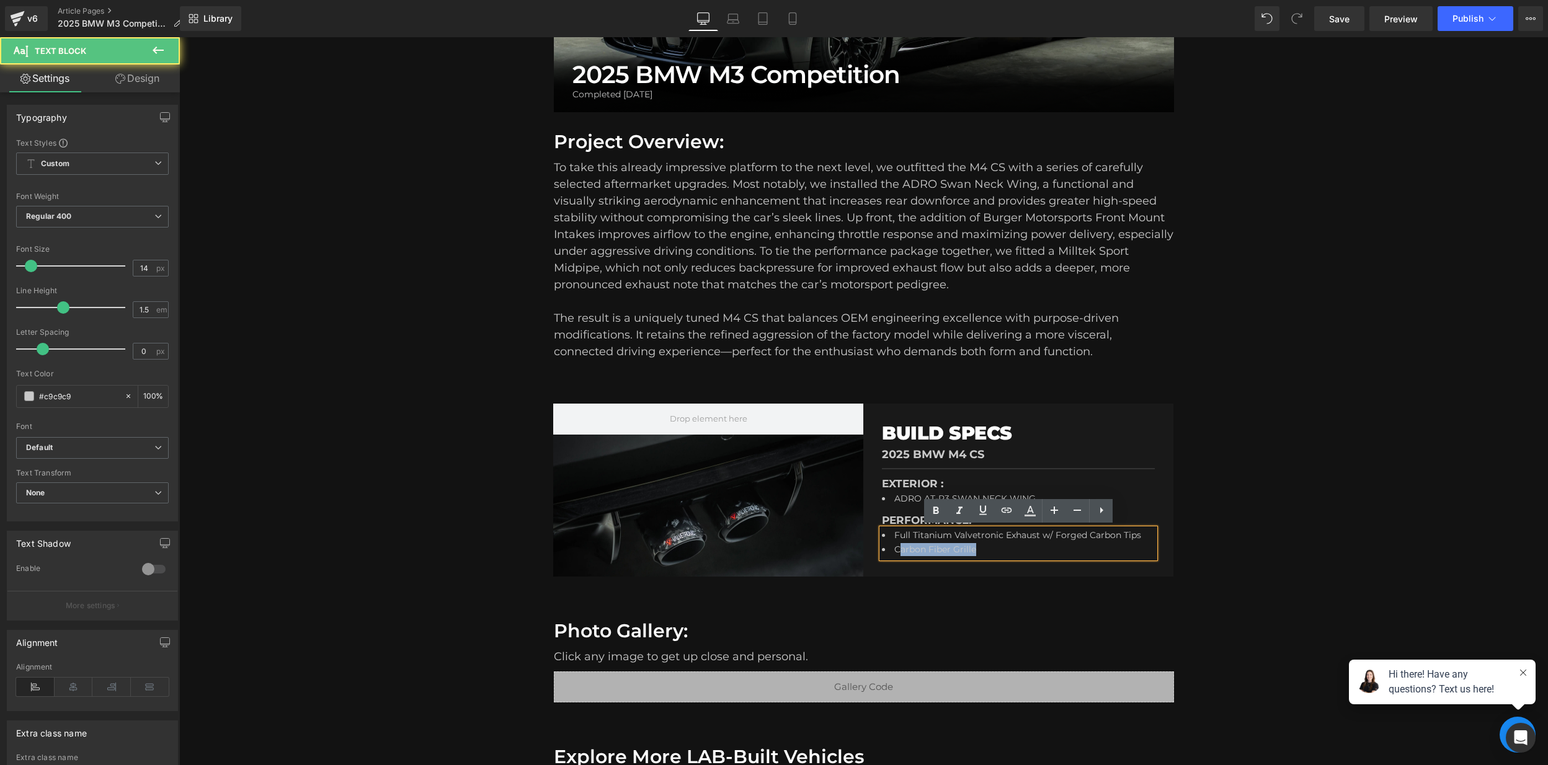
drag, startPoint x: 946, startPoint y: 549, endPoint x: 898, endPoint y: 549, distance: 47.7
click at [897, 549] on li "Carbon Fiber Grille" at bounding box center [1016, 550] width 268 height 15
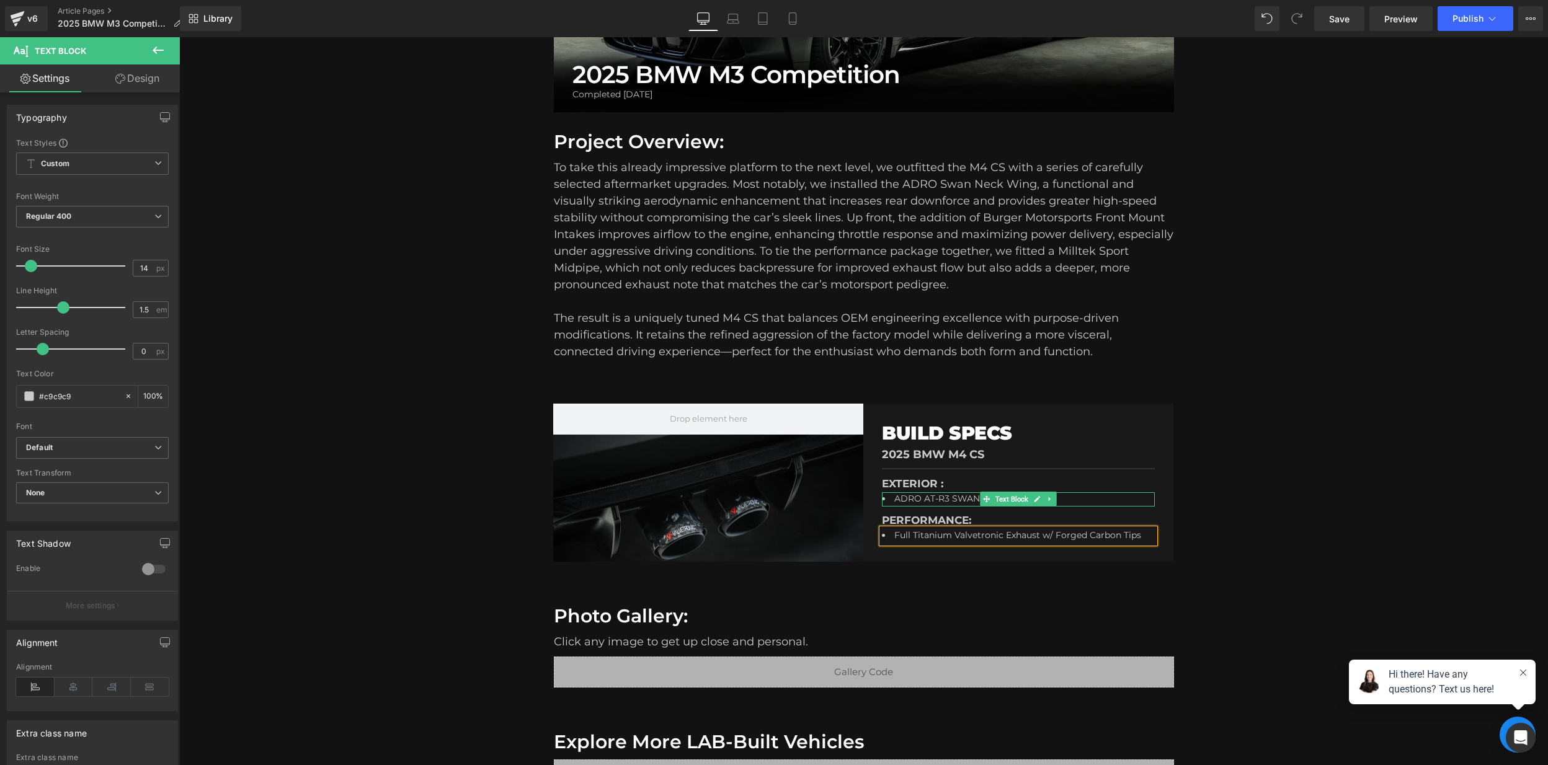
click at [1089, 496] on li "ADRO AT-R3 SWAN NECK WING" at bounding box center [1016, 499] width 268 height 15
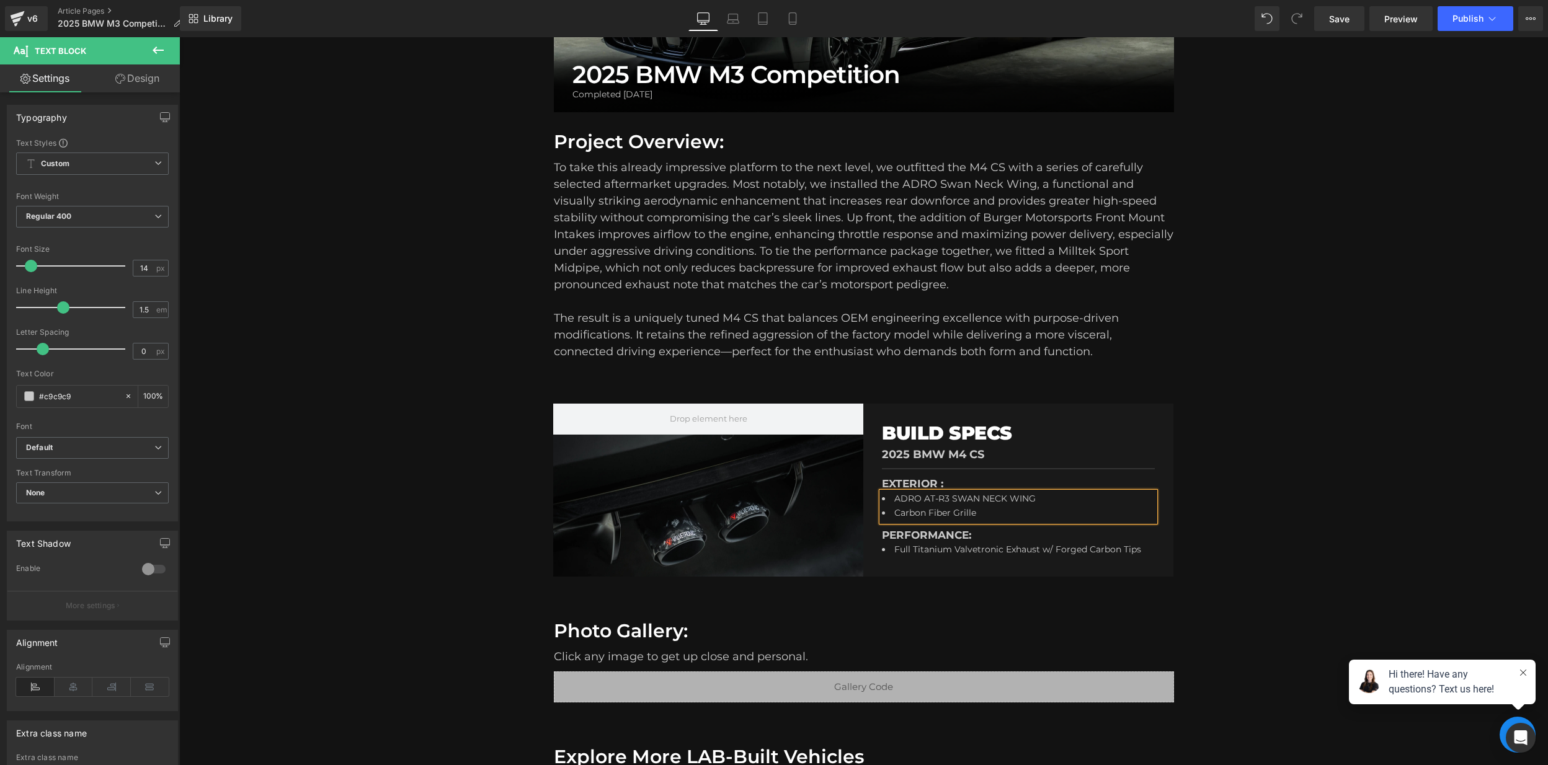
click at [898, 511] on li "Carbon Fiber Grille" at bounding box center [1016, 514] width 268 height 15
click at [894, 511] on li "Carbon Fiber Grille" at bounding box center [1016, 514] width 268 height 15
click at [1041, 502] on li "ADRO AT-R3 SWAN NECK WING" at bounding box center [1016, 499] width 268 height 15
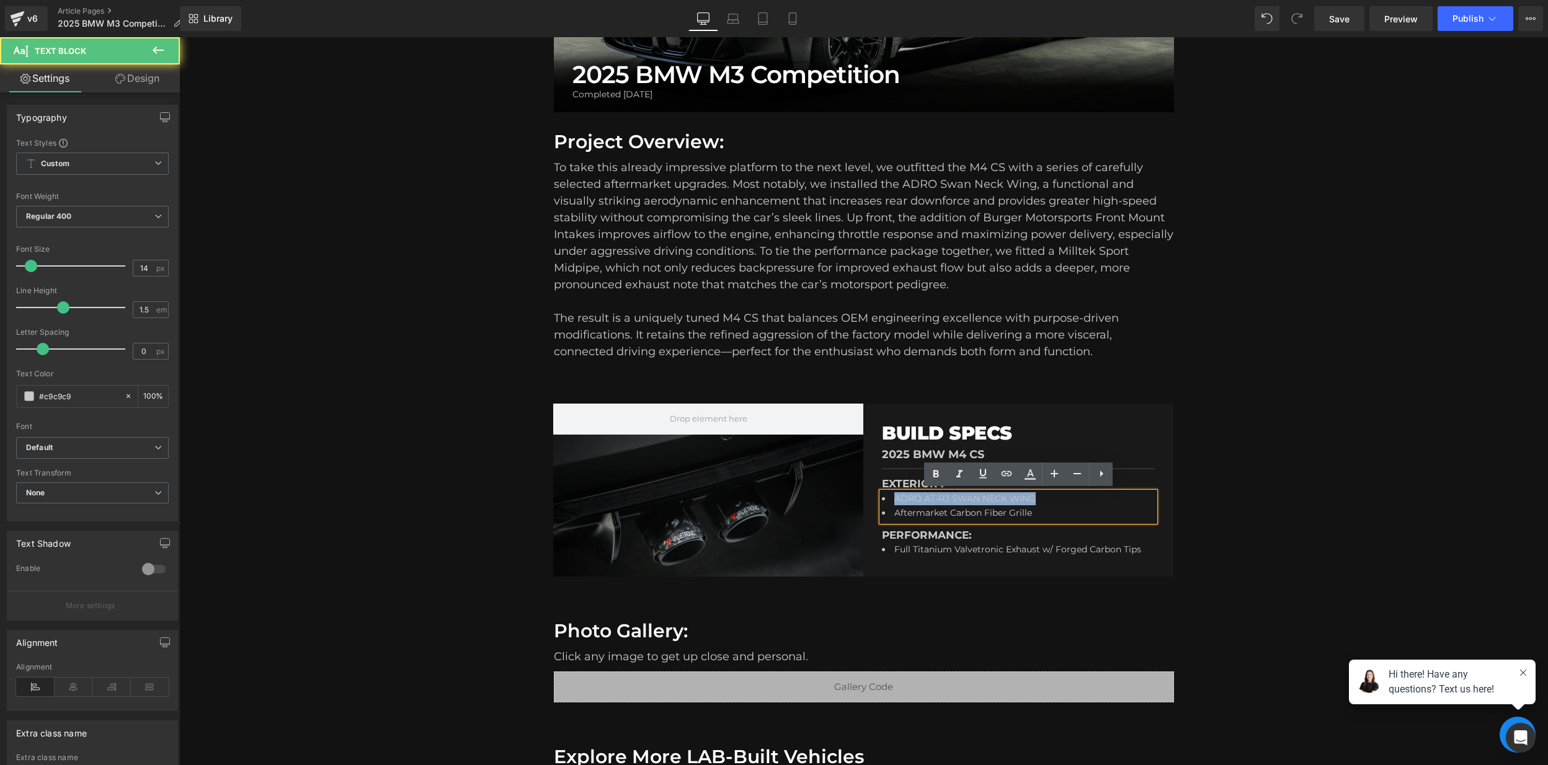
drag, startPoint x: 968, startPoint y: 500, endPoint x: 890, endPoint y: 499, distance: 77.5
click at [890, 499] on li "ADRO AT-R3 SWAN NECK WING" at bounding box center [1016, 499] width 268 height 15
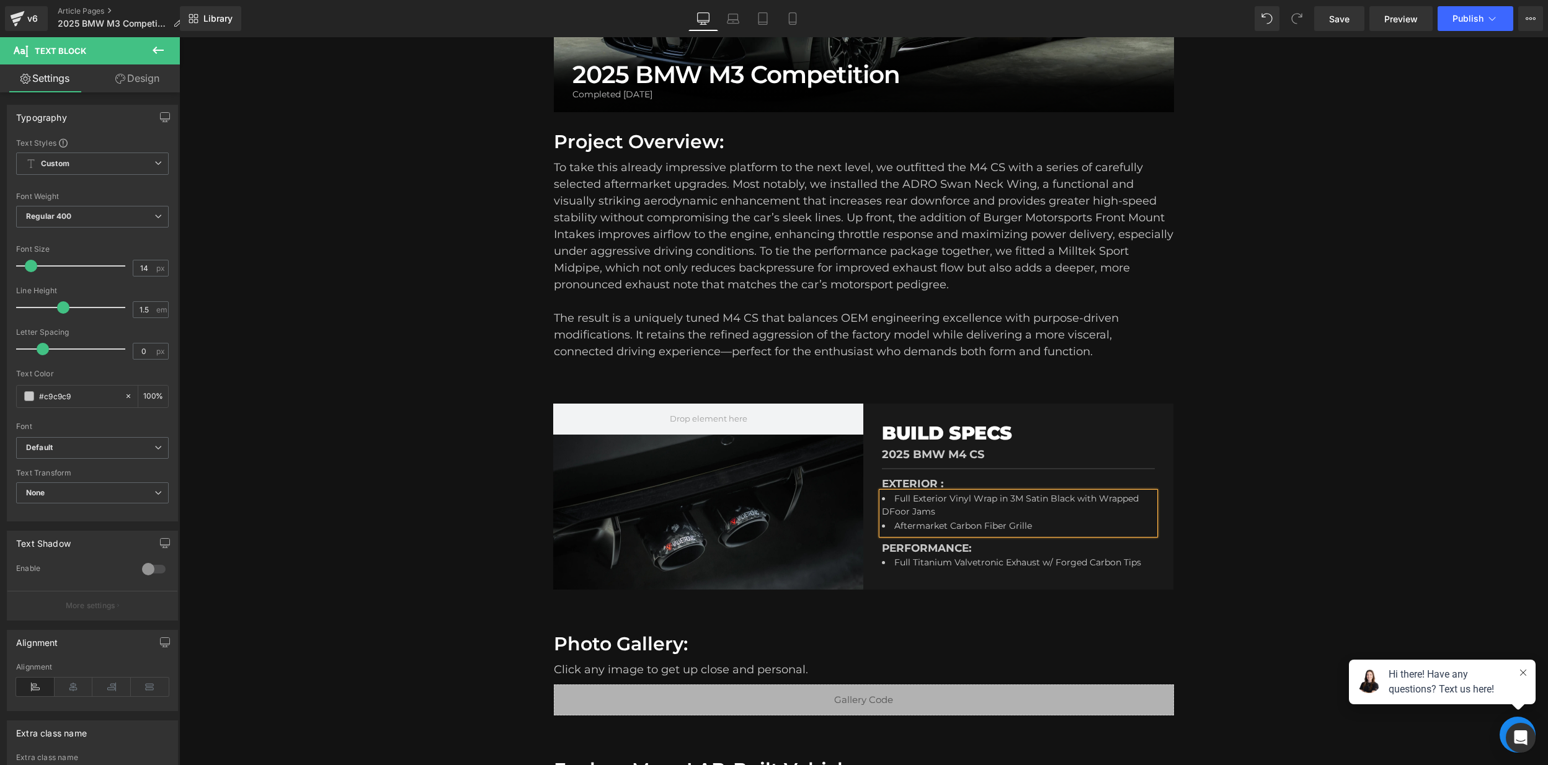
click at [911, 510] on li "Full Exterior Vinyl Wrap in 3M Satin Black with Wrapped DFoor Jams" at bounding box center [1016, 506] width 268 height 28
drag, startPoint x: 895, startPoint y: 510, endPoint x: 914, endPoint y: 518, distance: 20.0
click at [895, 510] on li "Full Exterior Vinyl Wrap in 3M Satin Black with Wrapped DFoor Jams" at bounding box center [1016, 506] width 268 height 28
click at [962, 510] on li "Full Exterior Vinyl Wrap in 3M Satin Black with Wrapped Door Jams" at bounding box center [1016, 506] width 268 height 28
click at [1104, 496] on li "Full Exterior Vinyl Wrap in 3M Satin Black with Wrapped Door Jams" at bounding box center [1016, 506] width 268 height 28
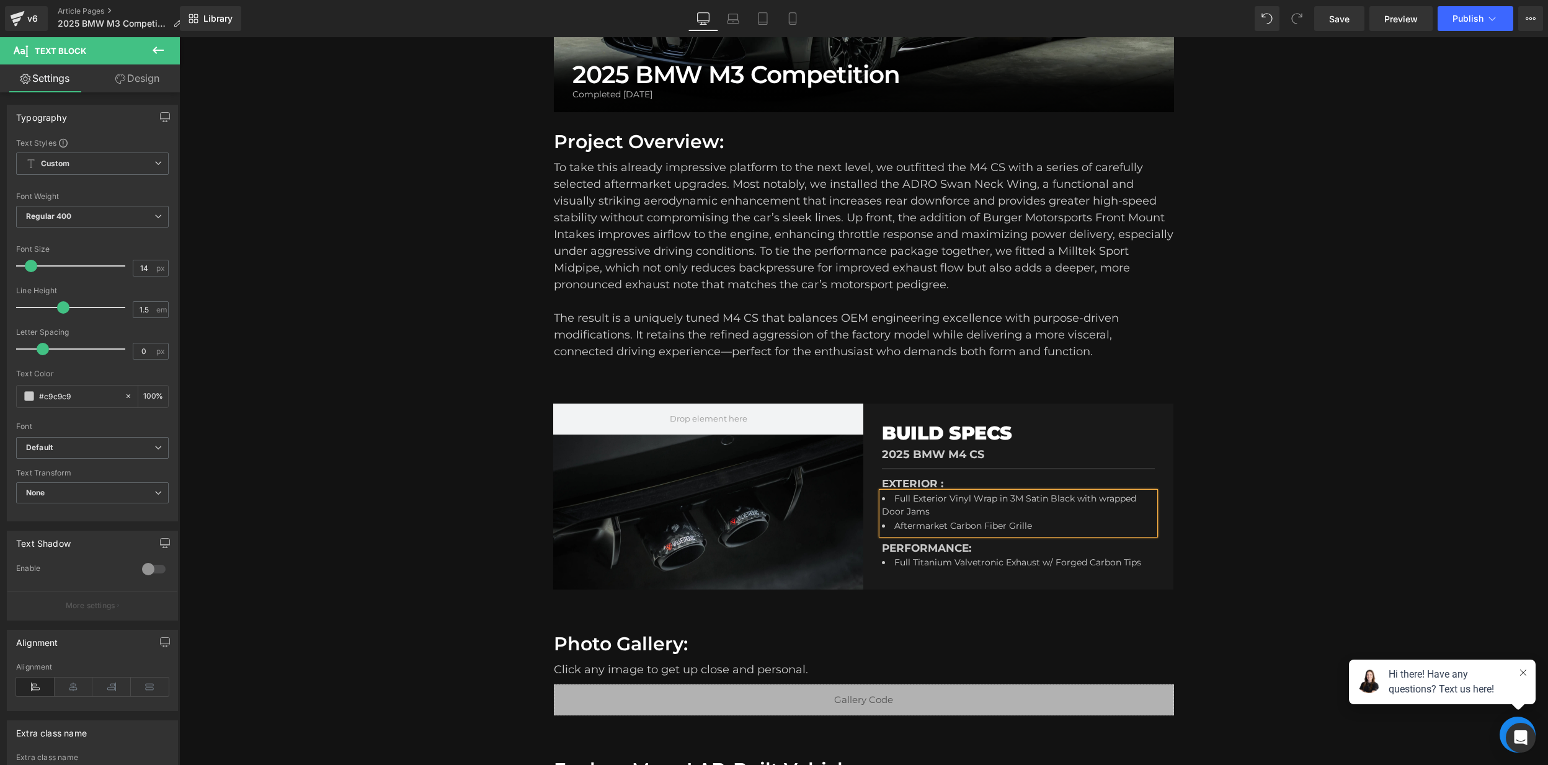
click at [954, 512] on li "Full Exterior Vinyl Wrap in 3M Satin Black with wrapped Door Jams" at bounding box center [1016, 506] width 268 height 28
click at [1094, 496] on li "Full Exterior Vinyl Wrap in 3M Satin Black with wrapped Door Jams" at bounding box center [1016, 506] width 268 height 28
click at [943, 493] on li "Full Exterior Vinyl Wrap in 3M Satin Black wrapped Door Jams" at bounding box center [1016, 506] width 268 height 28
click at [941, 495] on li "Full Exterior Vinyl Wrap in 3M Satin Black wrapped Door Jams" at bounding box center [1016, 506] width 268 height 28
click at [947, 495] on li "Full Exterior Vinyl Wrap in 3M Satin Black wrapped Door Jams" at bounding box center [1016, 506] width 268 height 28
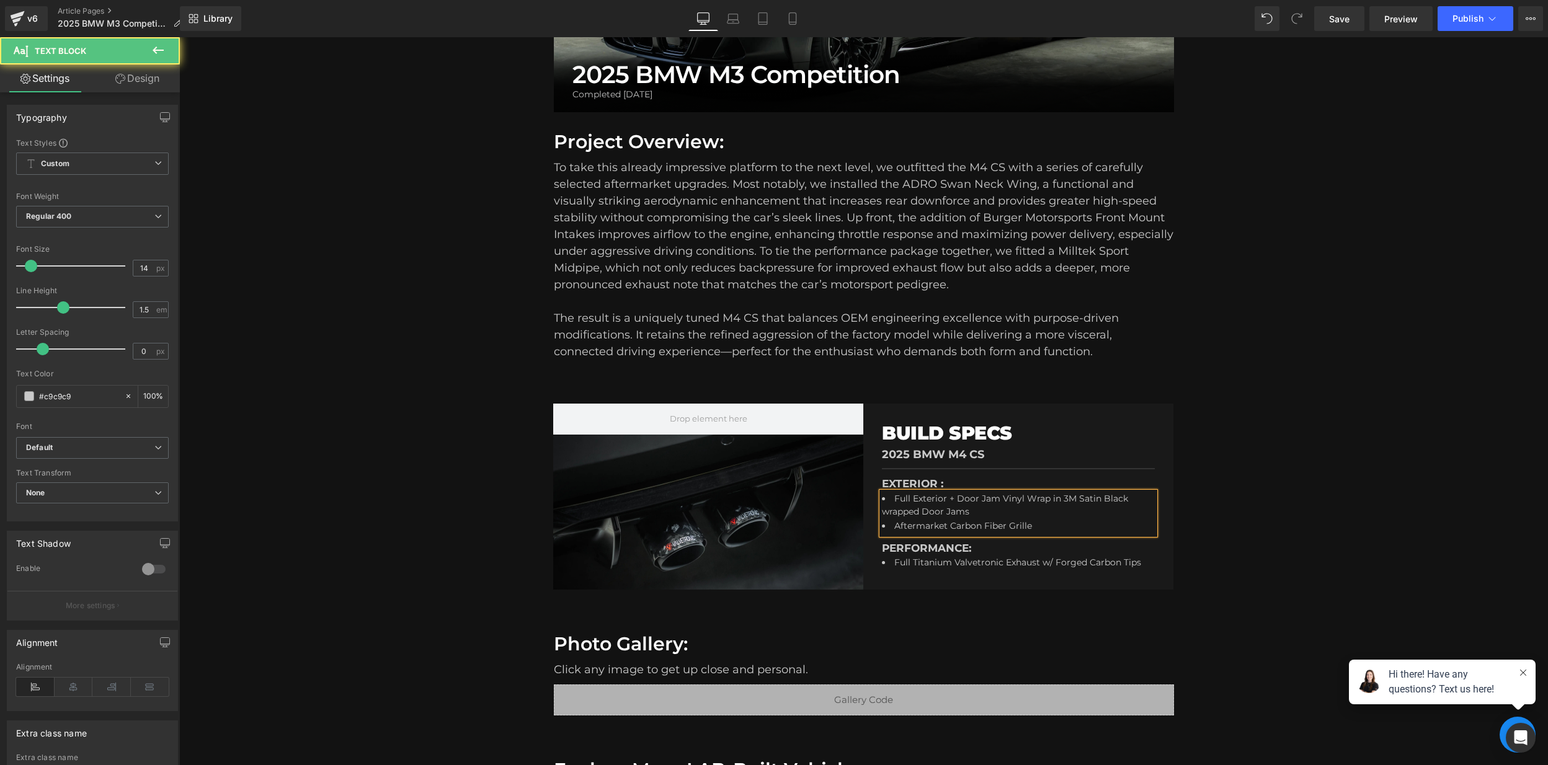
drag, startPoint x: 951, startPoint y: 512, endPoint x: 881, endPoint y: 510, distance: 70.7
click at [883, 509] on li "Full Exterior + Door Jam Vinyl Wrap in 3M Satin Black wrapped Door Jams" at bounding box center [1016, 506] width 268 height 28
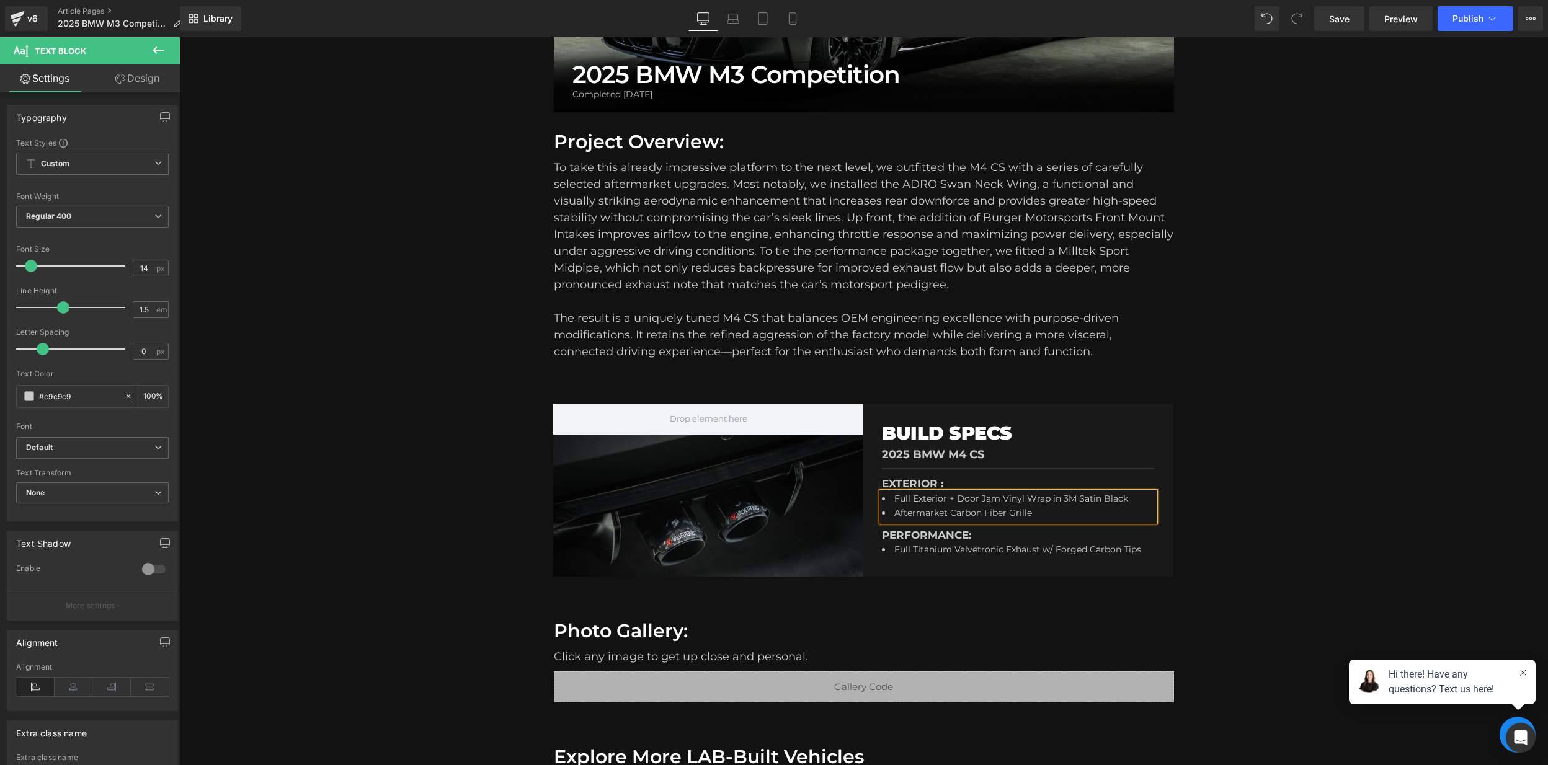
click at [1076, 596] on div "Hero Banner BUILD SPECS Heading 2025 BMW M4 CS Text Block Separator EXTERIOR : …" at bounding box center [863, 493] width 620 height 216
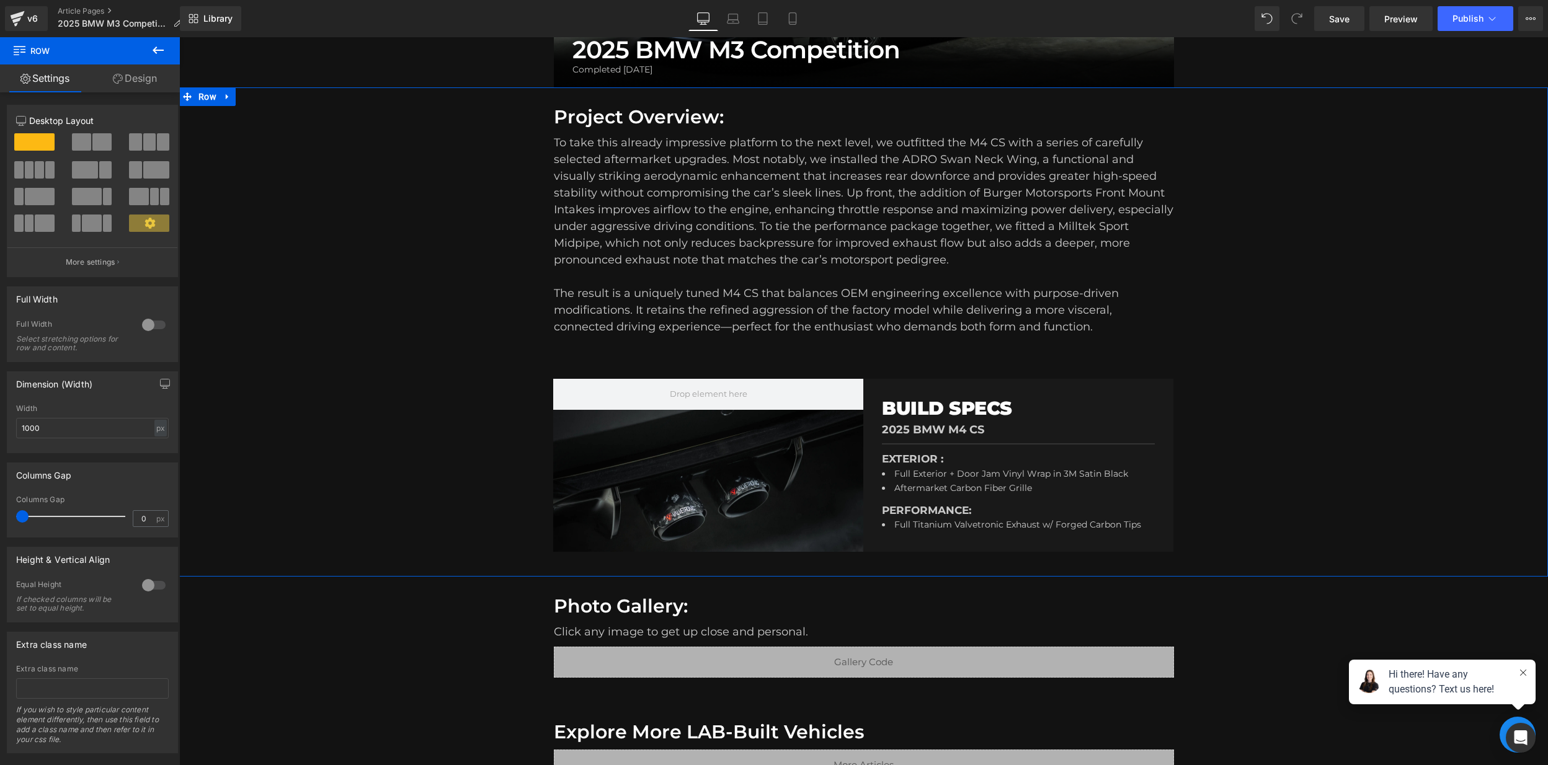
scroll to position [544, 0]
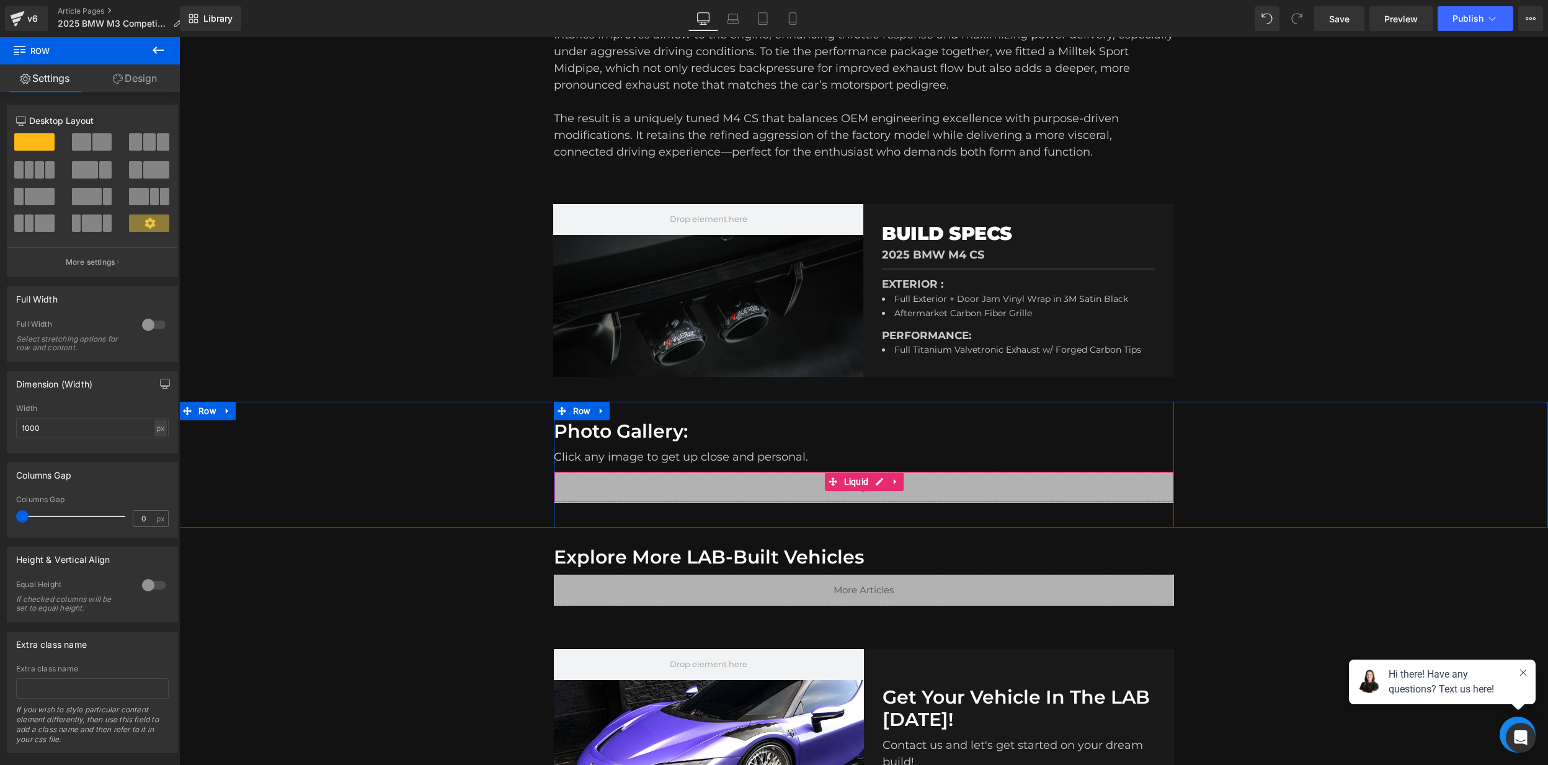
click at [714, 484] on div "Liquid" at bounding box center [864, 487] width 620 height 31
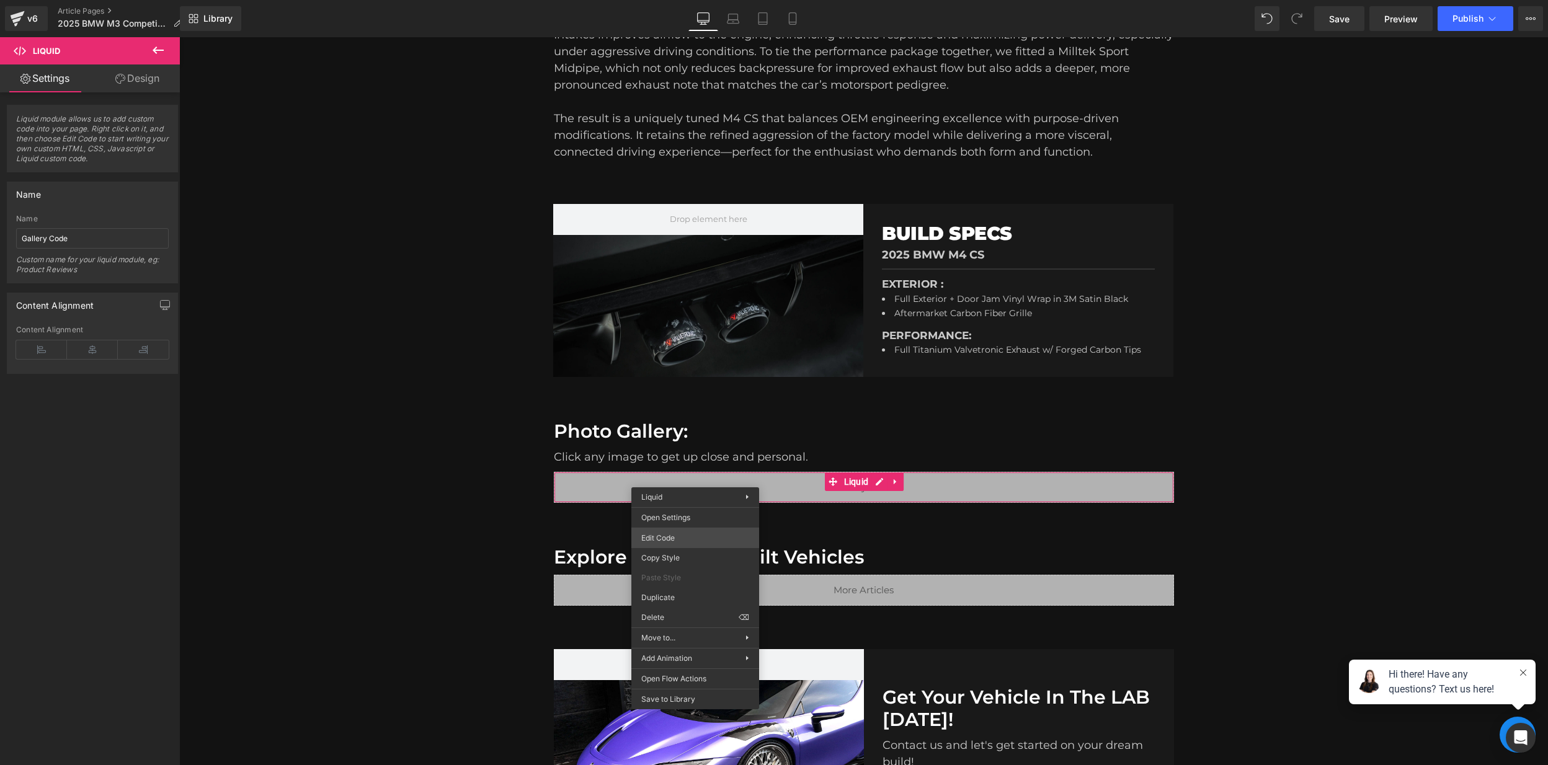
click at [692, 0] on div "Text Block You are previewing how the will restyle your page. You can not edit …" at bounding box center [774, 0] width 1548 height 0
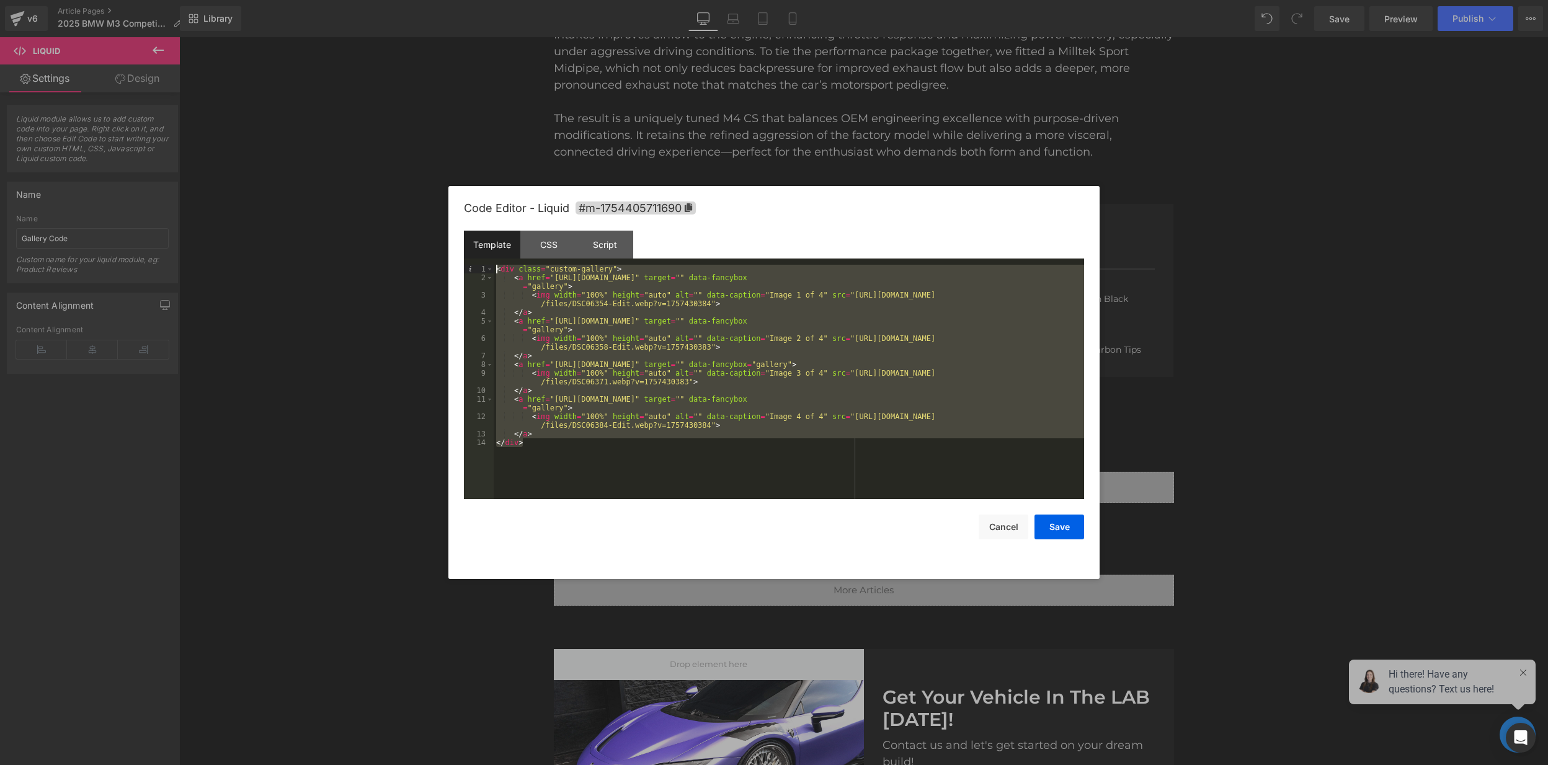
drag, startPoint x: 584, startPoint y: 469, endPoint x: 463, endPoint y: 243, distance: 256.1
click at [462, 242] on div "Code Editor - Liquid #m-1754405711690 Template CSS Script Data 1 2 3 4 5 6 7 8 …" at bounding box center [773, 382] width 651 height 393
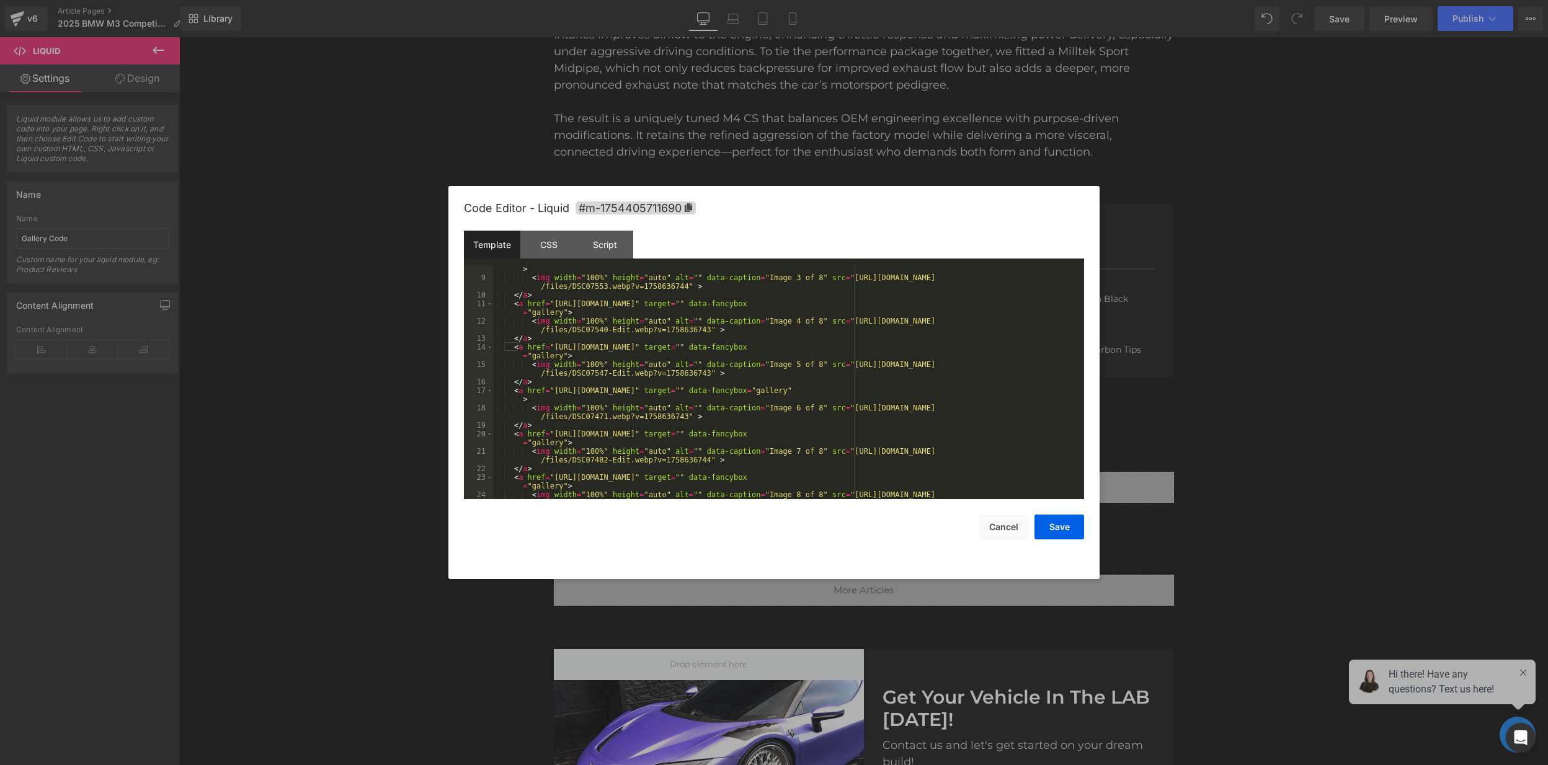
scroll to position [104, 0]
click at [549, 246] on div "CSS" at bounding box center [548, 245] width 56 height 28
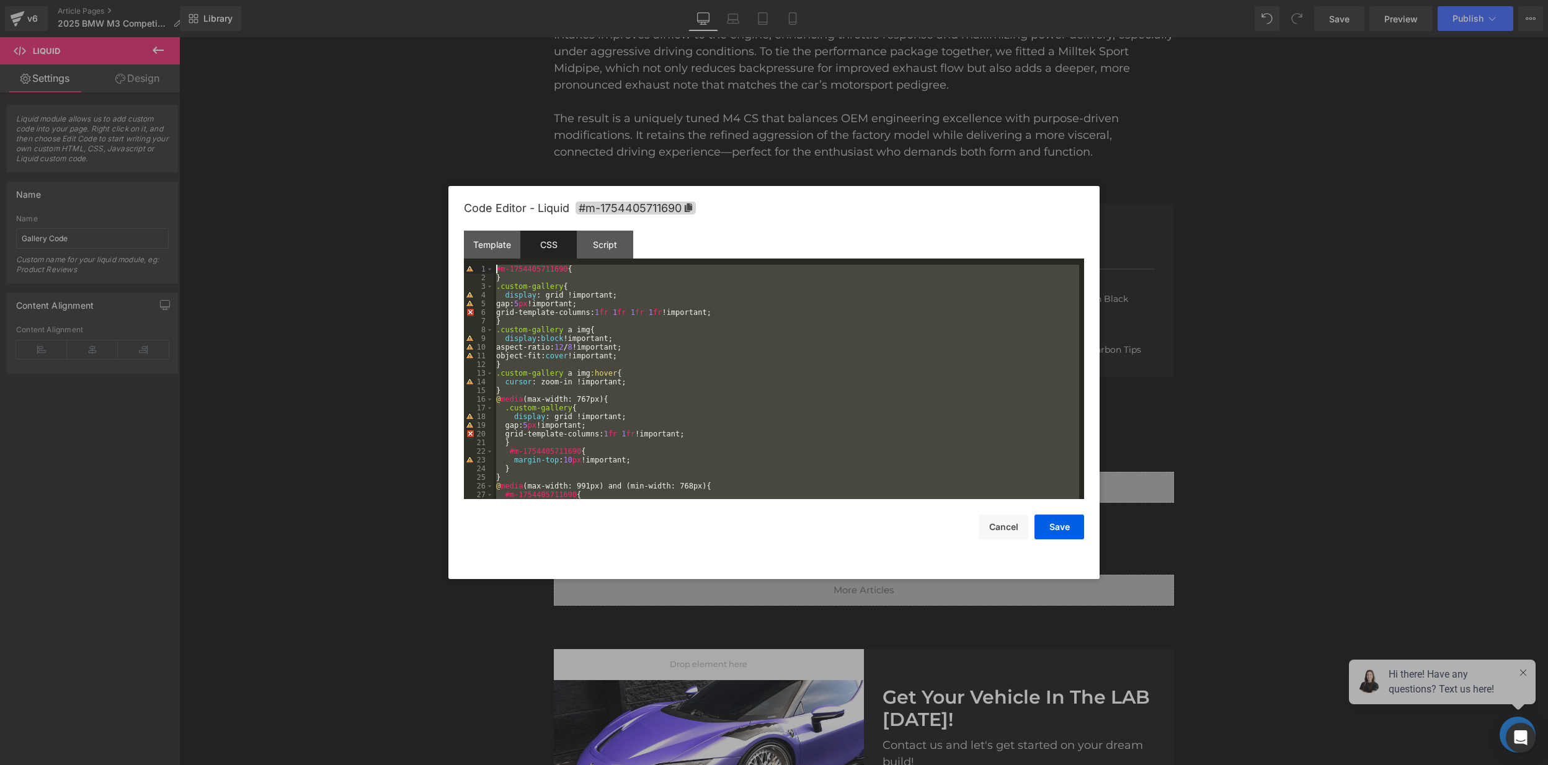
scroll to position [0, 0]
drag, startPoint x: 575, startPoint y: 482, endPoint x: 431, endPoint y: 172, distance: 341.5
click at [434, 170] on body "Text Block You are previewing how the will restyle your page. You can not edit …" at bounding box center [774, 382] width 1548 height 765
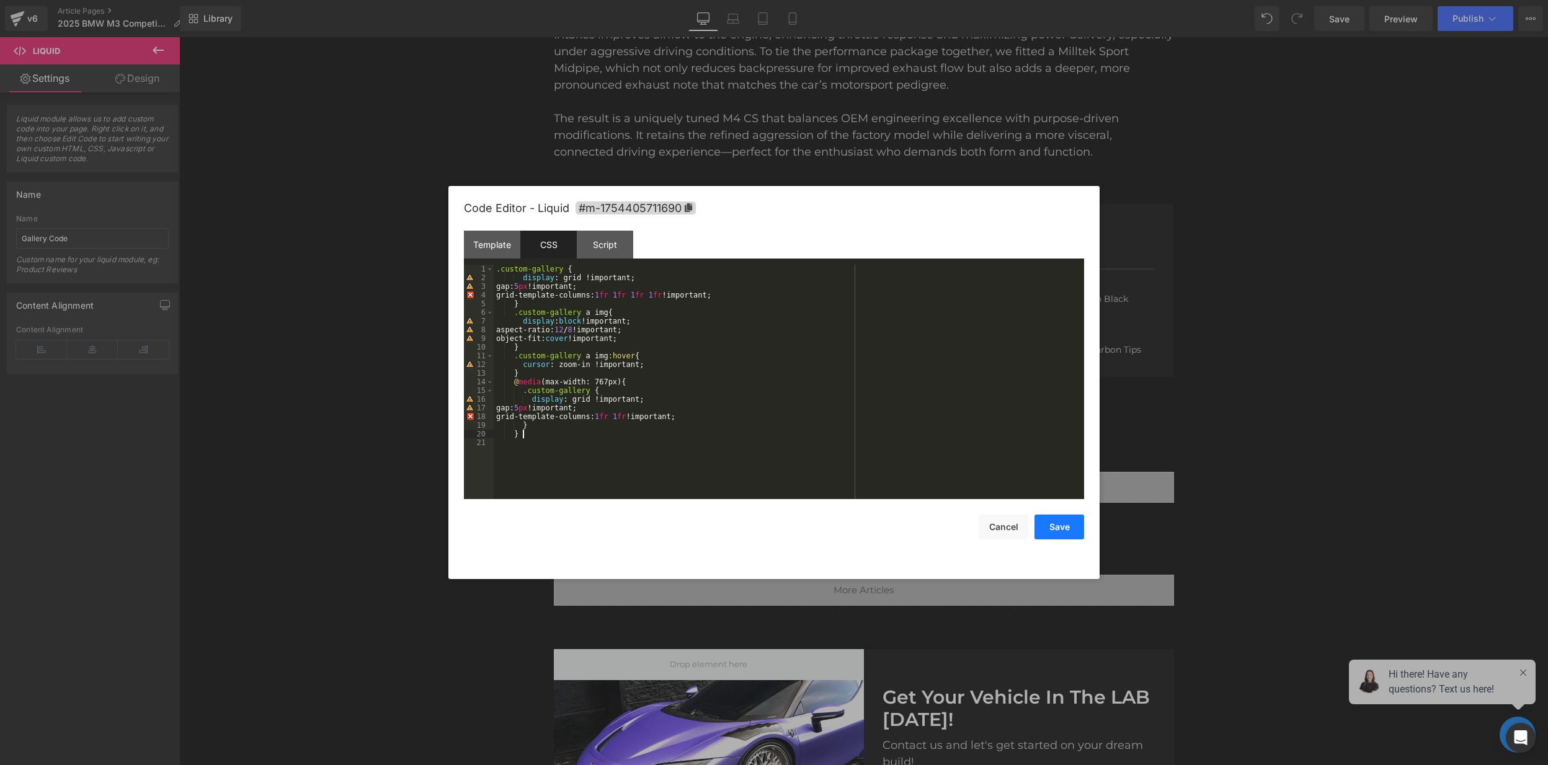
click at [1068, 528] on button "Save" at bounding box center [1059, 527] width 50 height 25
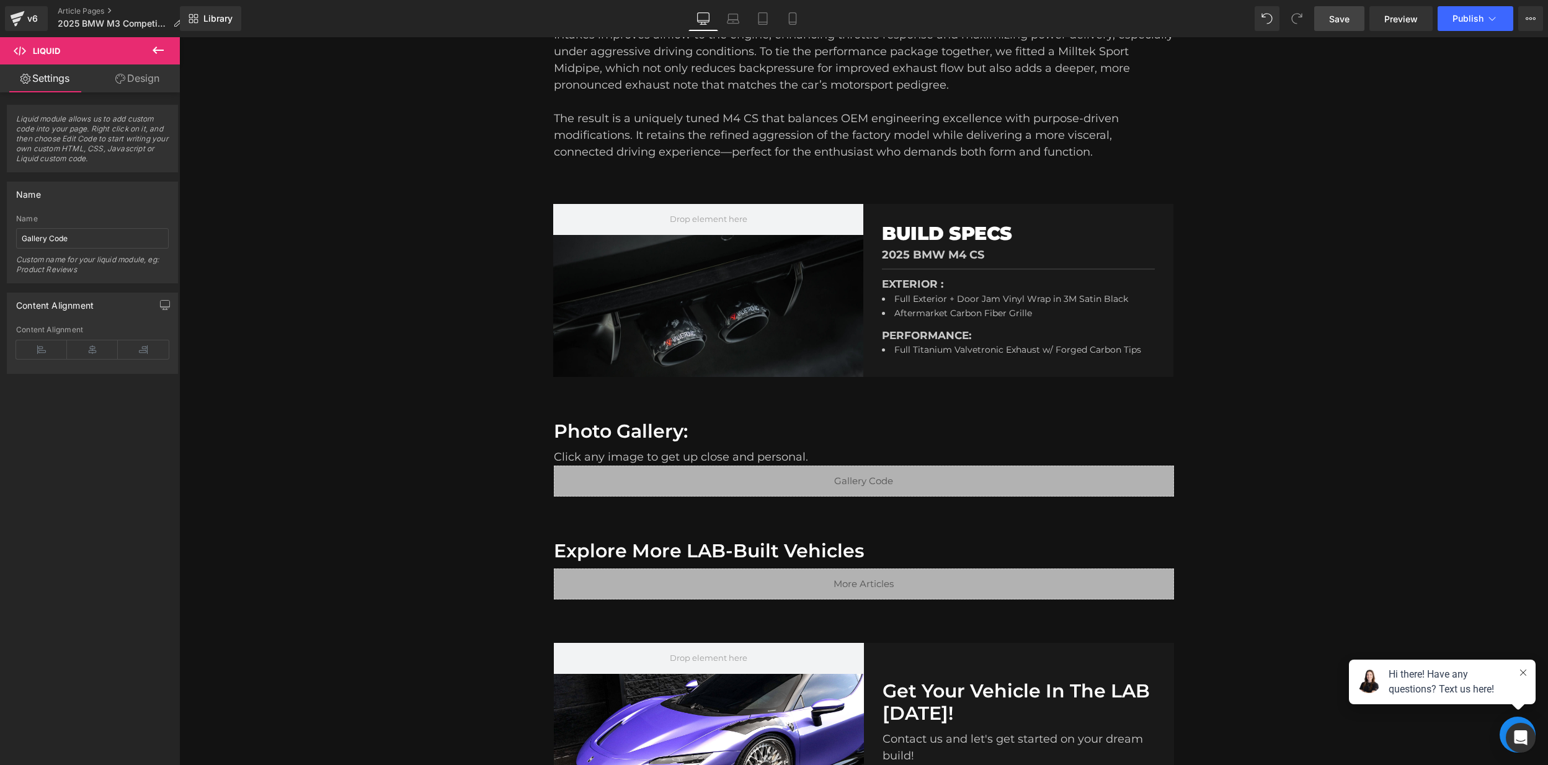
drag, startPoint x: 1334, startPoint y: 20, endPoint x: 1333, endPoint y: 26, distance: 6.2
click at [1334, 20] on span "Save" at bounding box center [1339, 18] width 20 height 13
click at [1341, 17] on span "Save" at bounding box center [1339, 18] width 20 height 13
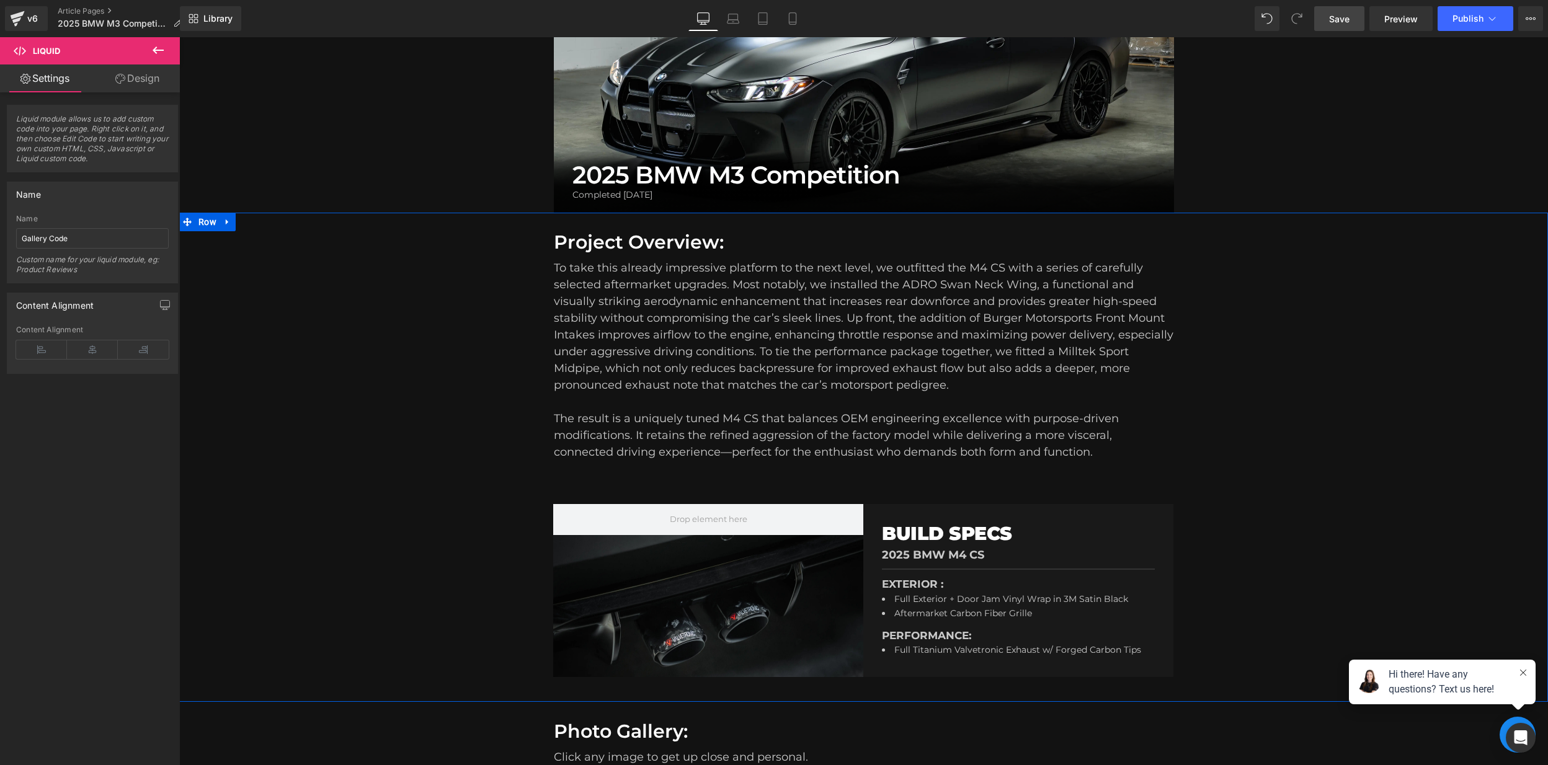
click at [668, 264] on div "To take this already impressive platform to the next level, we outfitted the M4…" at bounding box center [864, 360] width 620 height 201
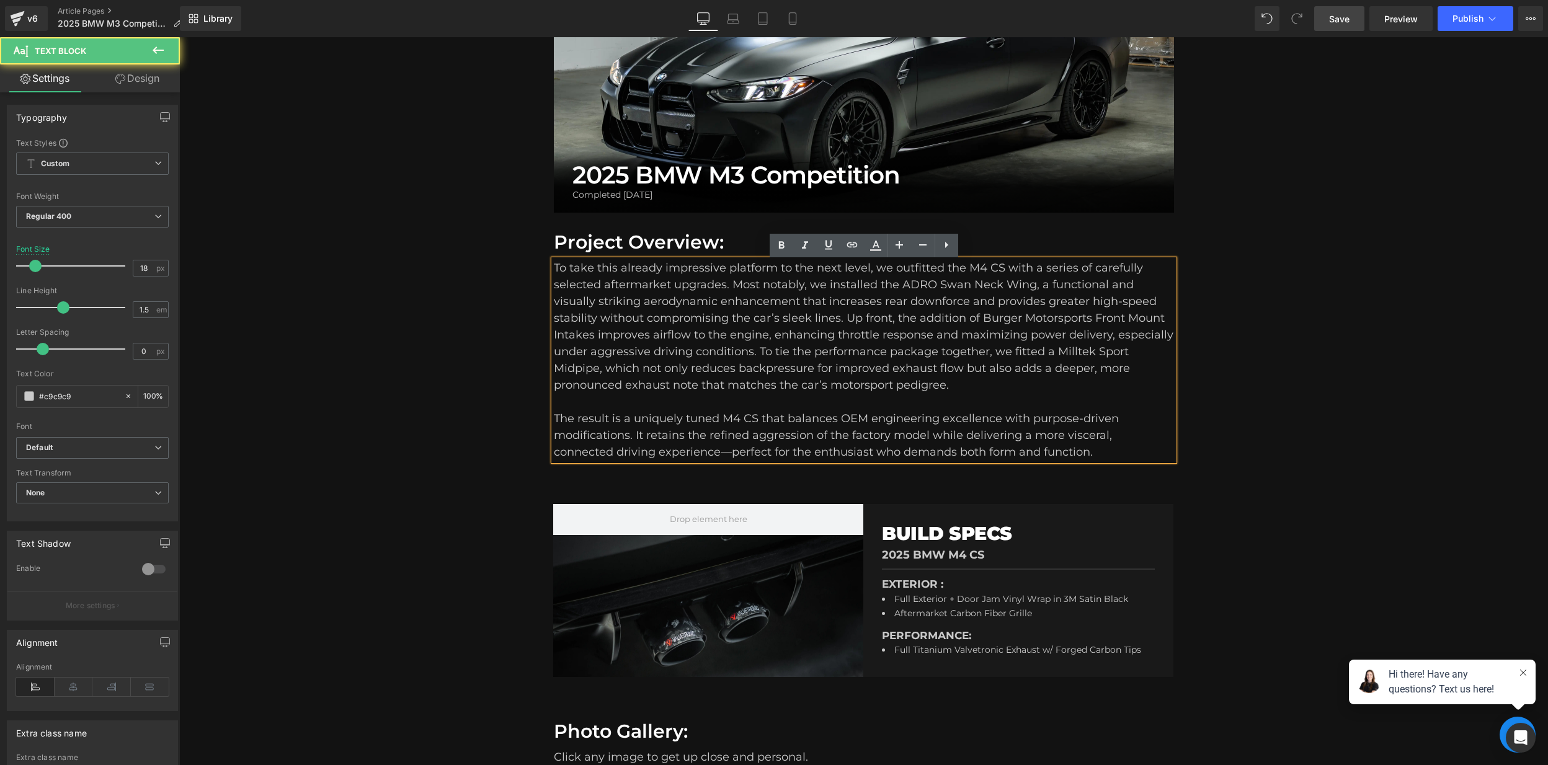
scroll to position [240, 0]
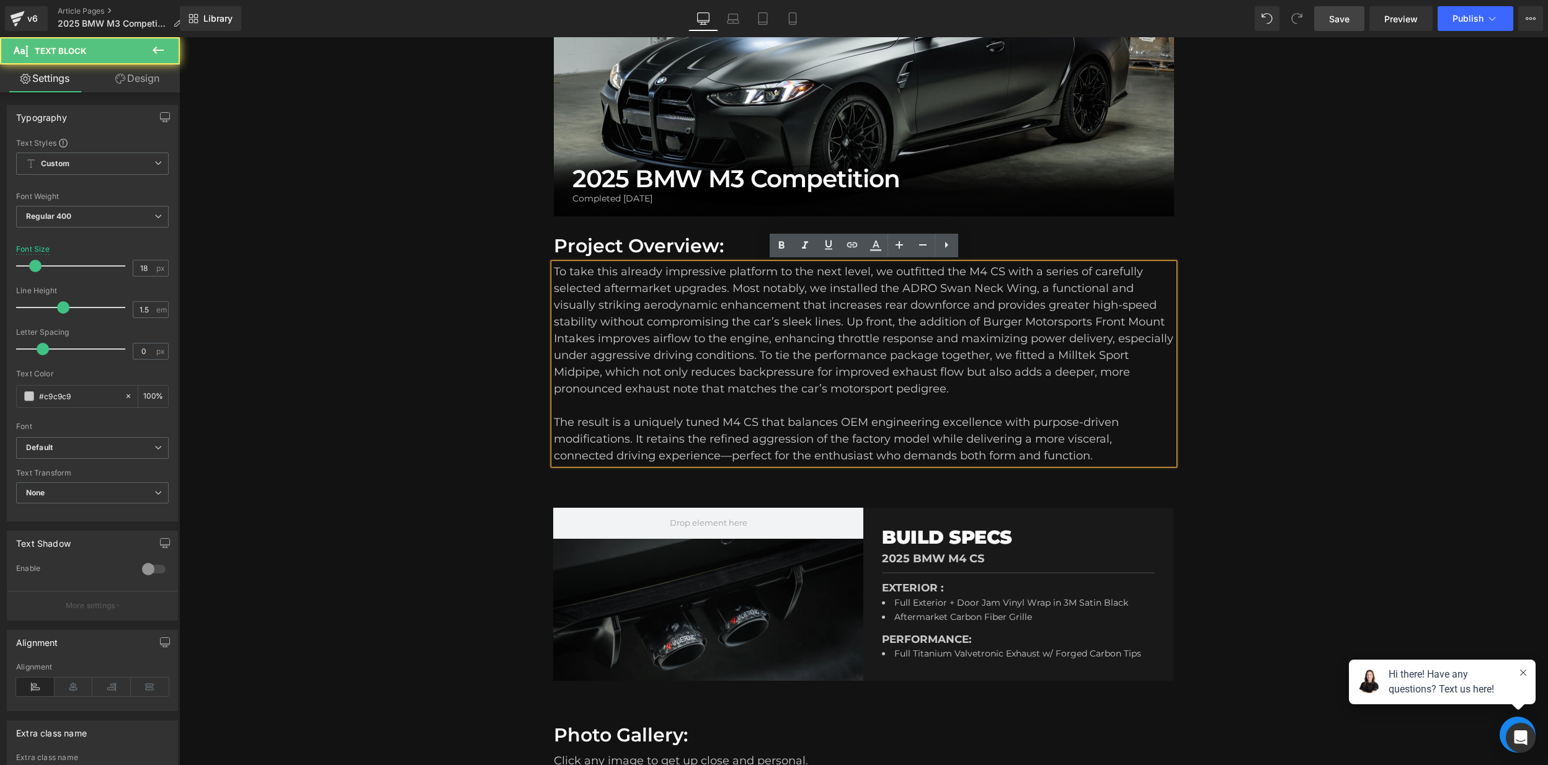
drag, startPoint x: 583, startPoint y: 273, endPoint x: 556, endPoint y: 271, distance: 26.7
click at [583, 273] on span "To take this already impressive platform to the next level, we outfitted the M4…" at bounding box center [863, 330] width 619 height 131
drag, startPoint x: 556, startPoint y: 270, endPoint x: 853, endPoint y: 352, distance: 308.1
click at [853, 352] on span "To take this already impressive platform to the next level, we outfitted the M4…" at bounding box center [863, 330] width 619 height 131
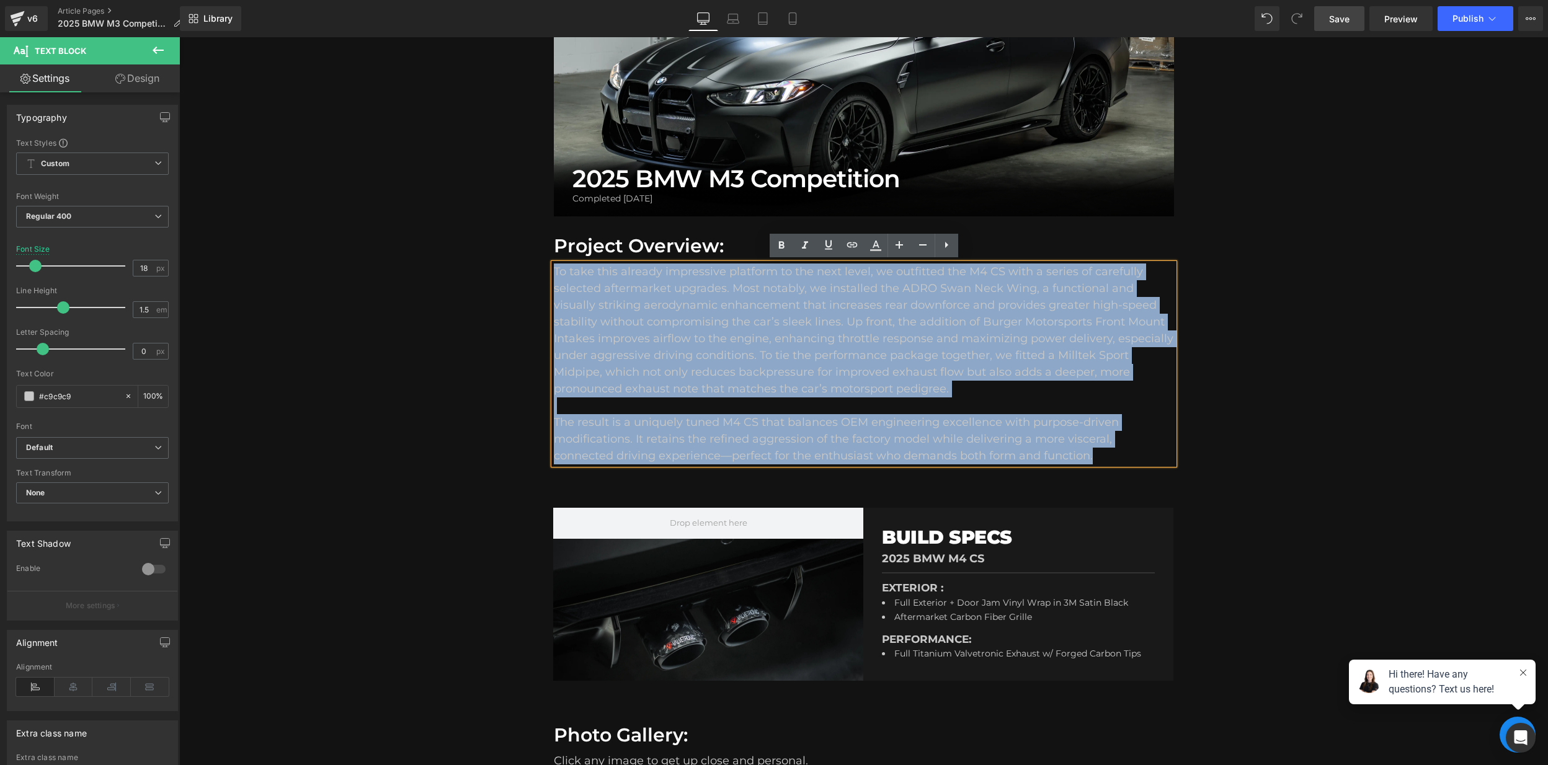
drag, startPoint x: 555, startPoint y: 267, endPoint x: 1148, endPoint y: 457, distance: 622.6
click at [1148, 457] on div "To take this already impressive platform to the next level, we outfitted the M4…" at bounding box center [864, 364] width 620 height 201
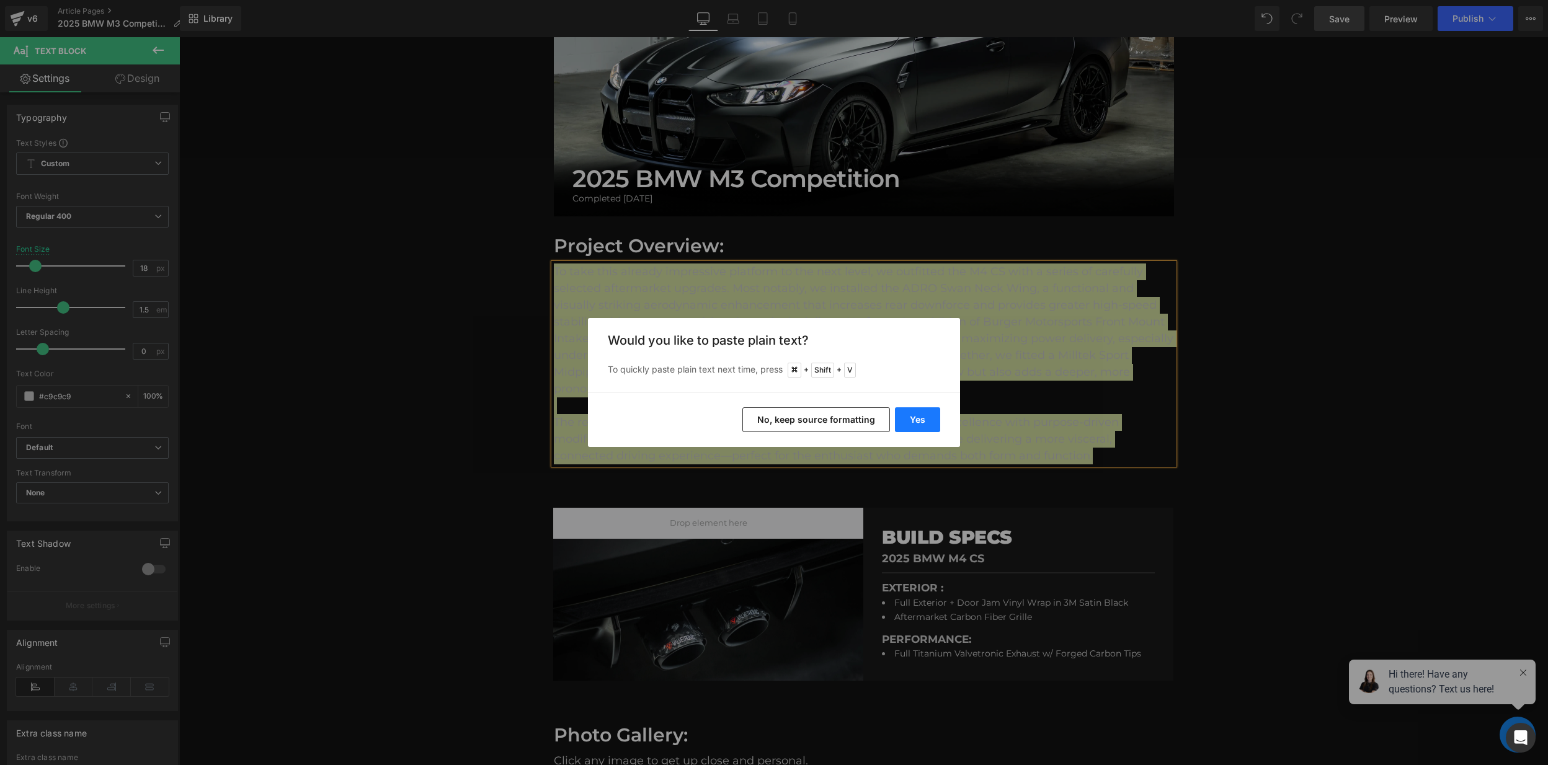
click at [925, 414] on button "Yes" at bounding box center [917, 419] width 45 height 25
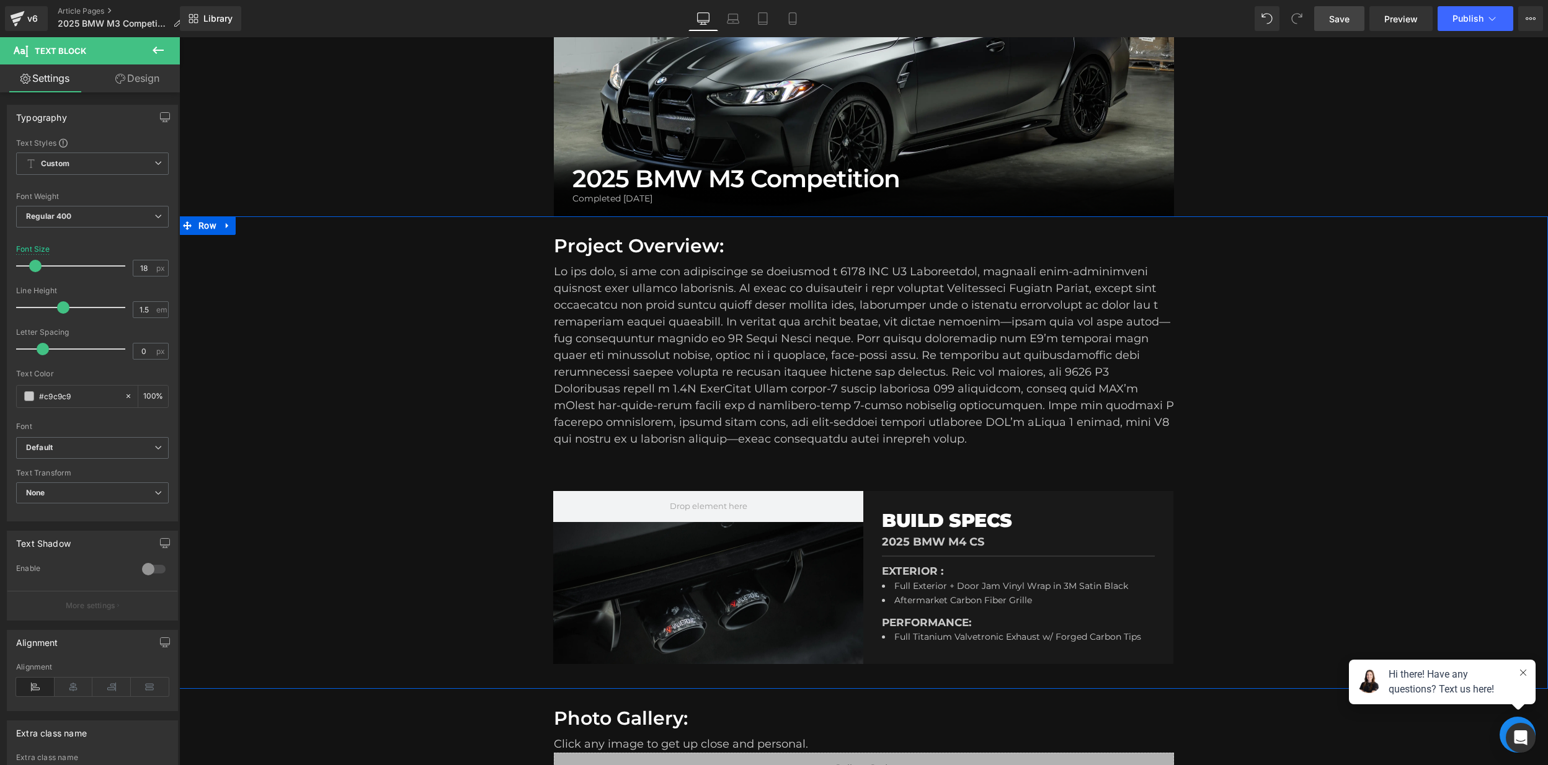
click at [1439, 401] on div "Project Overview: Heading Text Block Row Row Hero Banner BUILD SPECS Heading 20…" at bounding box center [863, 452] width 1369 height 473
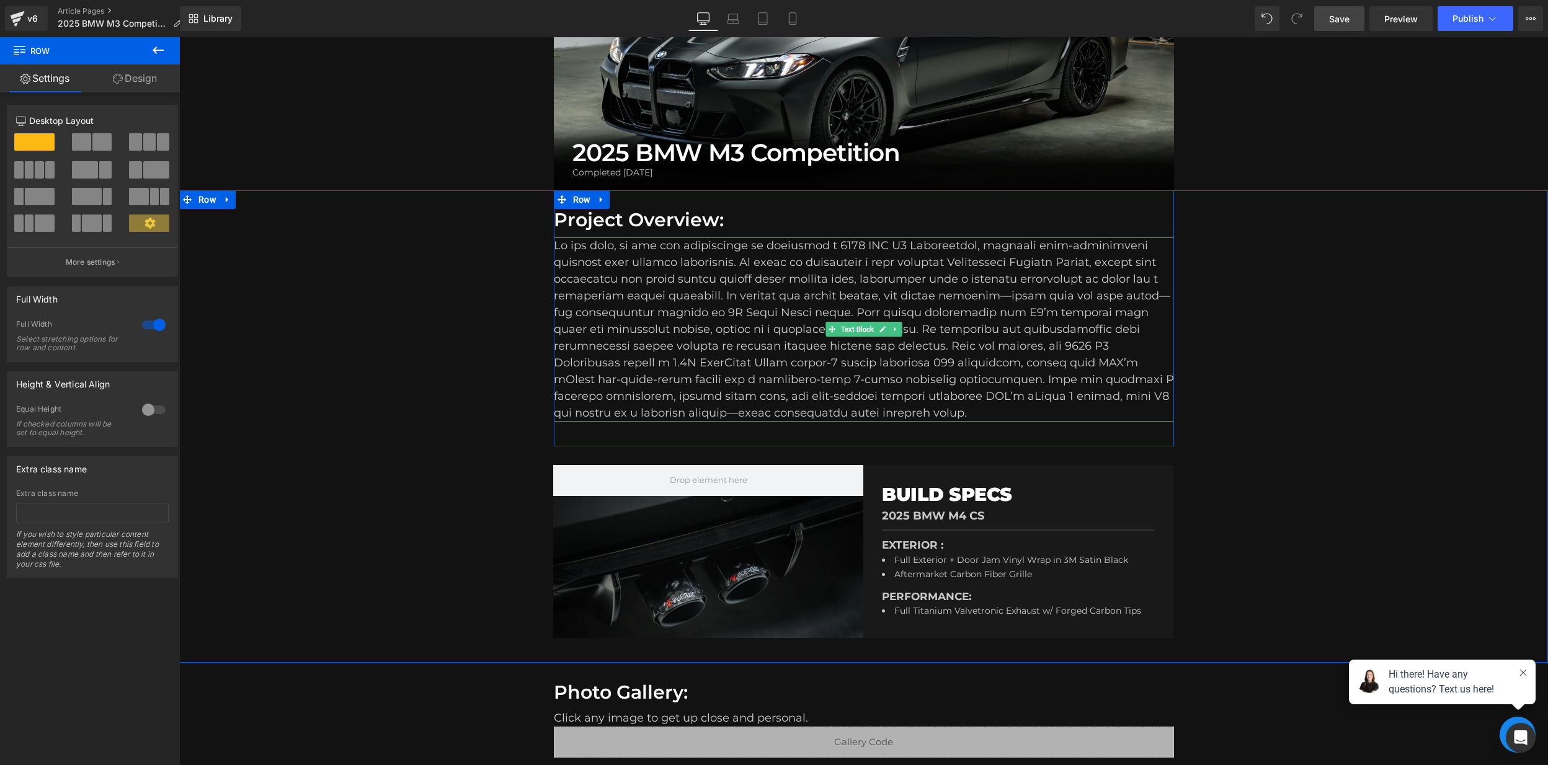
scroll to position [264, 0]
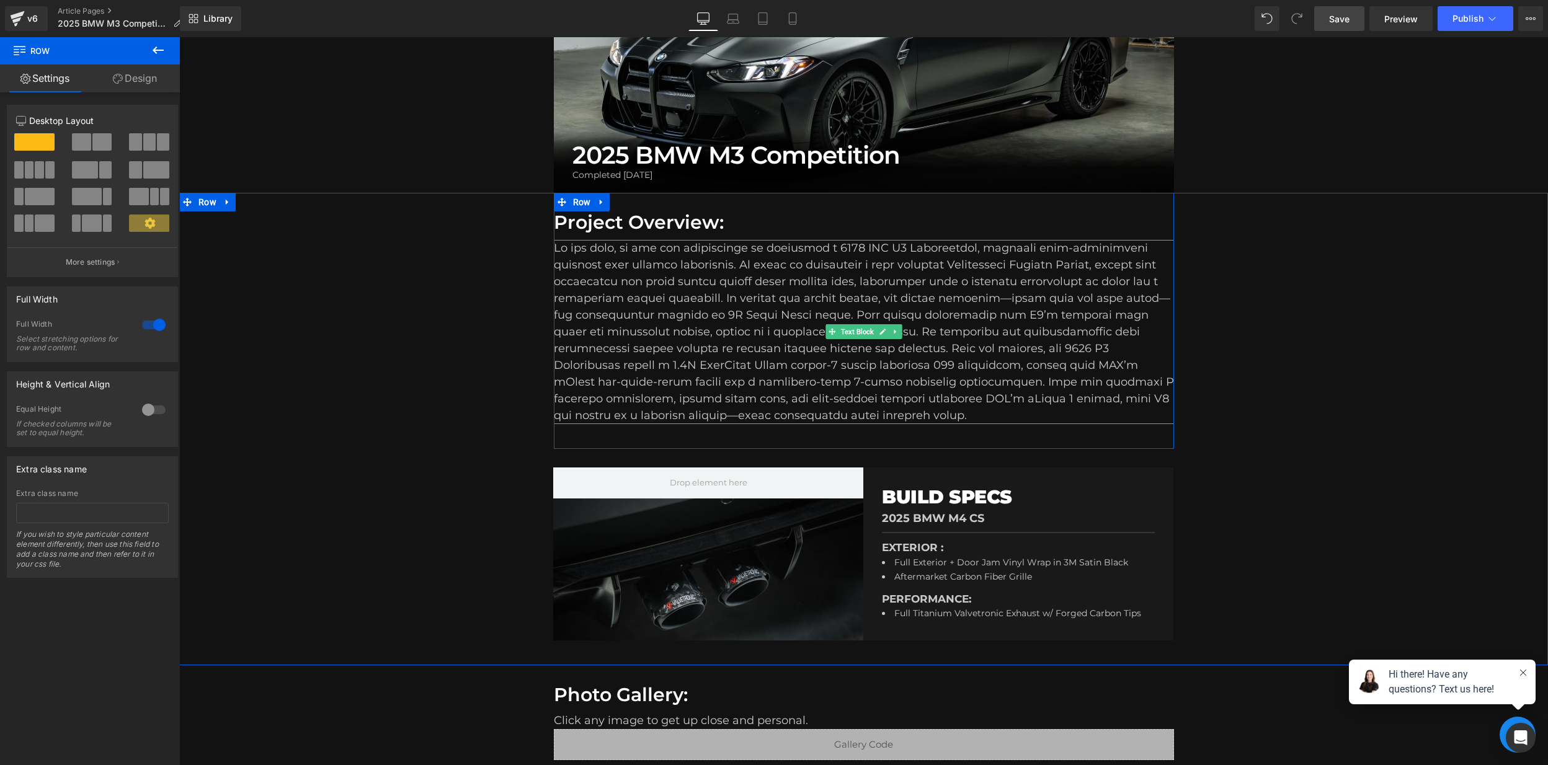
click at [654, 253] on div "To enrich screen reader interactions, please activate Accessibility in Grammarl…" at bounding box center [864, 332] width 620 height 184
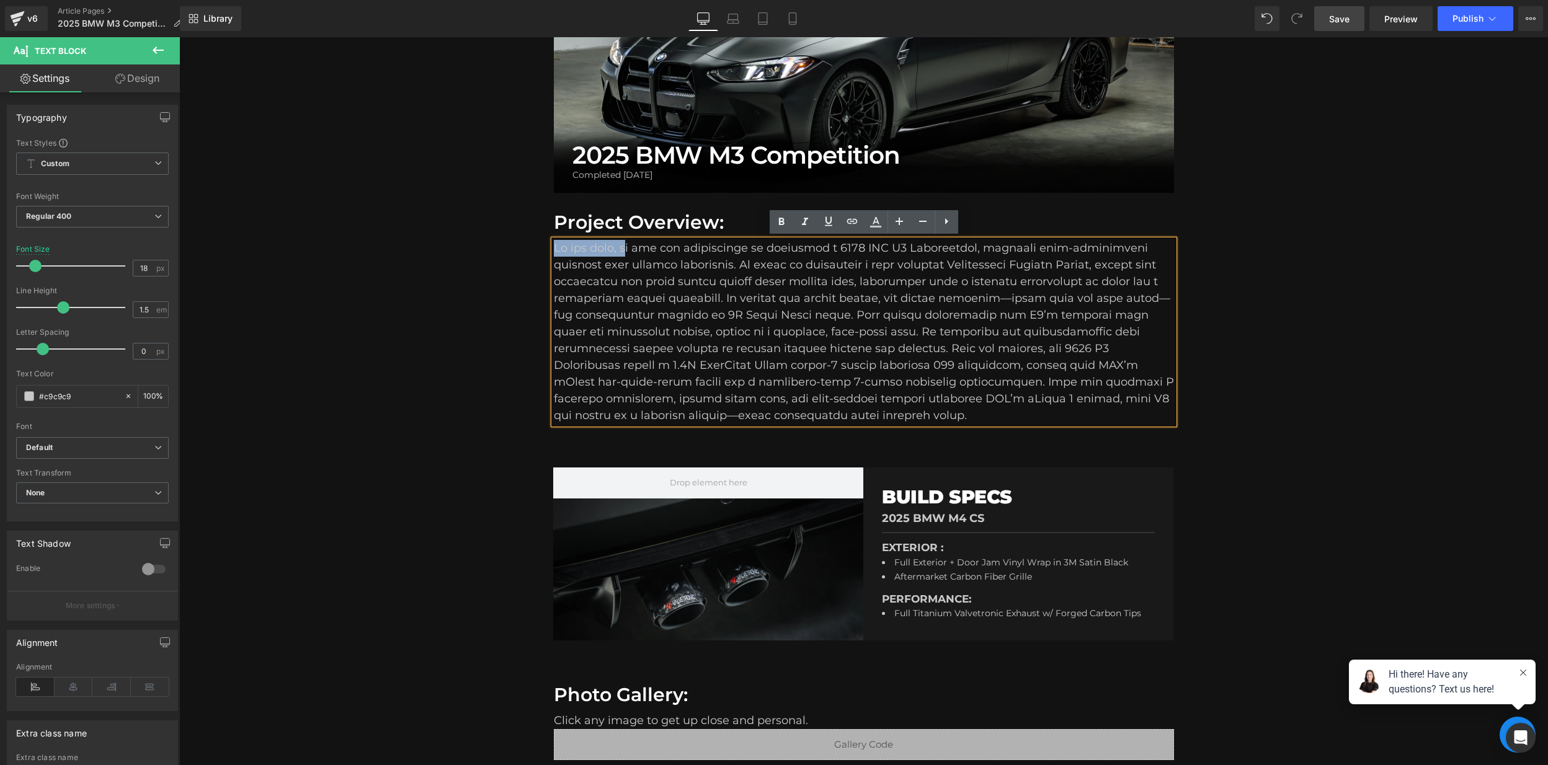
drag, startPoint x: 629, startPoint y: 248, endPoint x: 528, endPoint y: 247, distance: 101.7
click at [528, 247] on div "Project Overview: Heading Text Block Row Row Hero Banner BUILD SPECS Heading 20…" at bounding box center [863, 429] width 1369 height 473
click at [805, 345] on div "To enrich screen reader interactions, please activate Accessibility in Grammarl…" at bounding box center [864, 332] width 620 height 184
click at [692, 335] on div "To enrich screen reader interactions, please activate Accessibility in Grammarl…" at bounding box center [864, 332] width 620 height 184
click at [851, 291] on div "To enrich screen reader interactions, please activate Accessibility in Grammarl…" at bounding box center [864, 332] width 620 height 184
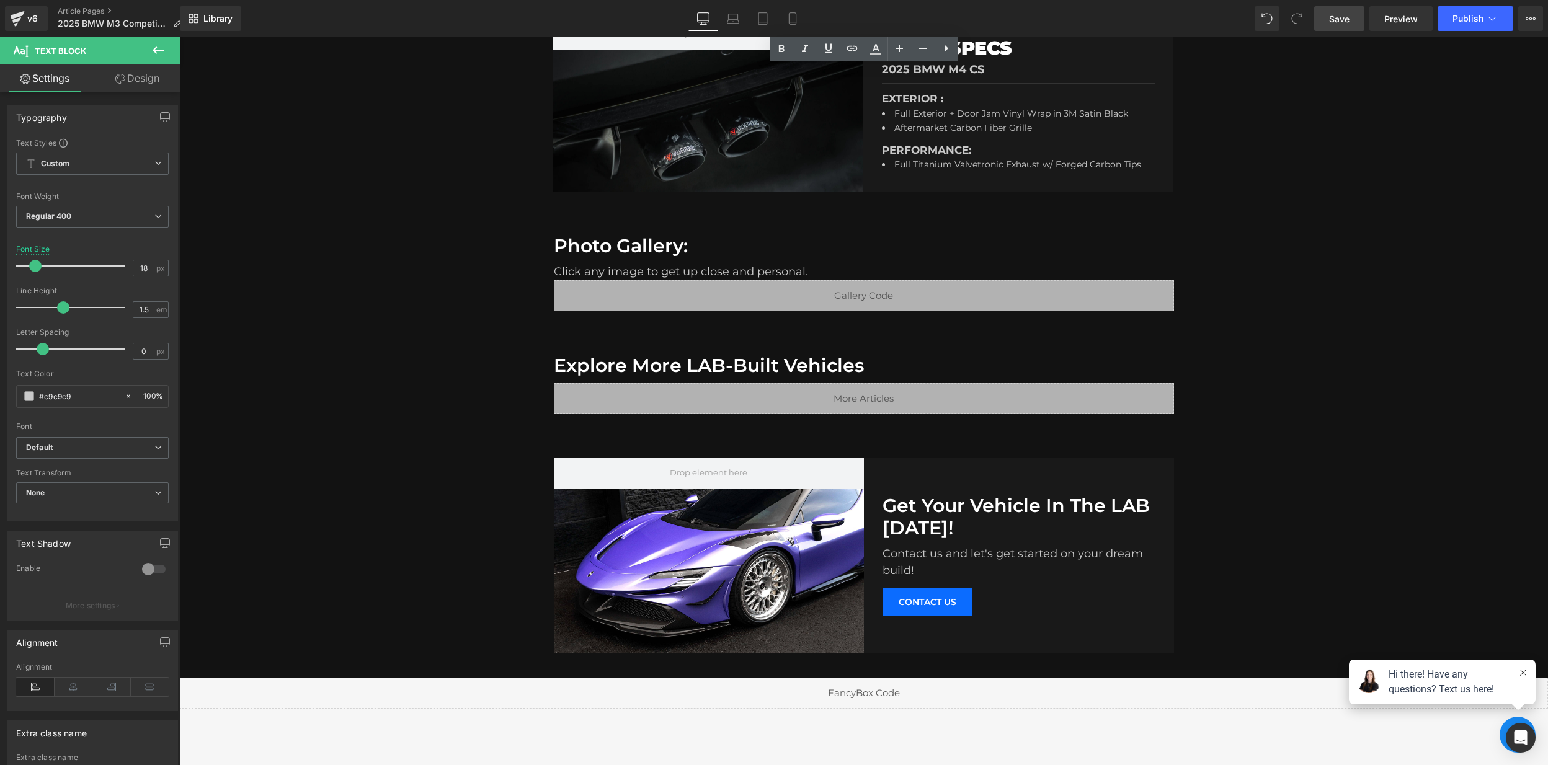
scroll to position [786, 0]
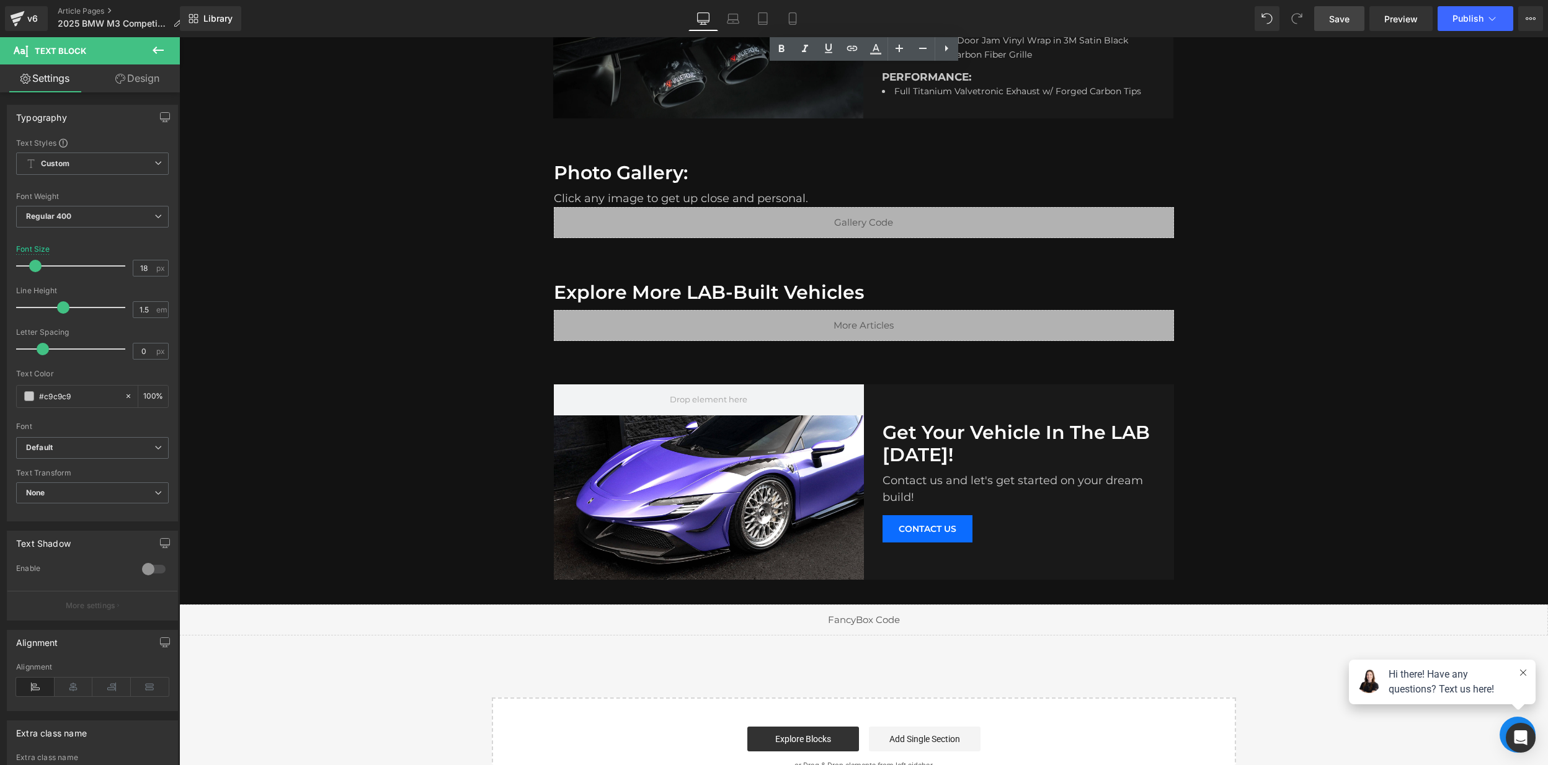
drag, startPoint x: 1349, startPoint y: 20, endPoint x: 1341, endPoint y: 25, distance: 9.8
click at [1349, 20] on span "Save" at bounding box center [1339, 18] width 20 height 13
click at [160, 108] on button "button" at bounding box center [165, 117] width 20 height 24
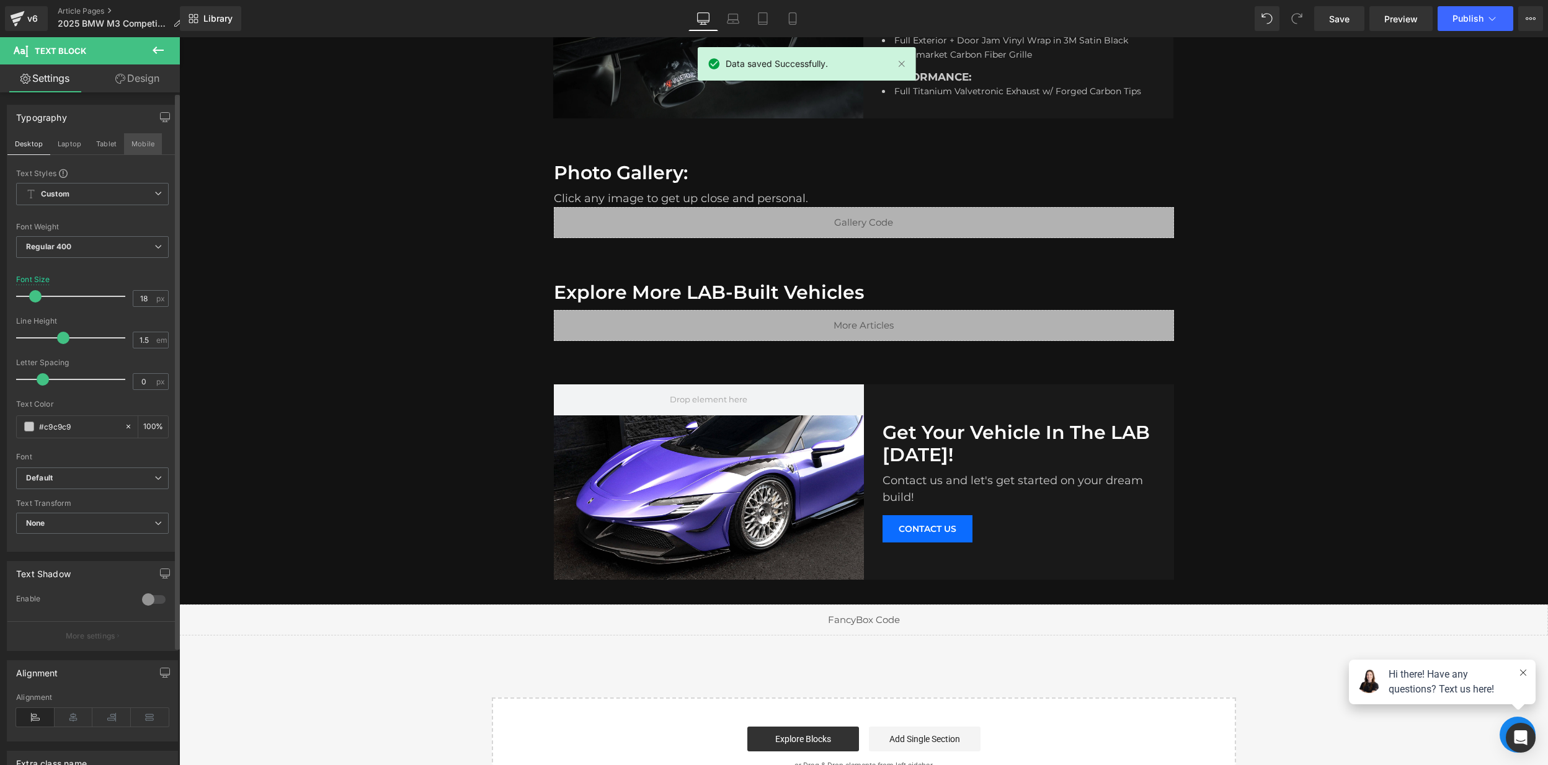
click at [147, 147] on button "Mobile" at bounding box center [143, 143] width 38 height 21
type input "16"
type input "100"
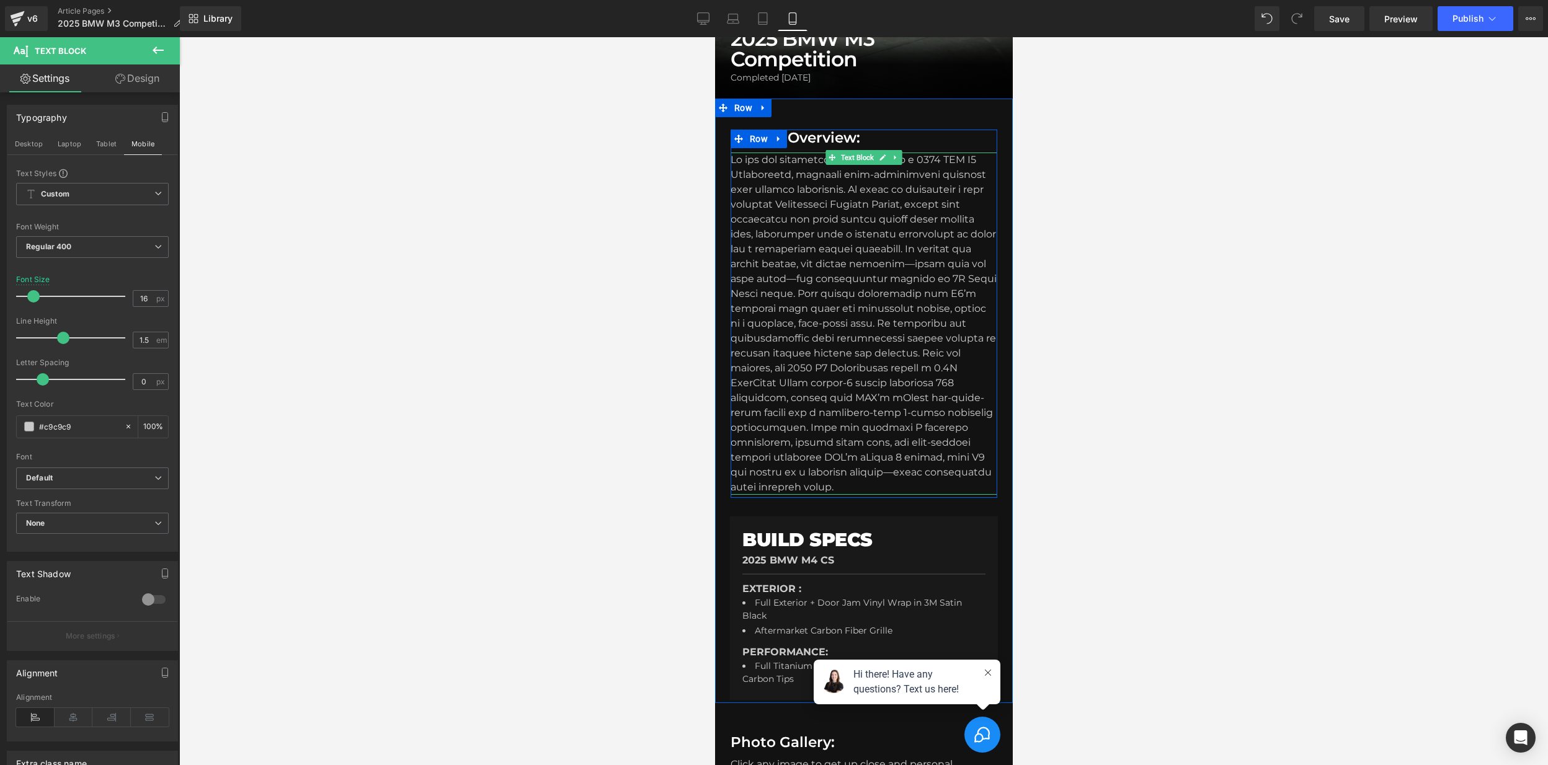
scroll to position [317, 0]
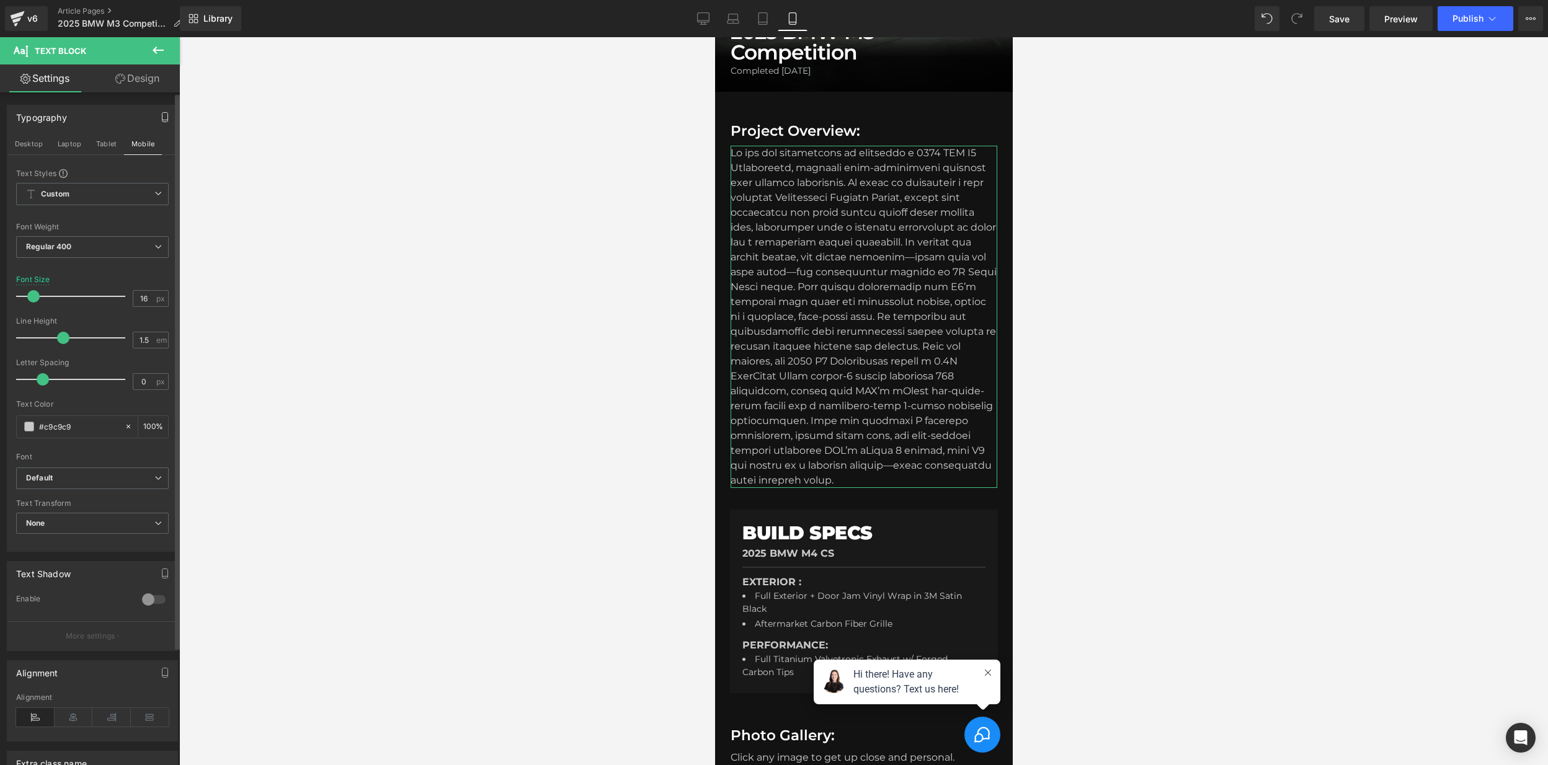
click at [162, 120] on icon "button" at bounding box center [165, 117] width 6 height 9
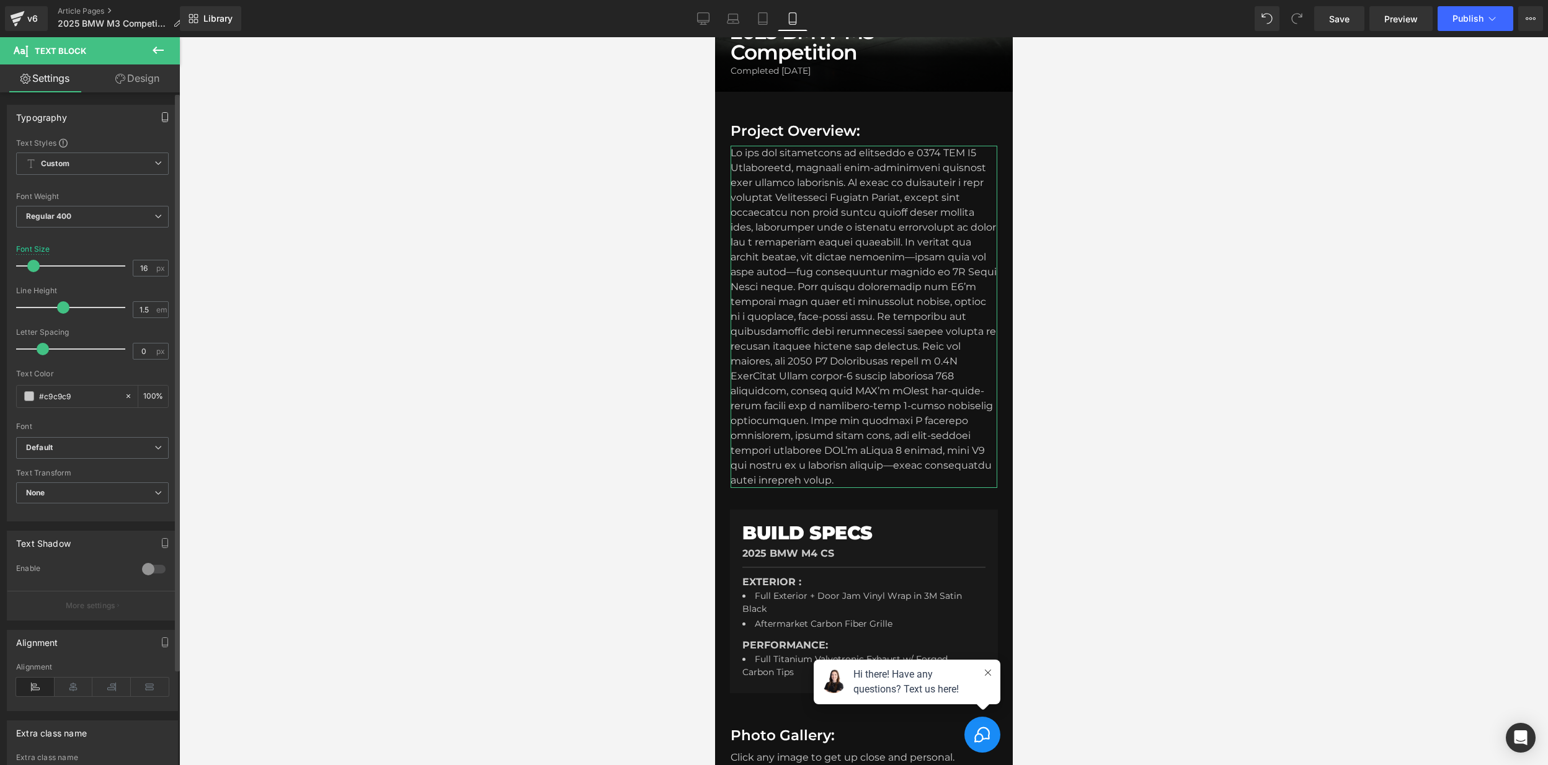
click at [160, 114] on icon "button" at bounding box center [165, 117] width 10 height 10
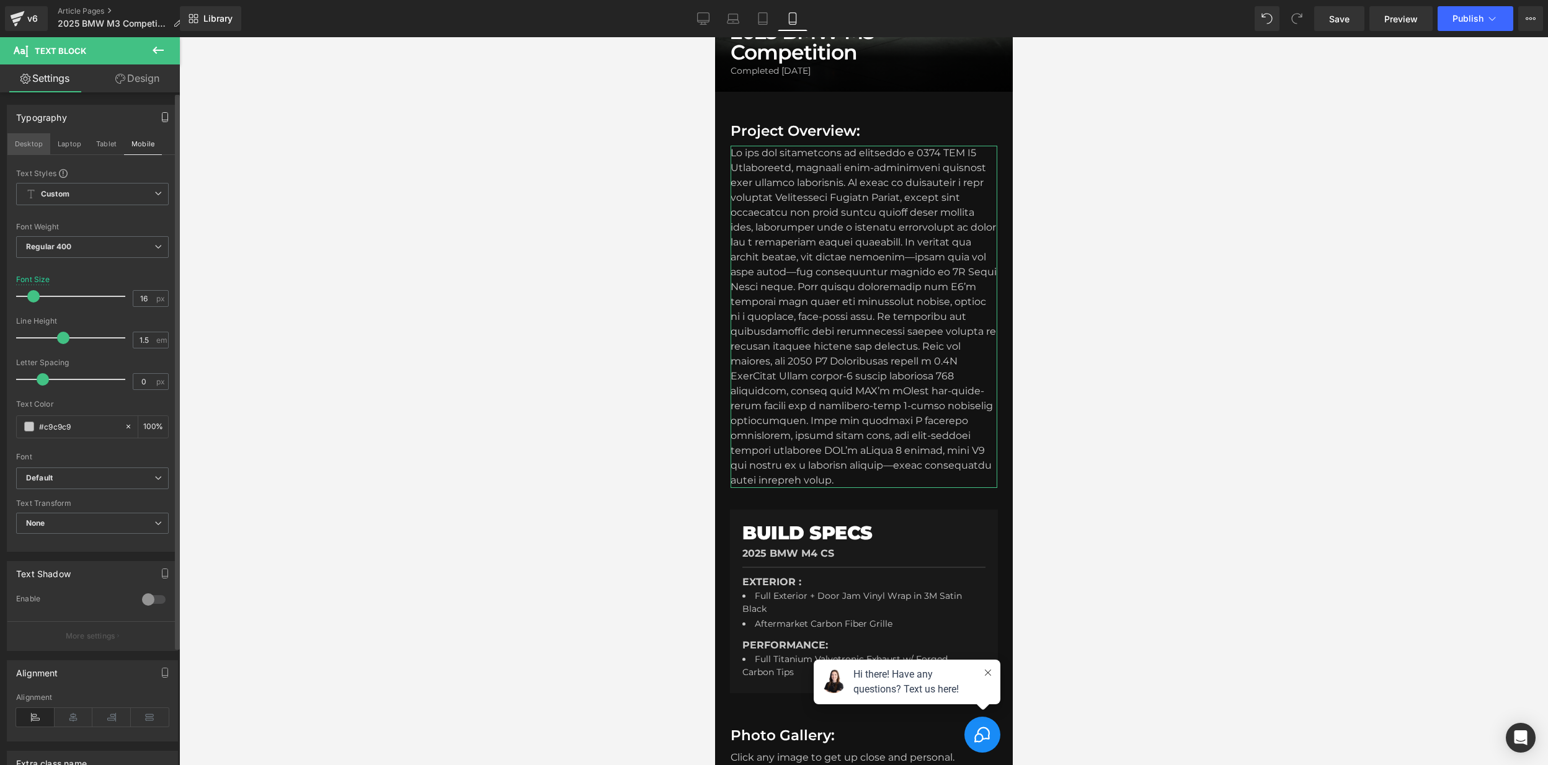
click at [12, 141] on button "Desktop" at bounding box center [28, 143] width 43 height 21
type input "18"
type input "100"
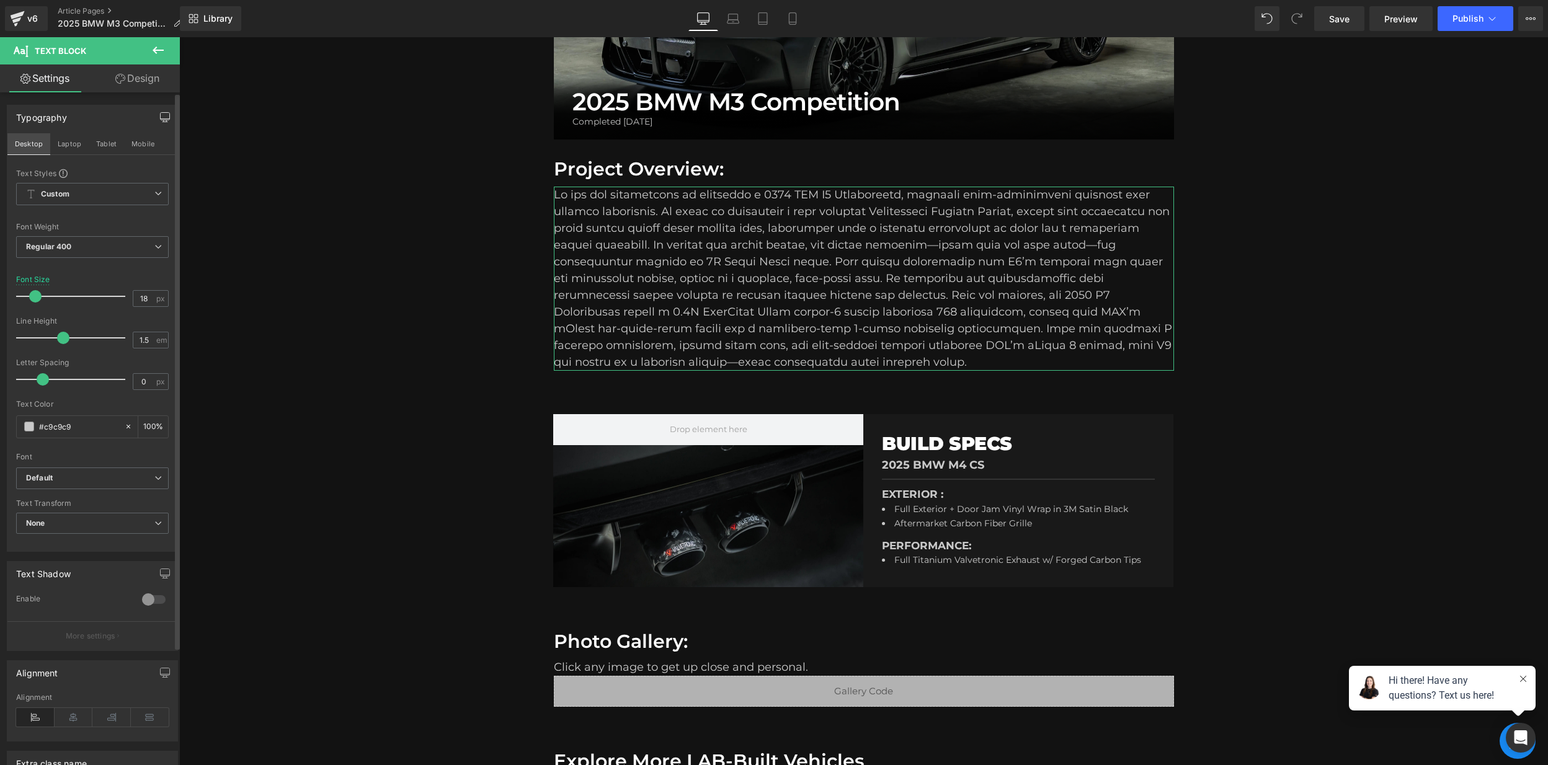
scroll to position [357, 0]
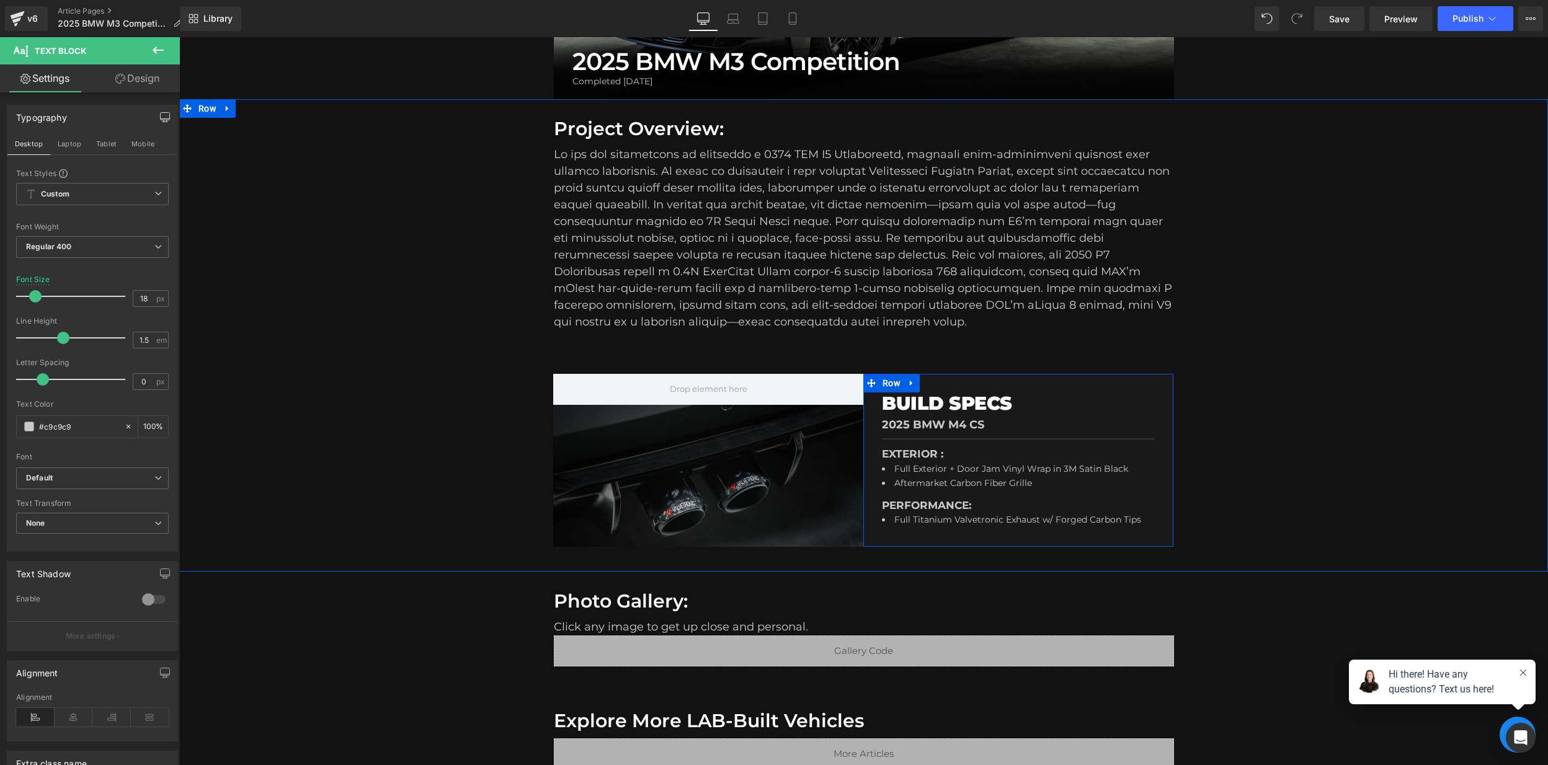
click at [967, 438] on hr at bounding box center [1018, 442] width 273 height 8
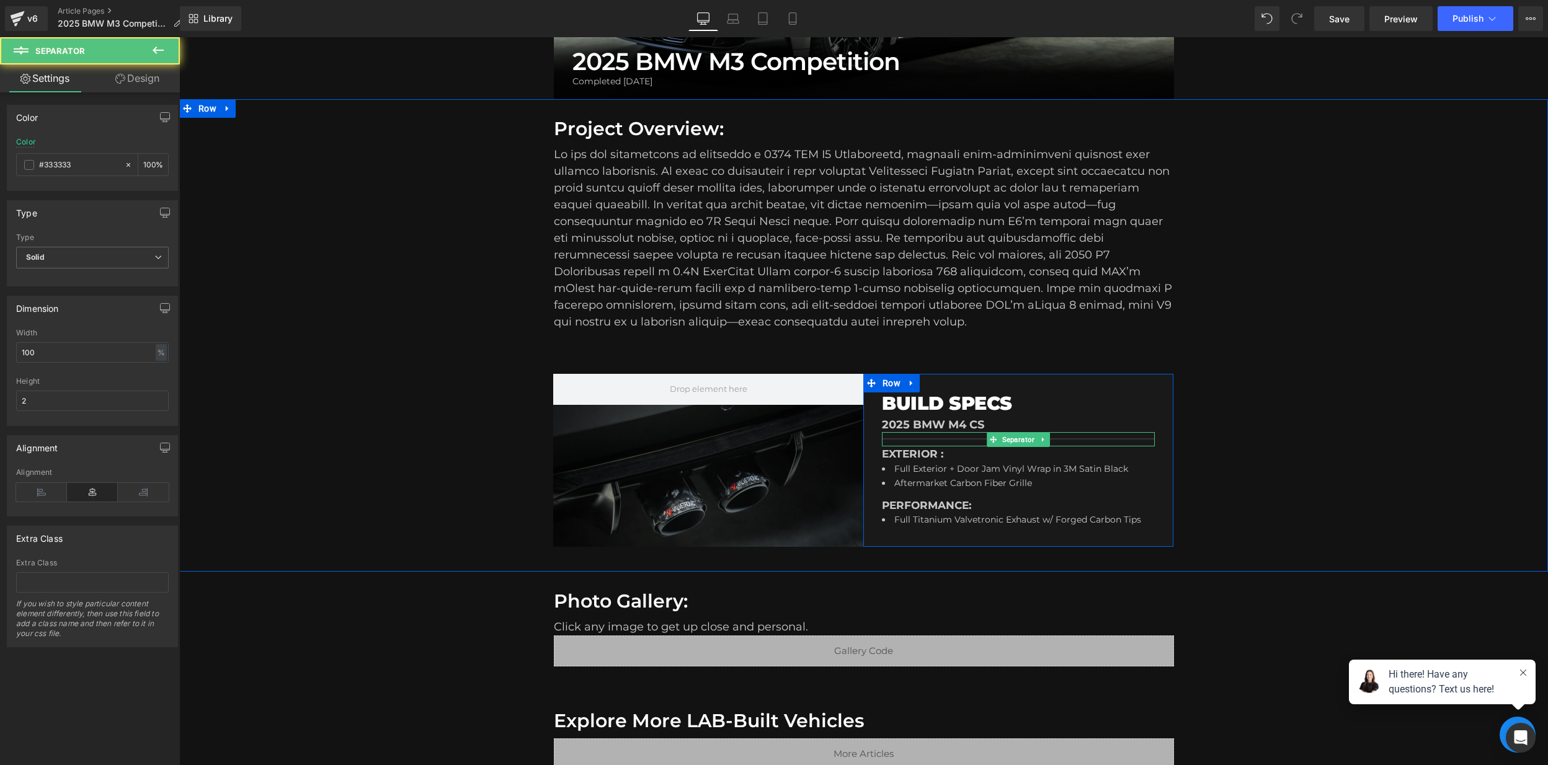
scroll to position [360, 0]
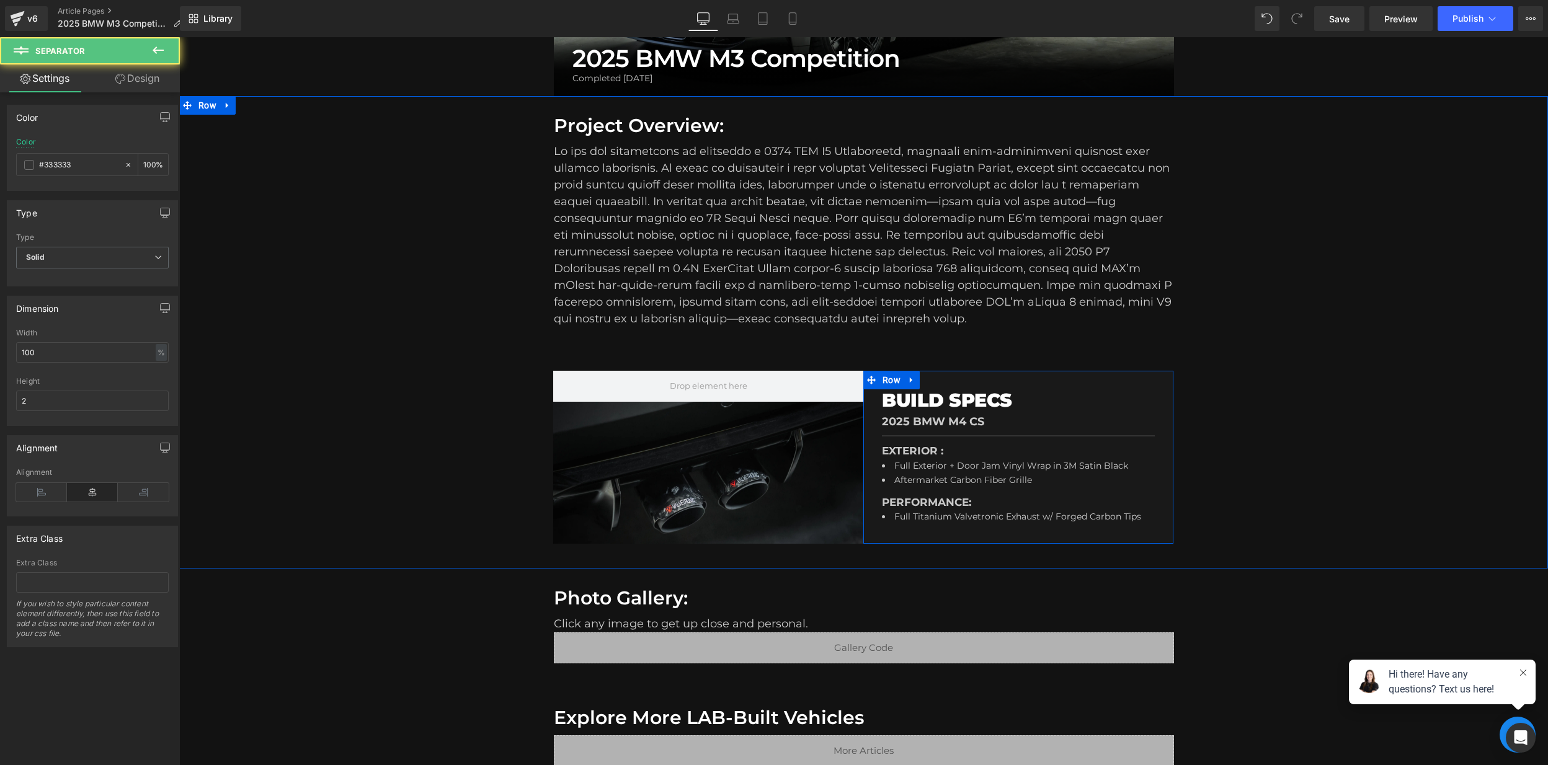
click at [967, 420] on p "2025 BMW M4 CS" at bounding box center [1018, 422] width 273 height 14
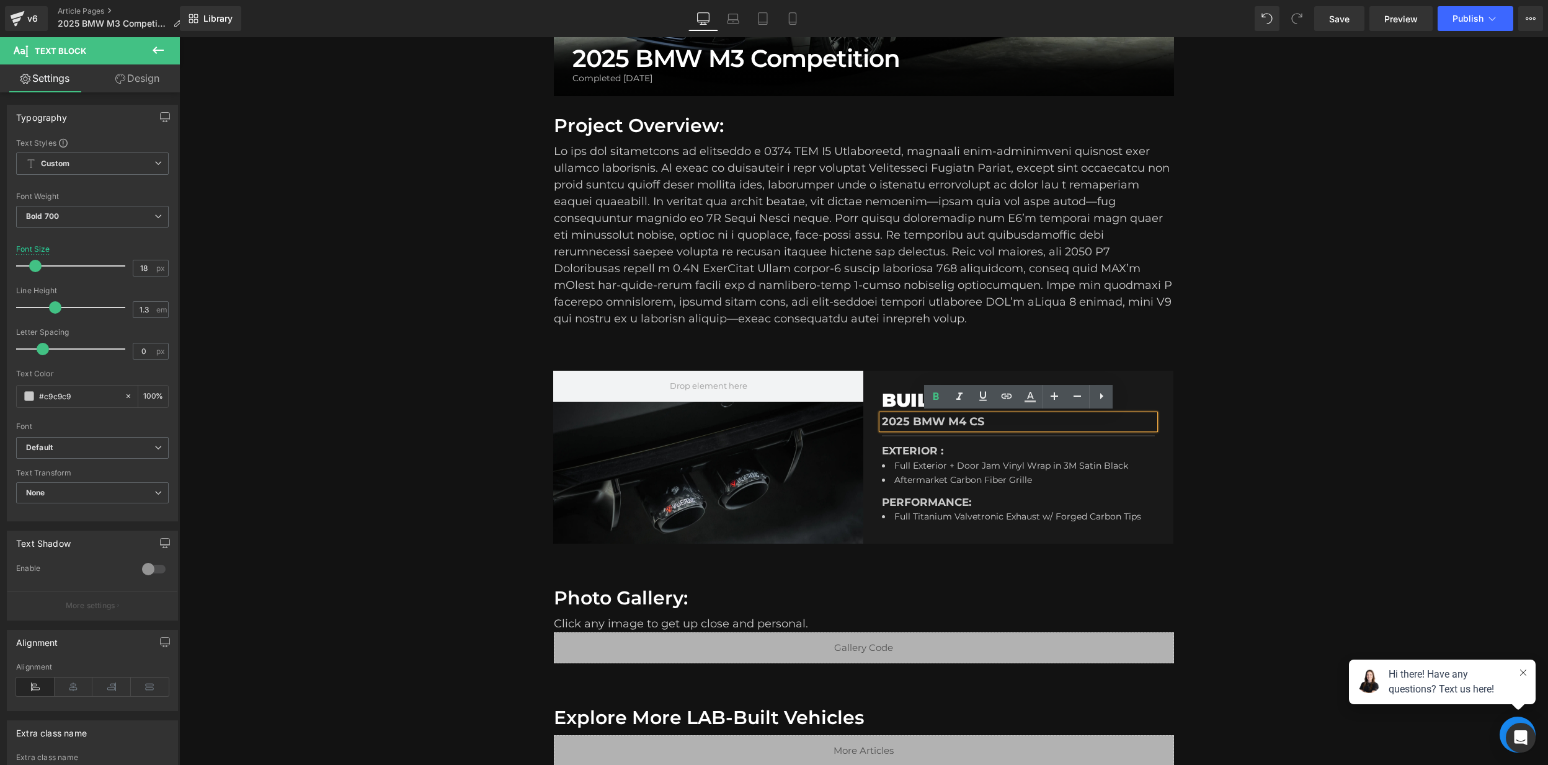
drag, startPoint x: 964, startPoint y: 421, endPoint x: 976, endPoint y: 428, distance: 13.9
click at [964, 420] on p "2025 BMW M4 CS" at bounding box center [1018, 422] width 273 height 14
drag, startPoint x: 992, startPoint y: 419, endPoint x: 994, endPoint y: 425, distance: 6.5
click at [992, 419] on p "2025 BMW M3 CS" at bounding box center [1018, 422] width 273 height 14
click at [1035, 461] on div "Full Exterior + Door Jam Vinyl Wrap in 3M Satin Black Aftermarket Carbon Fiber …" at bounding box center [1018, 473] width 273 height 29
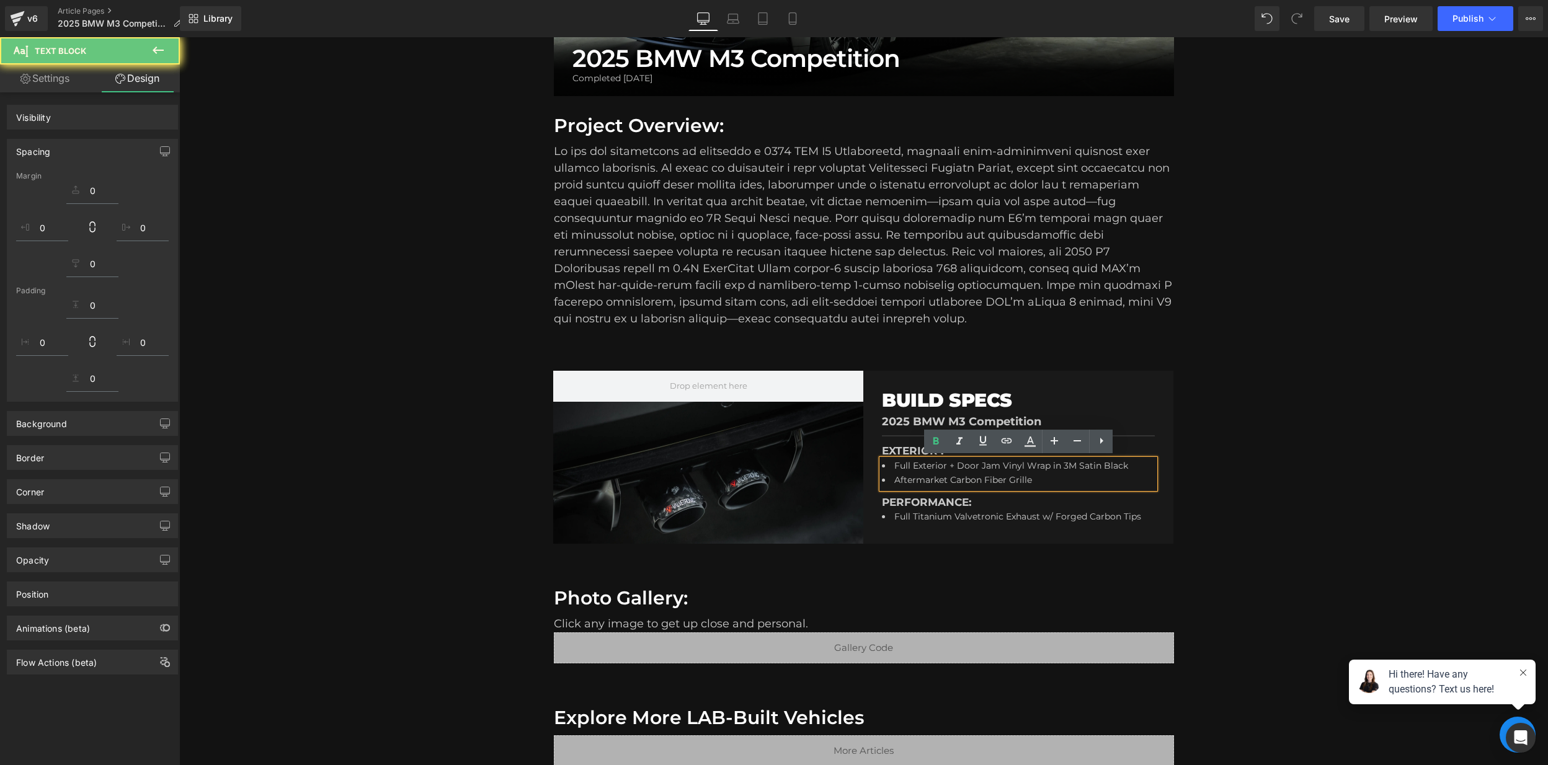
click at [1118, 507] on div "PERFORMANCE: Text Block" at bounding box center [1018, 503] width 273 height 16
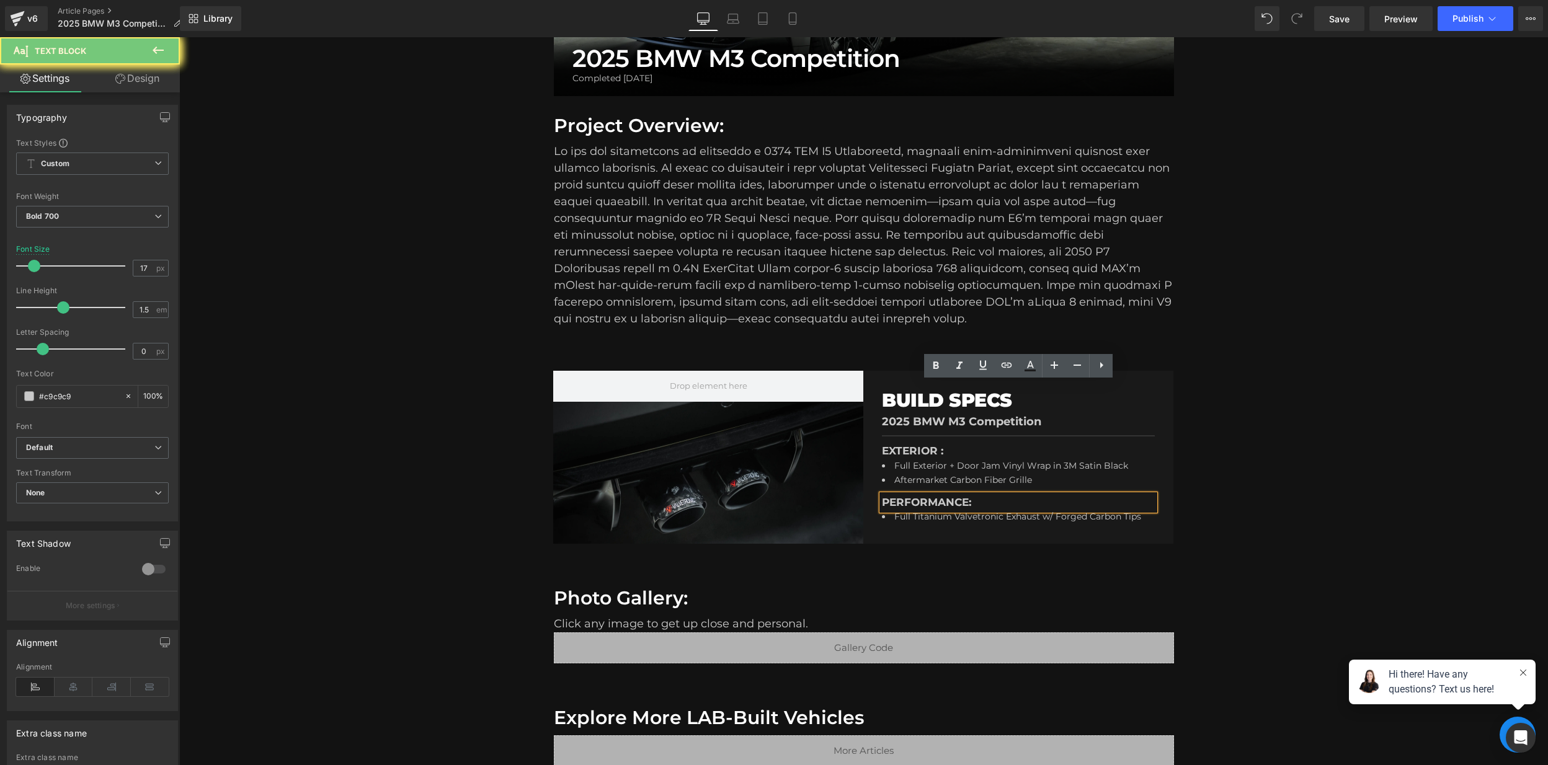
scroll to position [471, 0]
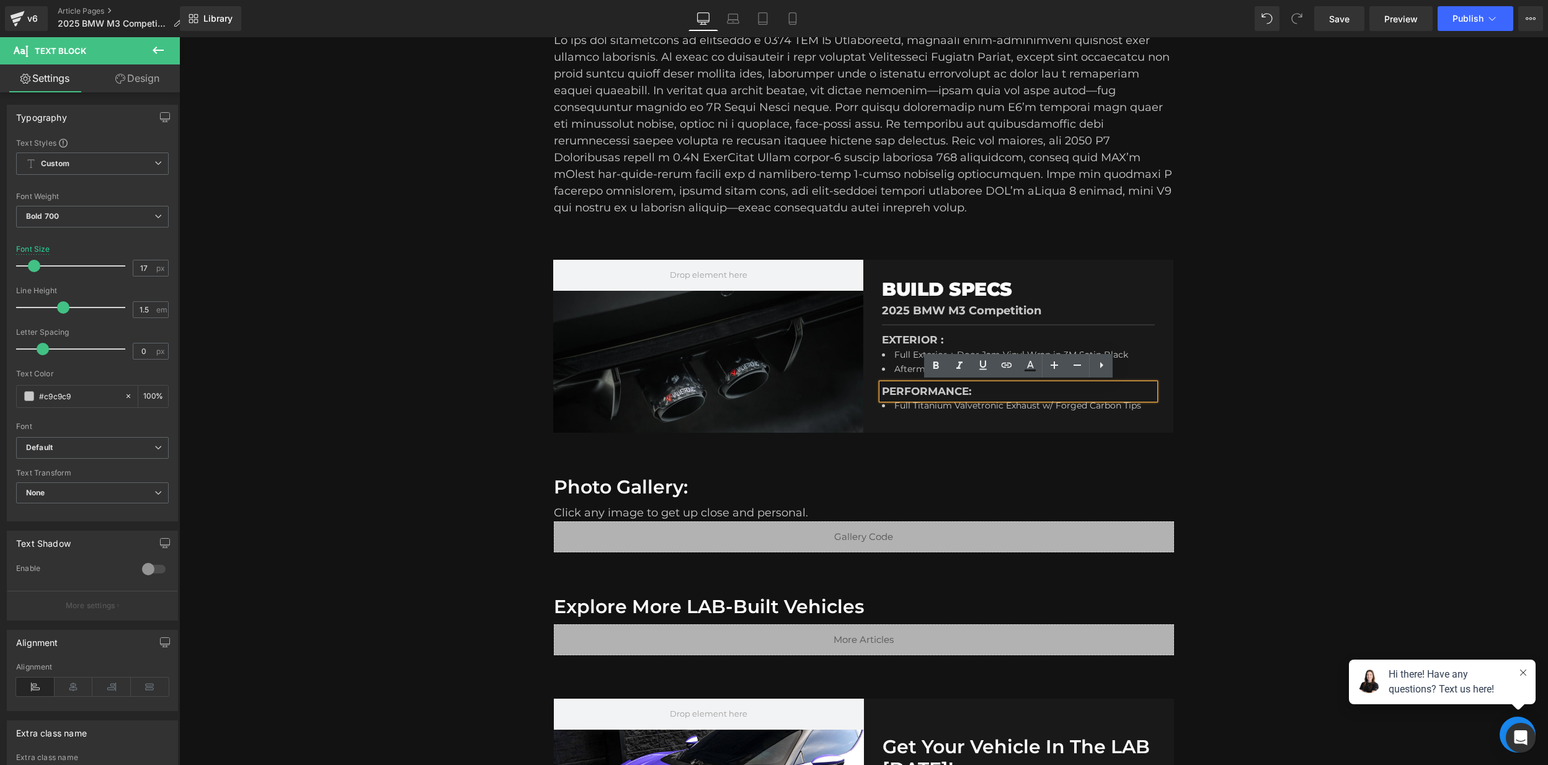
drag, startPoint x: 1373, startPoint y: 429, endPoint x: 1396, endPoint y: 346, distance: 86.2
click at [1372, 429] on div "Hero Banner BUILD SPECS Heading 2025 BMW M3 Competition Text Block Separator EX…" at bounding box center [863, 349] width 1368 height 216
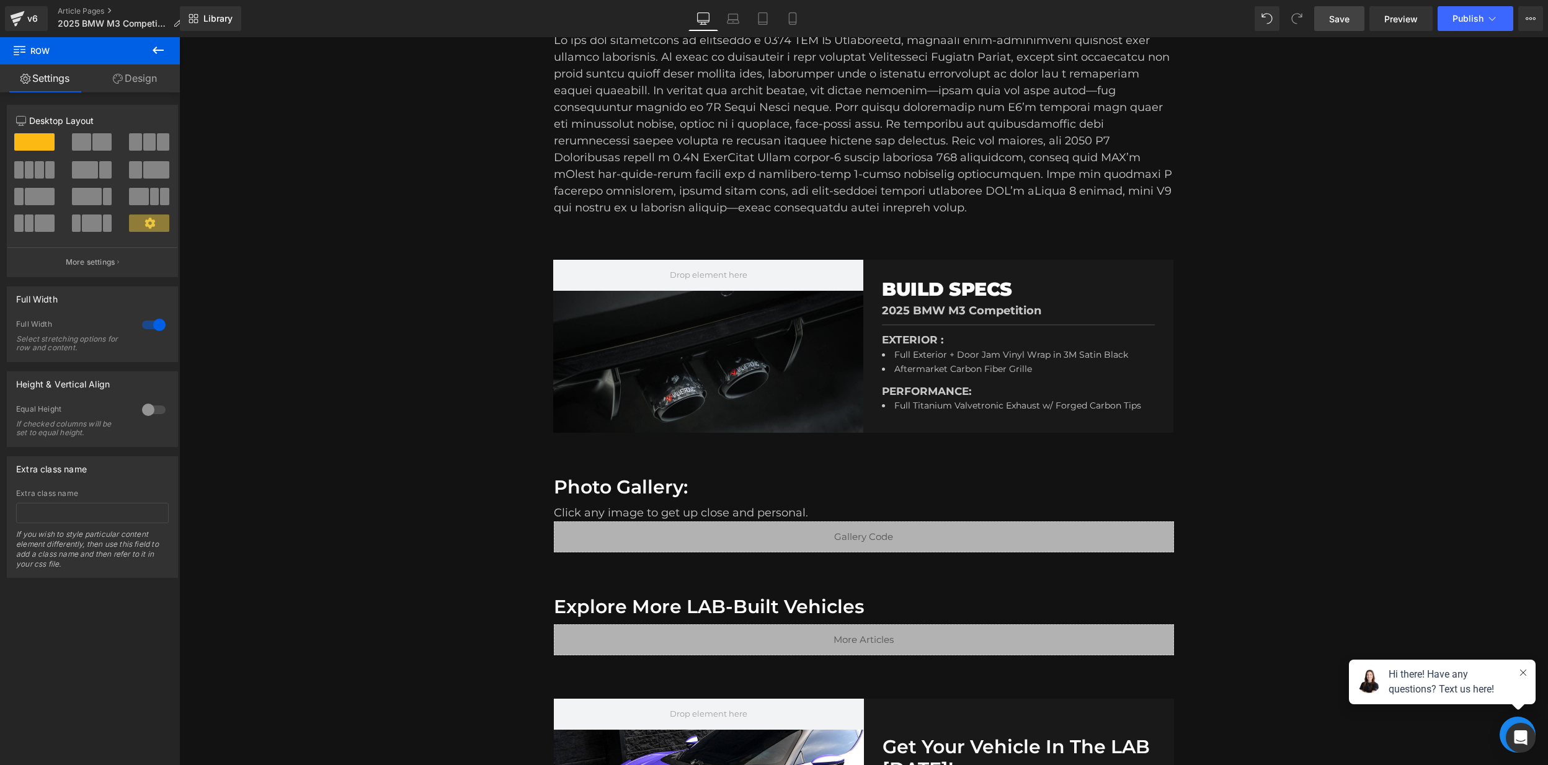
click at [1352, 22] on link "Save" at bounding box center [1339, 18] width 50 height 25
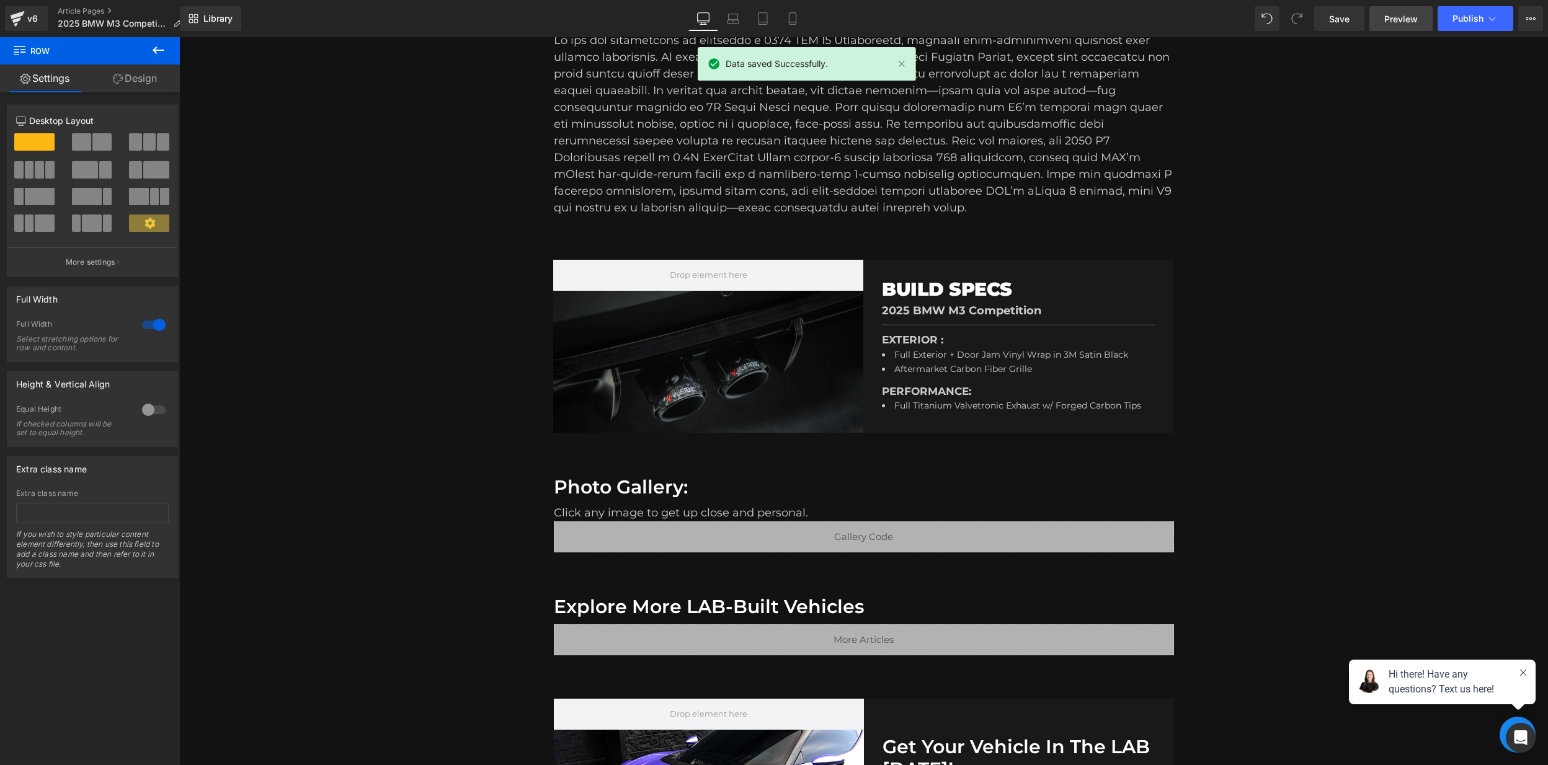
click at [1414, 22] on span "Preview" at bounding box center [1400, 18] width 33 height 13
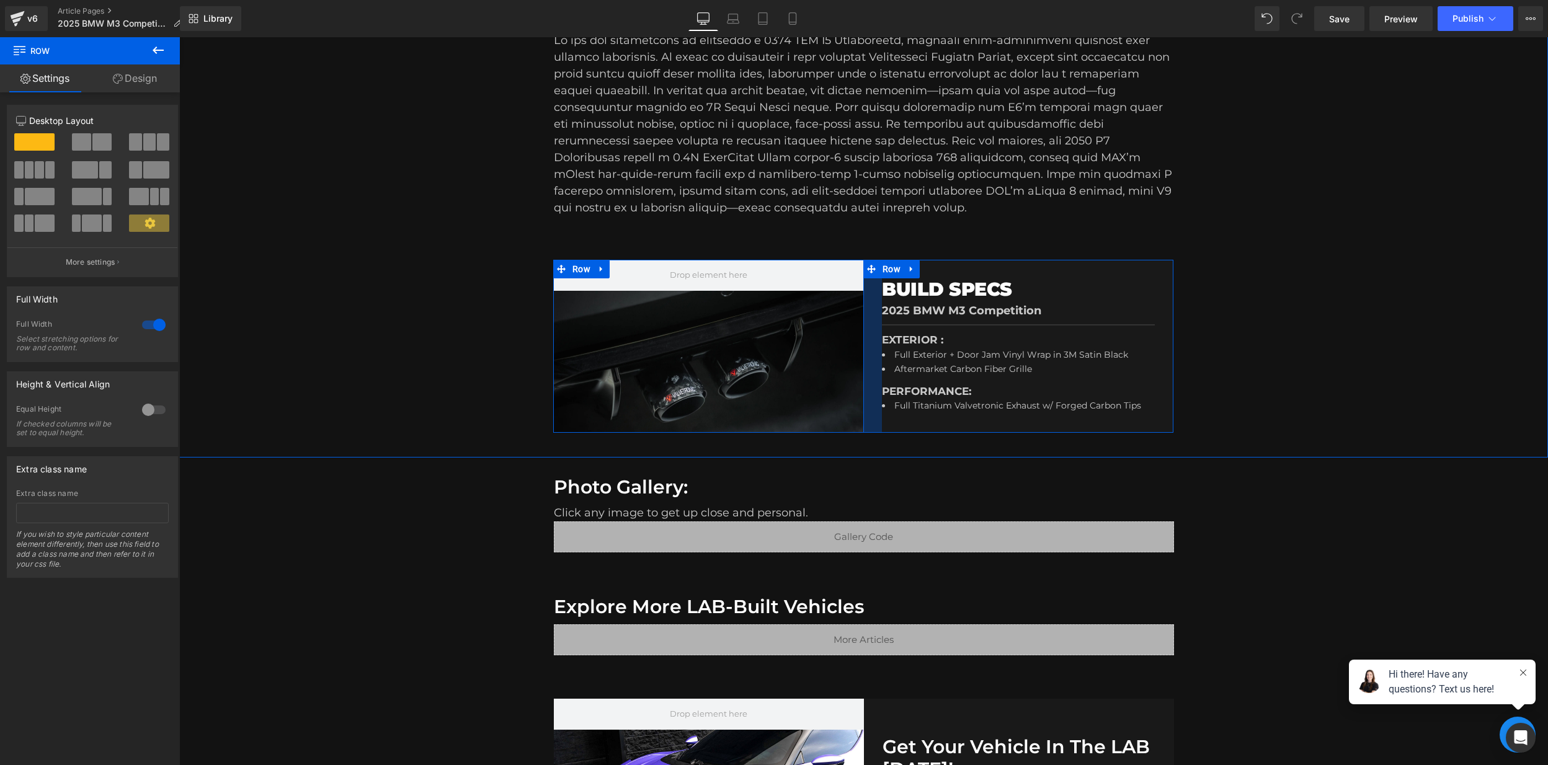
scroll to position [0, 0]
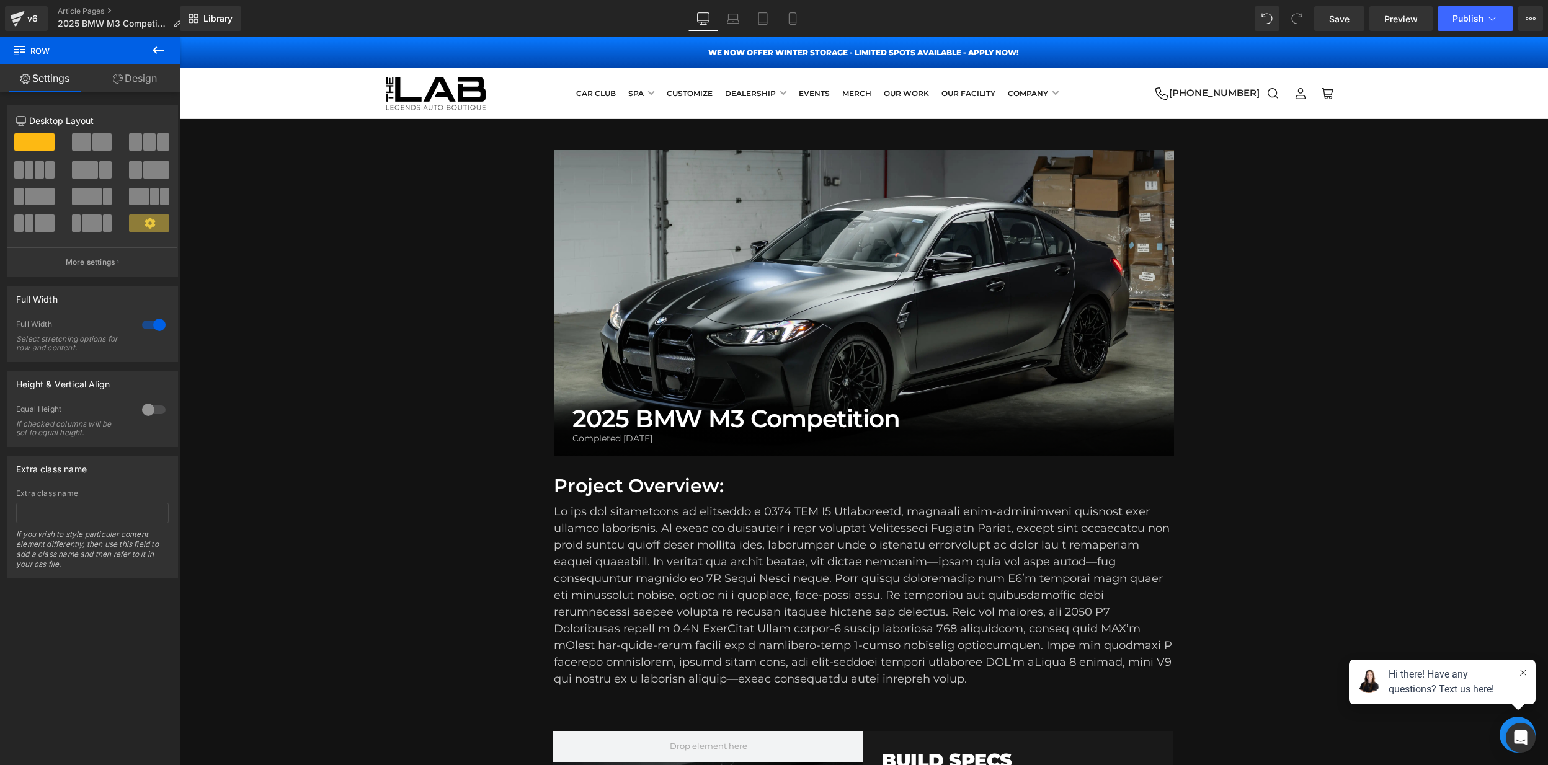
drag, startPoint x: 891, startPoint y: 290, endPoint x: 926, endPoint y: 291, distance: 35.4
click at [890, 290] on div "2025 BMW M3 Competition Heading Completed [DATE] Heading Row Hero Banner 390px" at bounding box center [864, 303] width 620 height 306
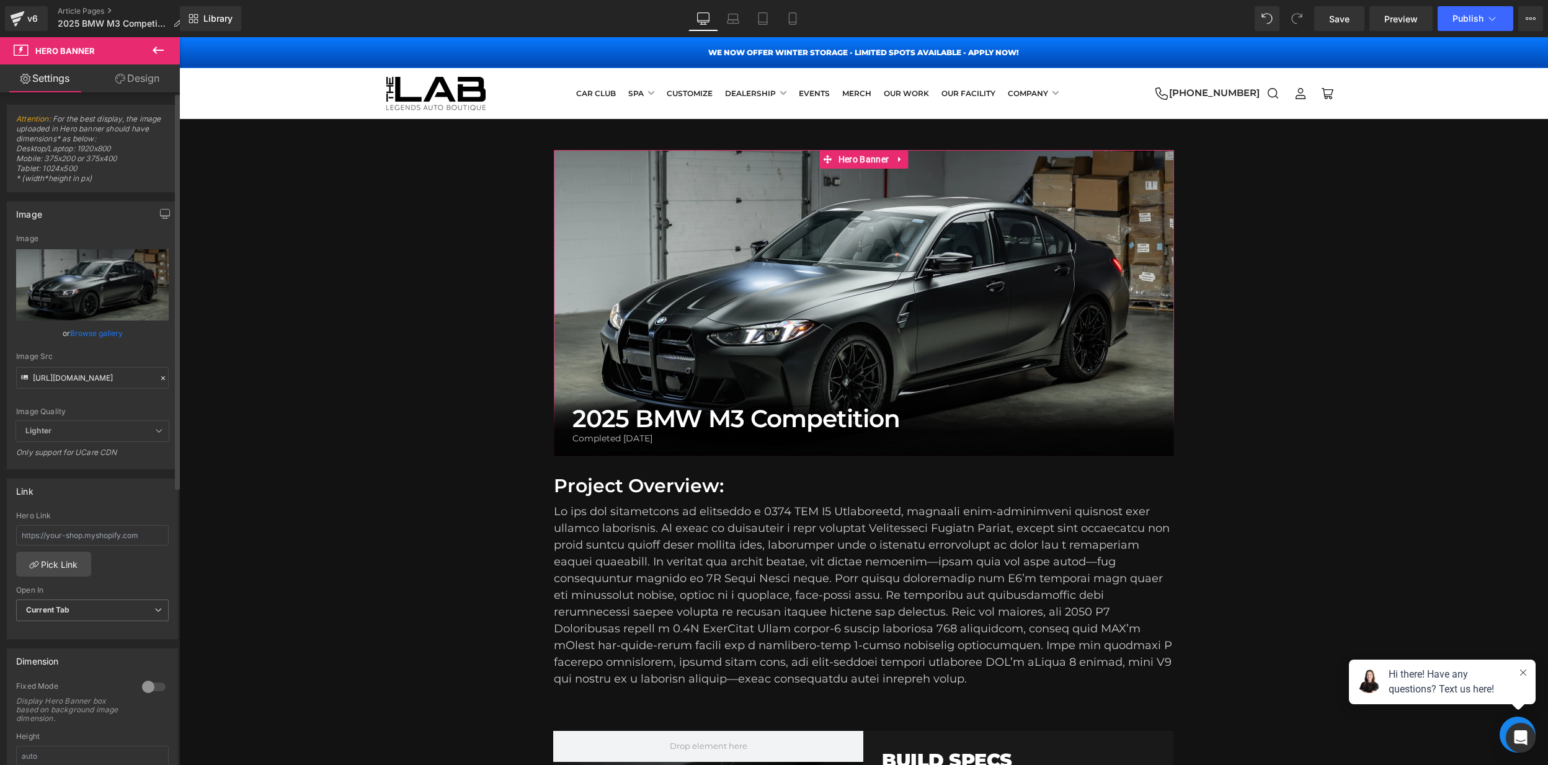
drag, startPoint x: 159, startPoint y: 380, endPoint x: 93, endPoint y: 385, distance: 65.9
click at [159, 381] on icon at bounding box center [163, 378] width 9 height 9
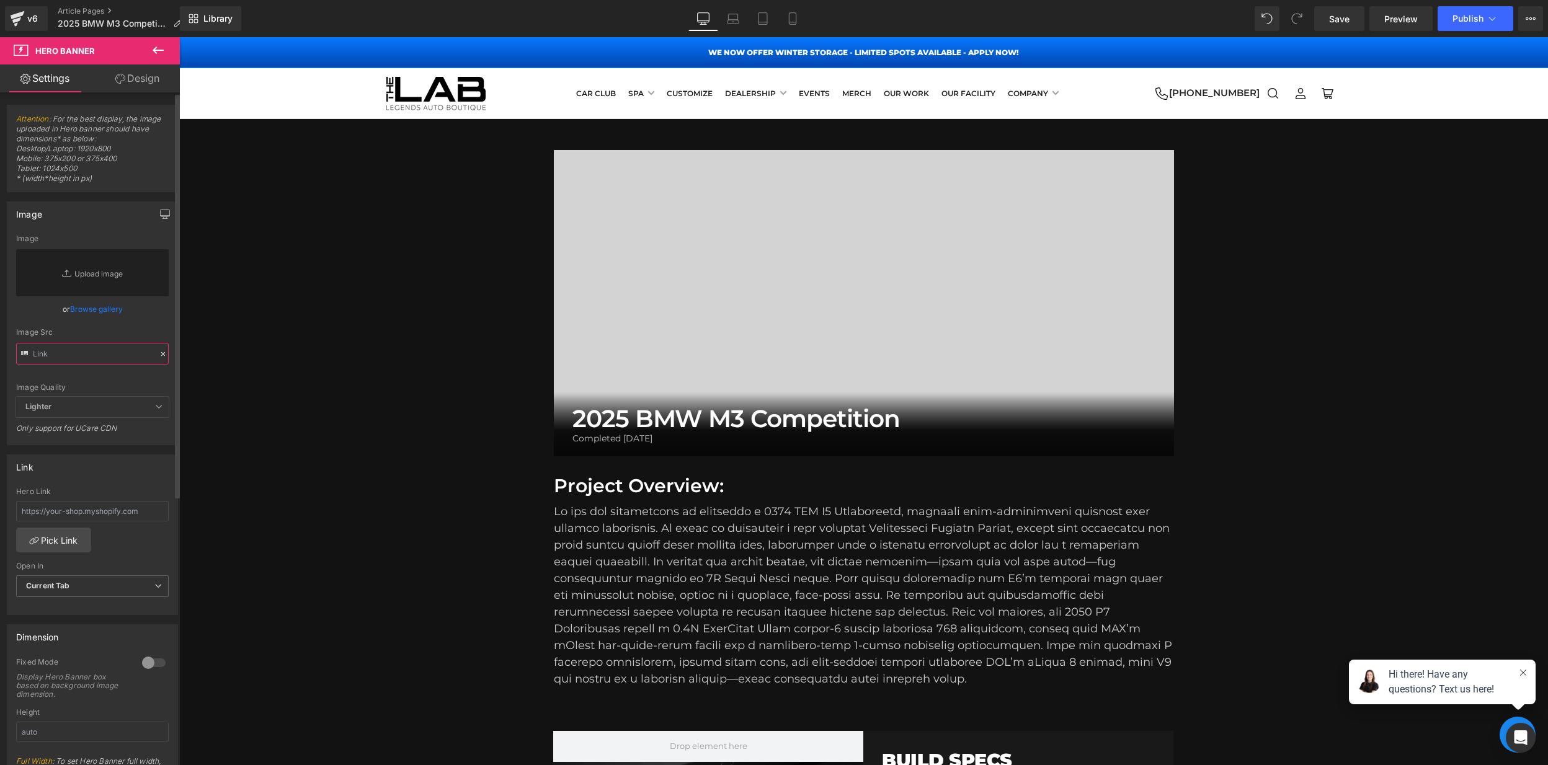
click at [79, 354] on input "text" at bounding box center [92, 354] width 153 height 22
paste input "[URL][DOMAIN_NAME]"
type input "[URL][DOMAIN_NAME]"
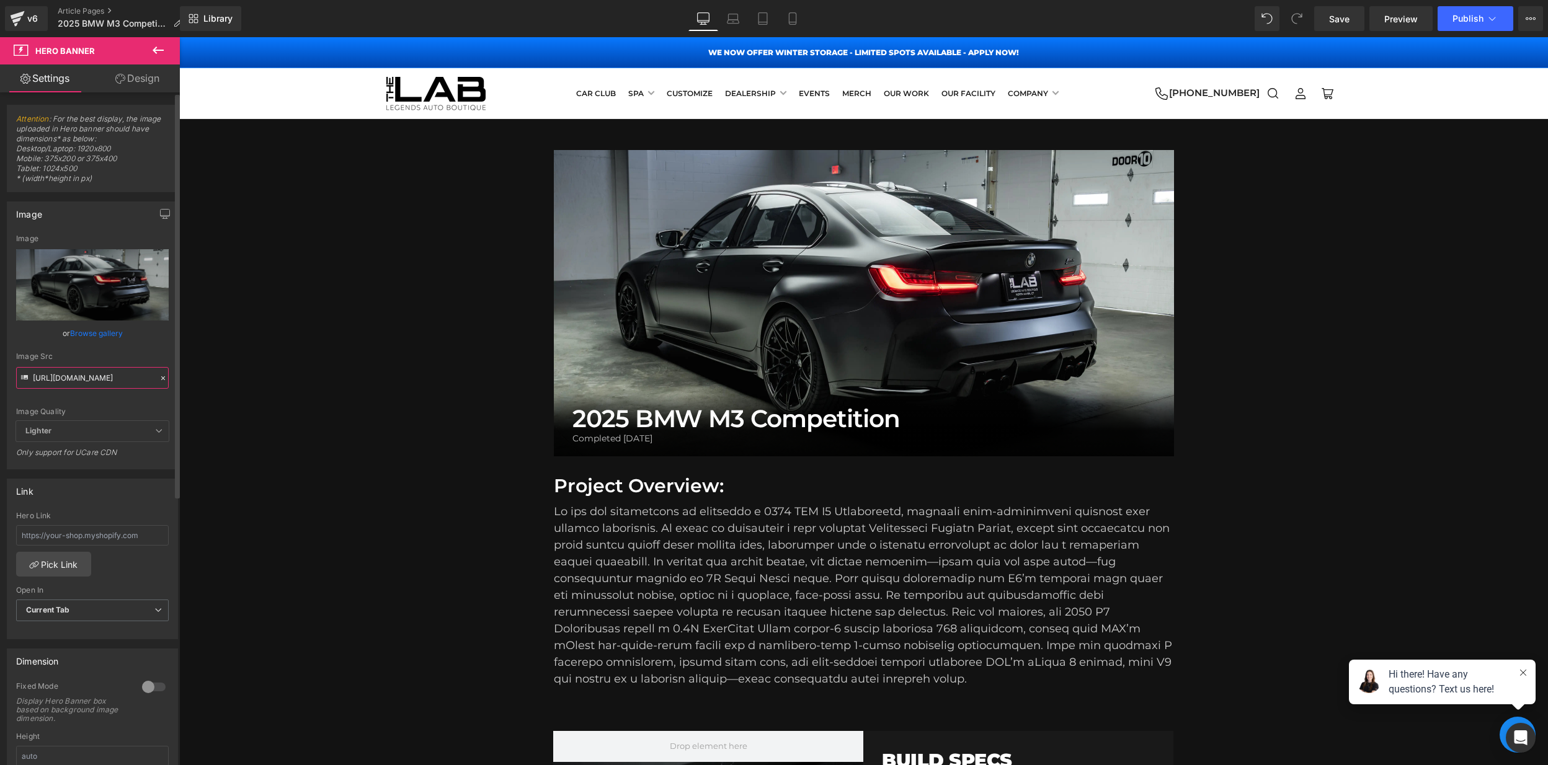
click at [109, 378] on input "[URL][DOMAIN_NAME]" at bounding box center [92, 378] width 153 height 22
click at [1383, 247] on div "2025 BMW M3 Competition Heading Completed [DATE] Heading Row Hero Banner 390px …" at bounding box center [863, 303] width 1369 height 306
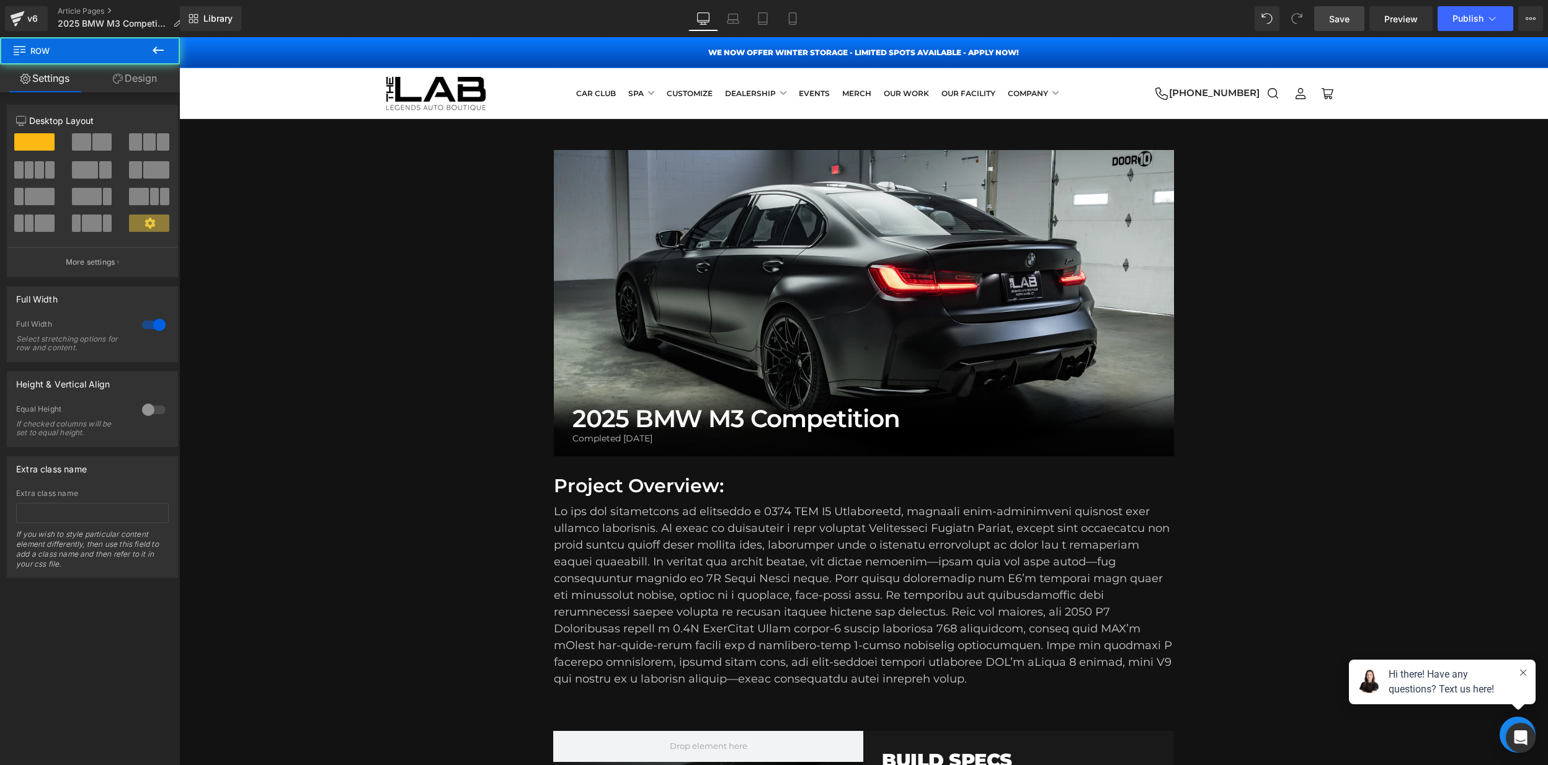
click at [1331, 21] on span "Save" at bounding box center [1339, 18] width 20 height 13
click at [158, 55] on icon at bounding box center [158, 50] width 15 height 15
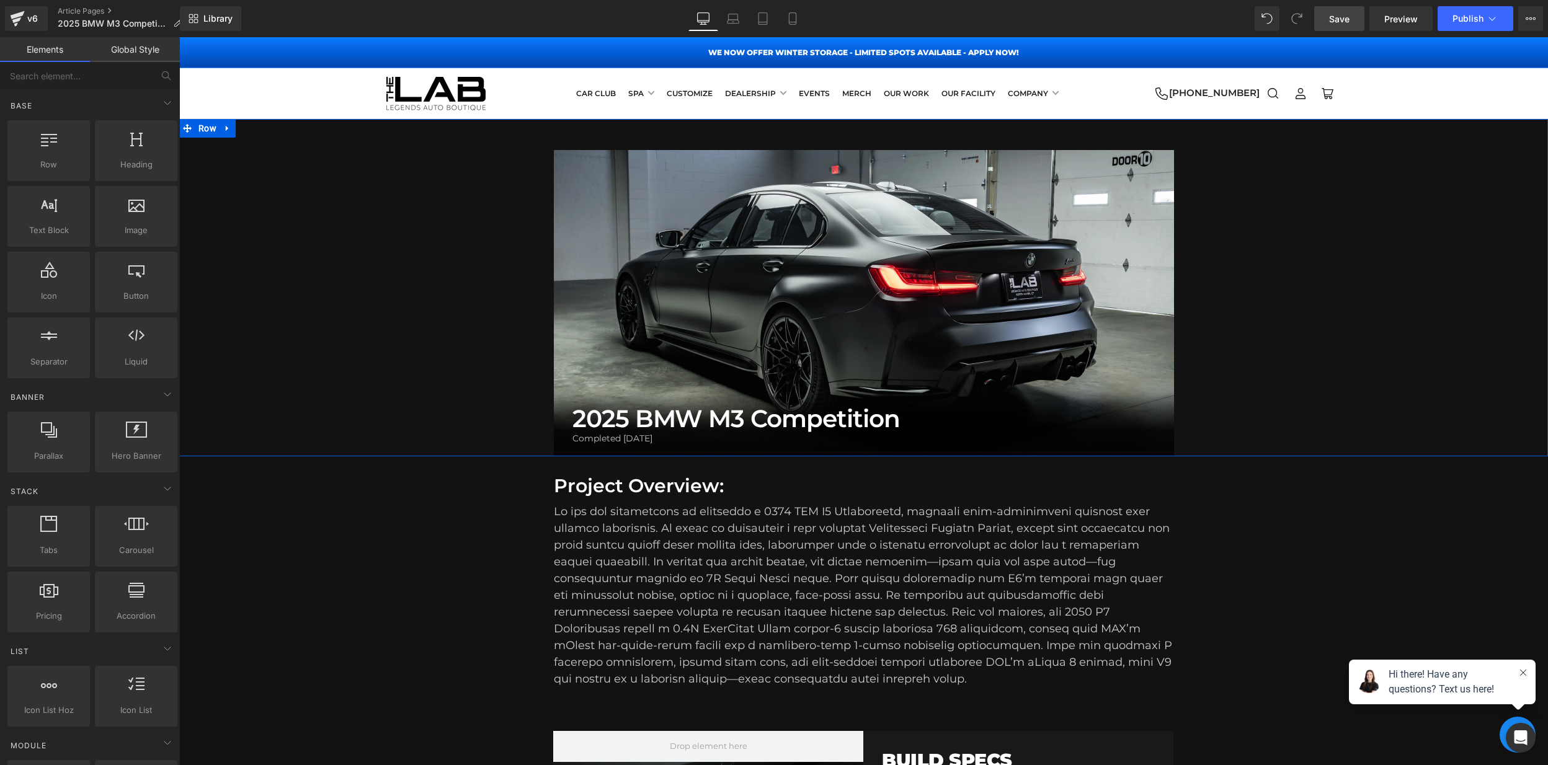
click at [179, 37] on div "390px" at bounding box center [179, 37] width 0 height 0
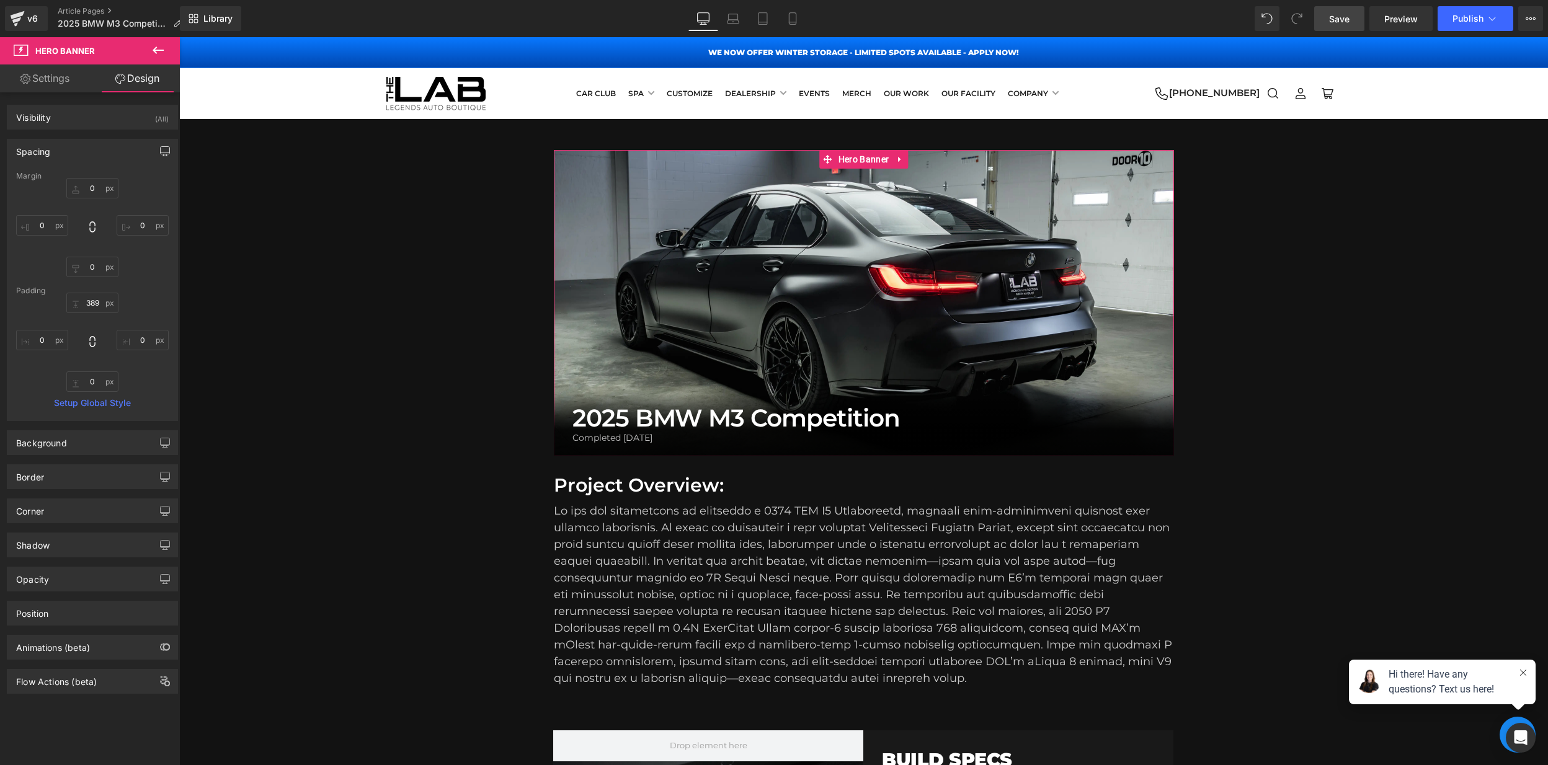
click at [162, 156] on button "button" at bounding box center [165, 152] width 20 height 24
click at [147, 184] on button "Mobile" at bounding box center [143, 177] width 38 height 21
type input "0"
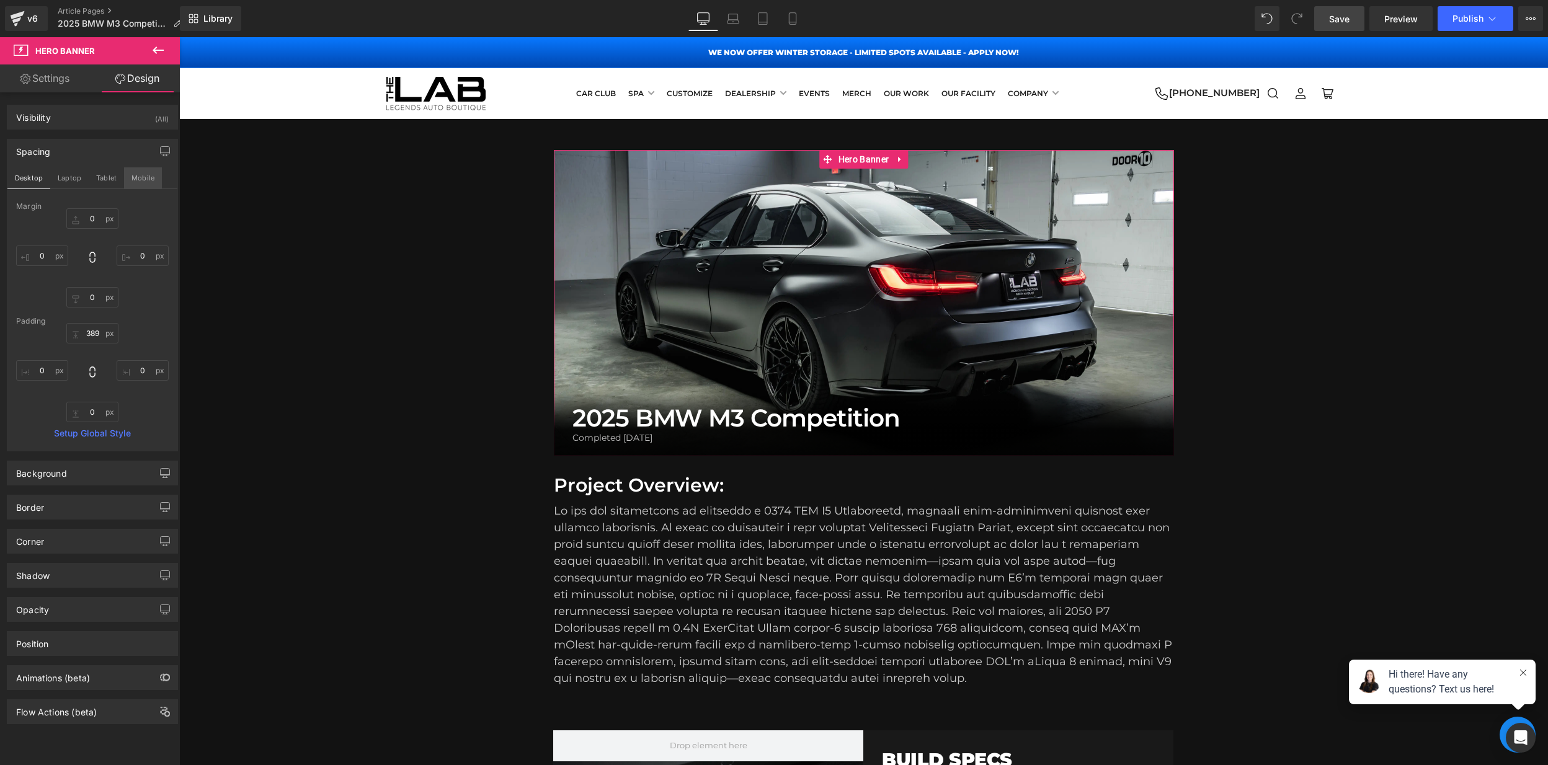
type input "0"
type input "310"
type input "0"
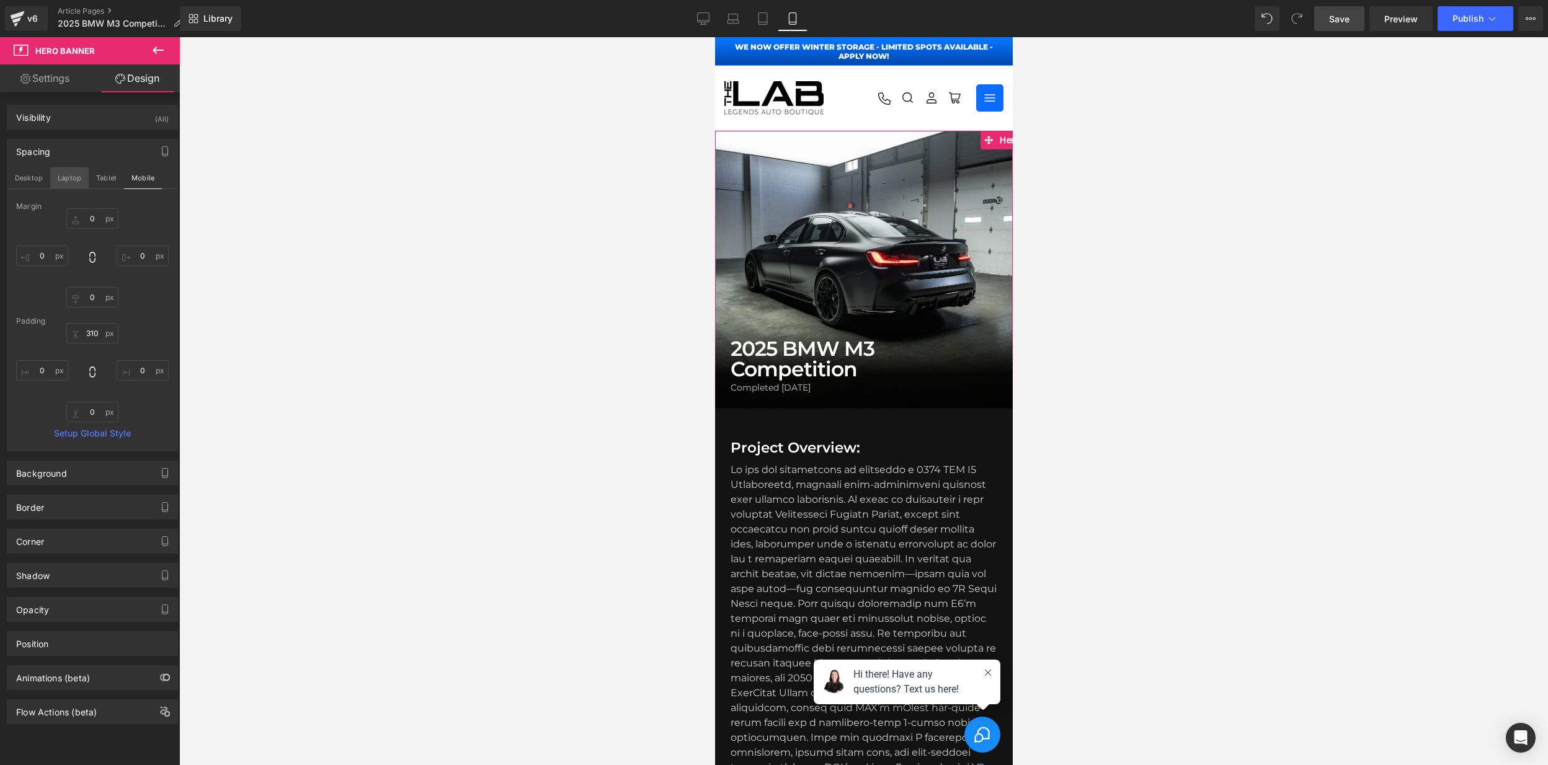
drag, startPoint x: 22, startPoint y: 178, endPoint x: 64, endPoint y: 174, distance: 42.9
click at [22, 178] on button "Desktop" at bounding box center [28, 177] width 43 height 21
type input "0"
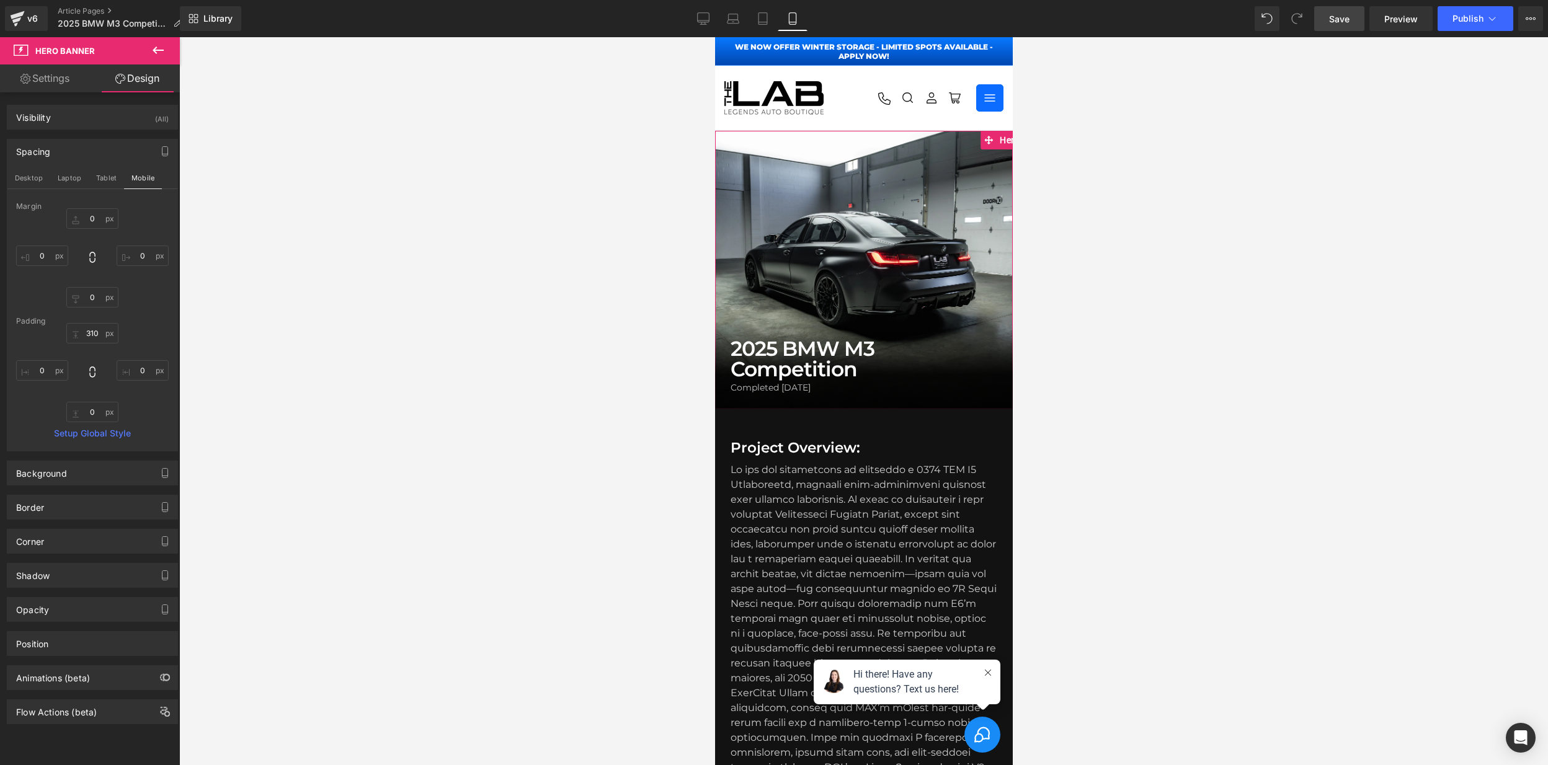
type input "0"
type input "389"
type input "0"
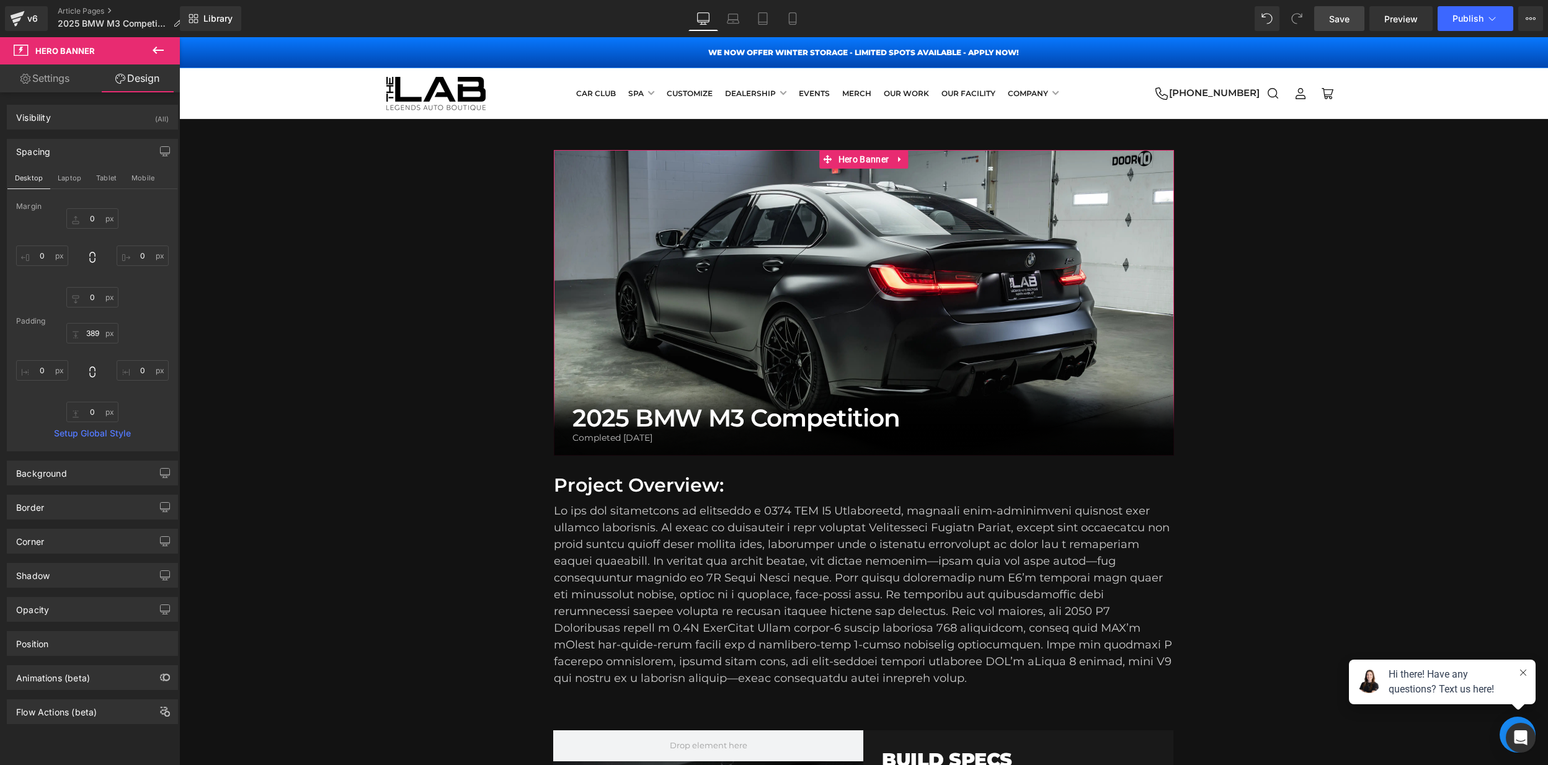
scroll to position [19, 0]
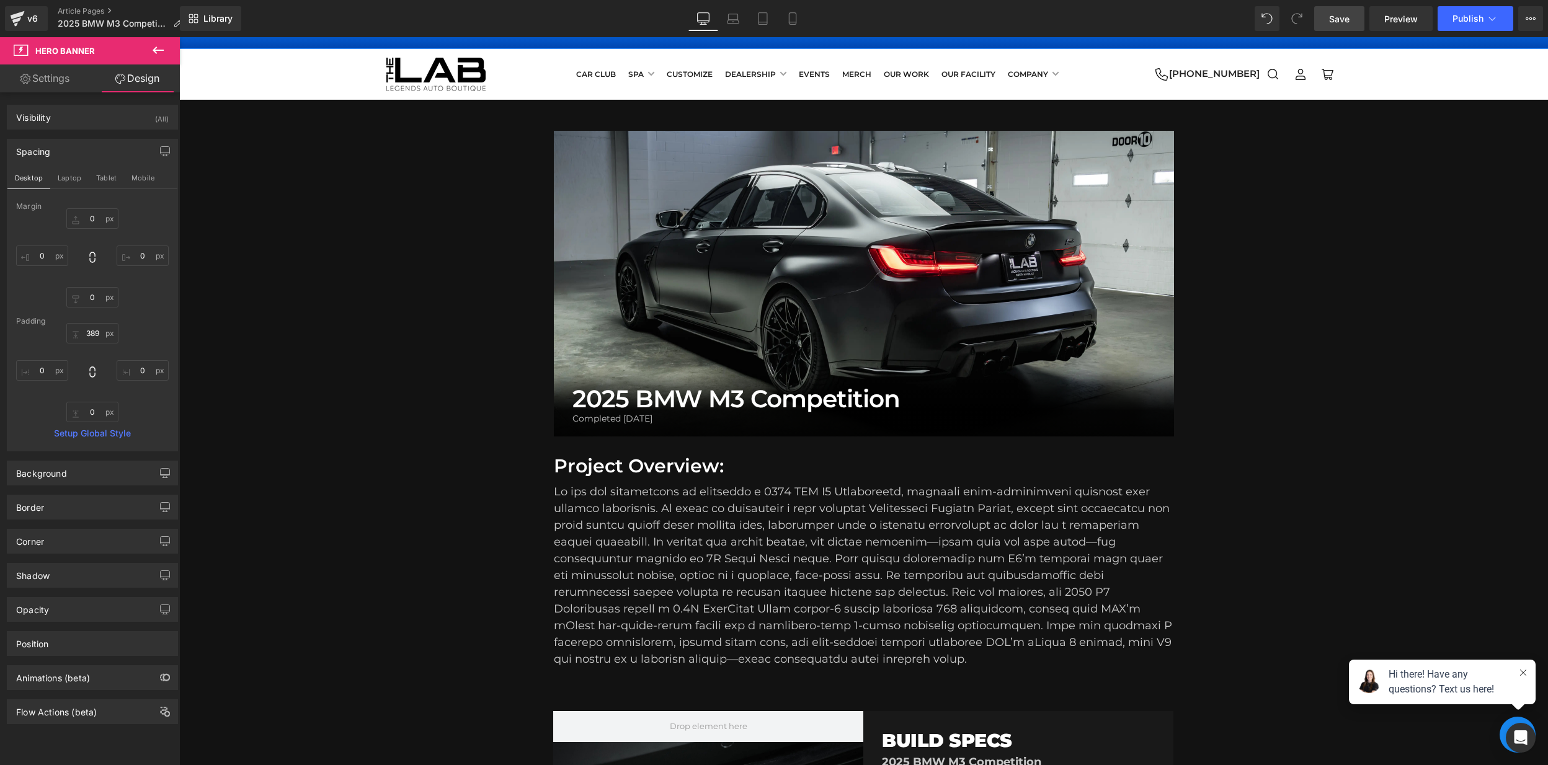
click at [1341, 20] on span "Save" at bounding box center [1339, 18] width 20 height 13
click at [1406, 19] on span "Preview" at bounding box center [1400, 18] width 33 height 13
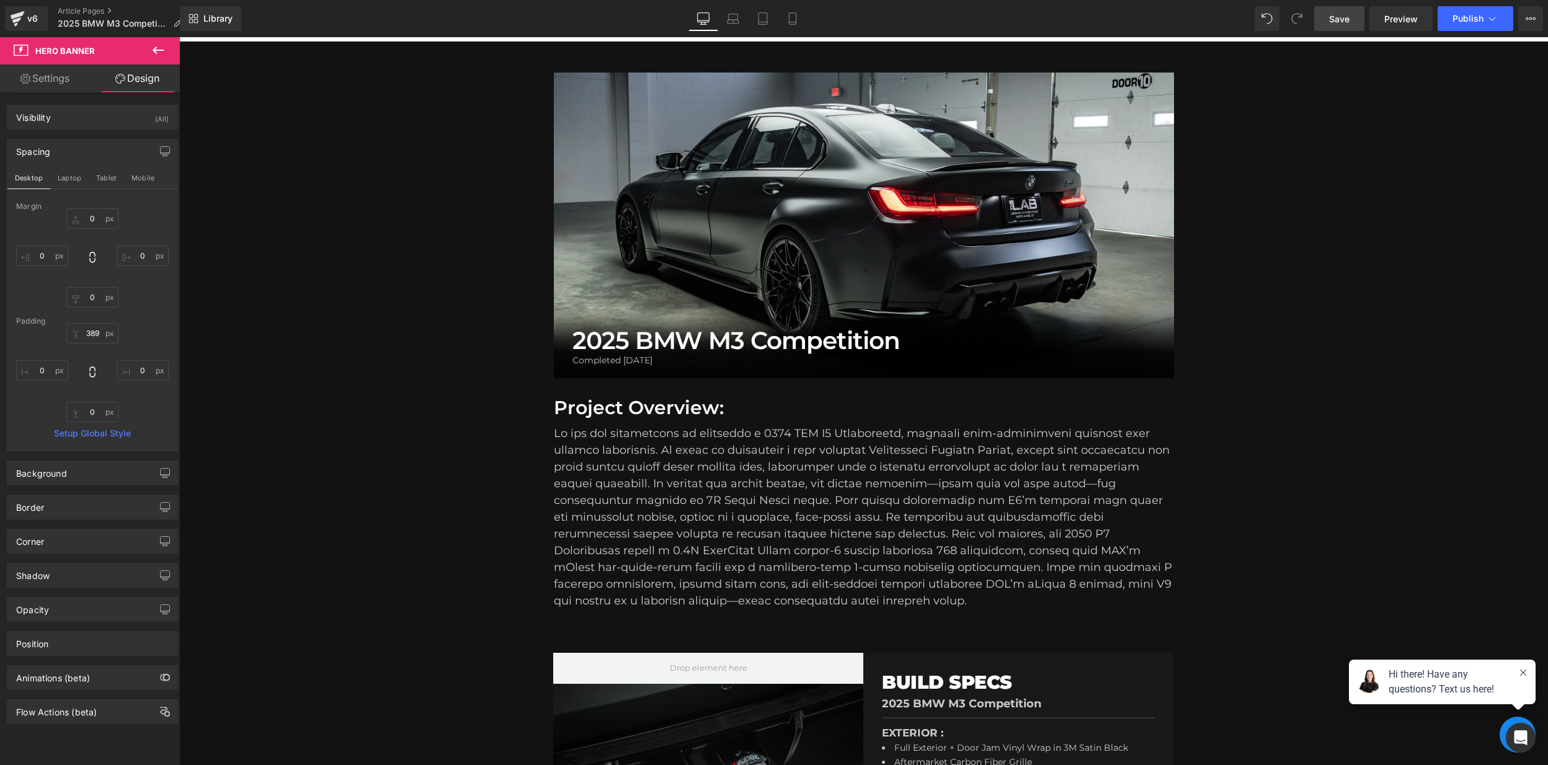
scroll to position [0, 0]
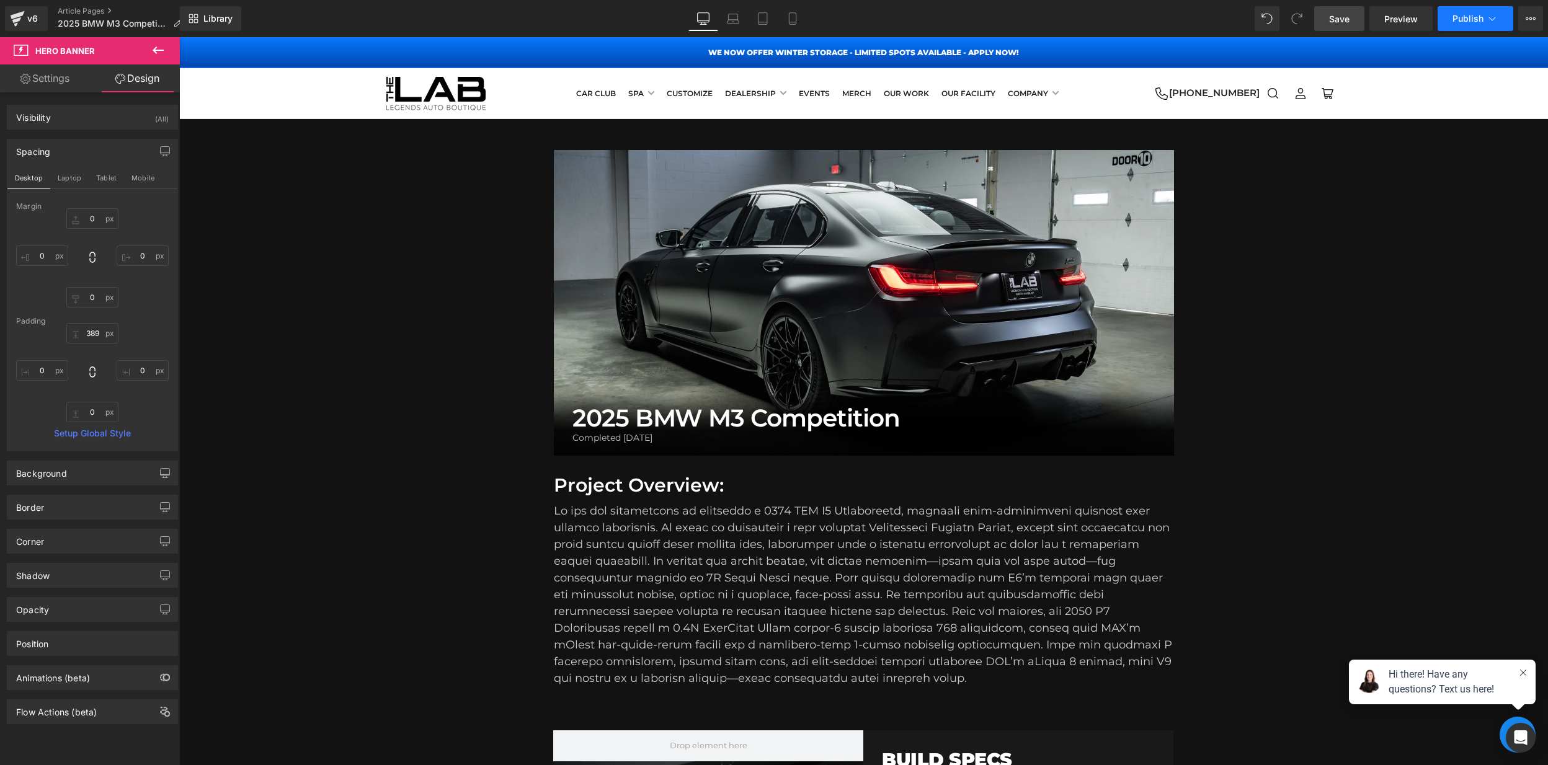
click at [1470, 19] on span "Publish" at bounding box center [1467, 19] width 31 height 10
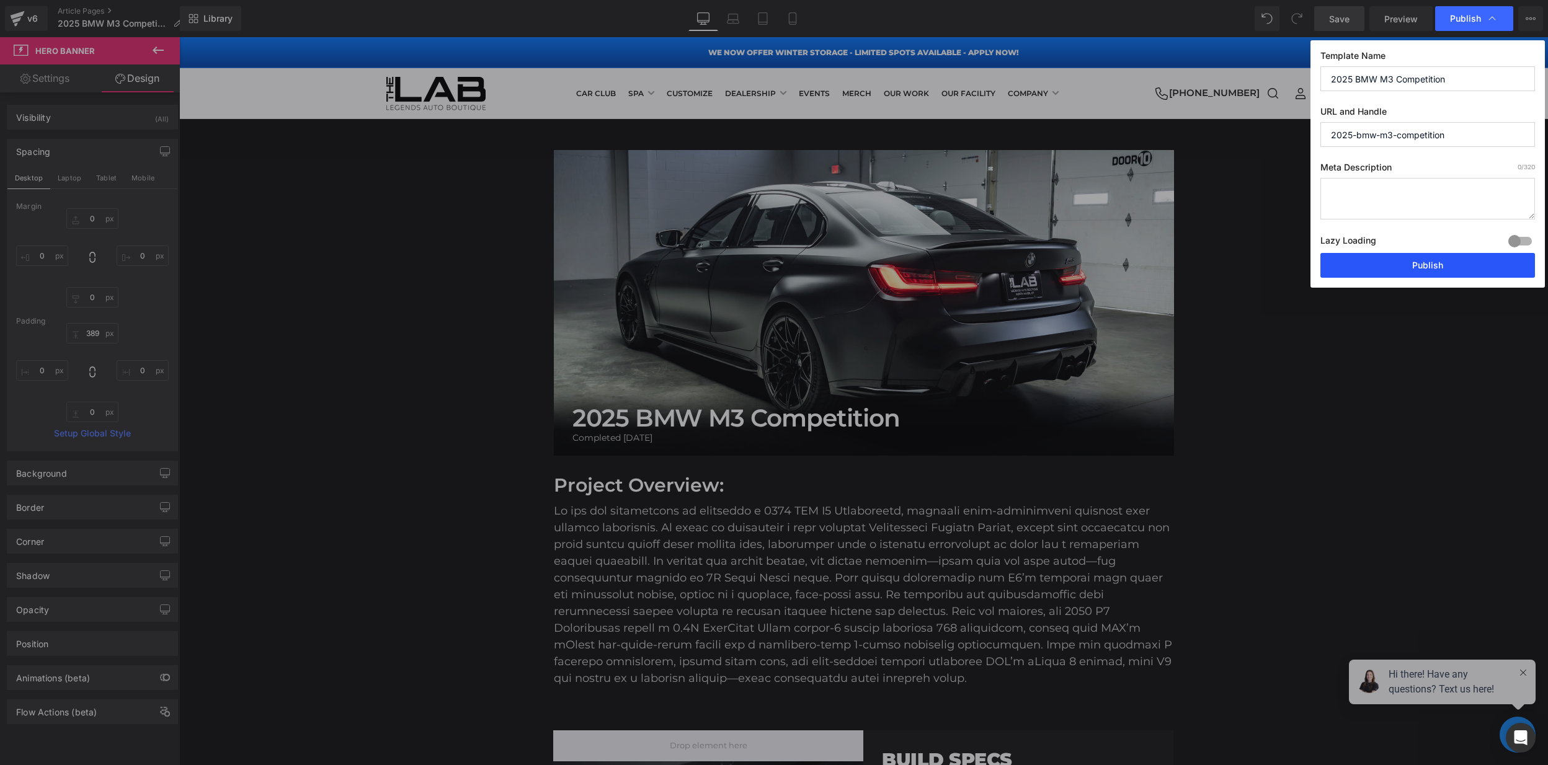
click at [1434, 264] on button "Publish" at bounding box center [1427, 265] width 215 height 25
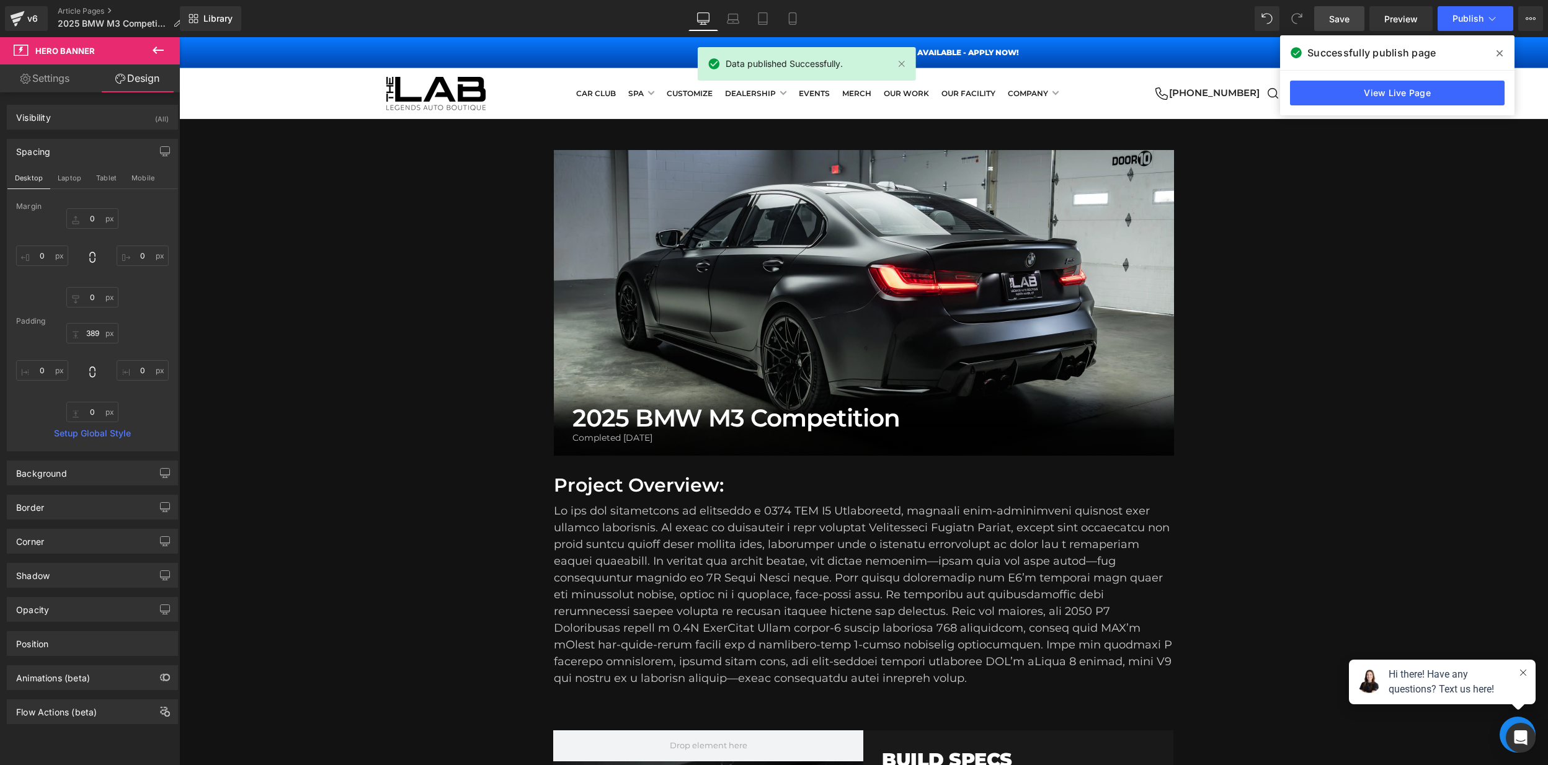
click at [1500, 48] on icon at bounding box center [1499, 53] width 6 height 10
